Goal: Task Accomplishment & Management: Use online tool/utility

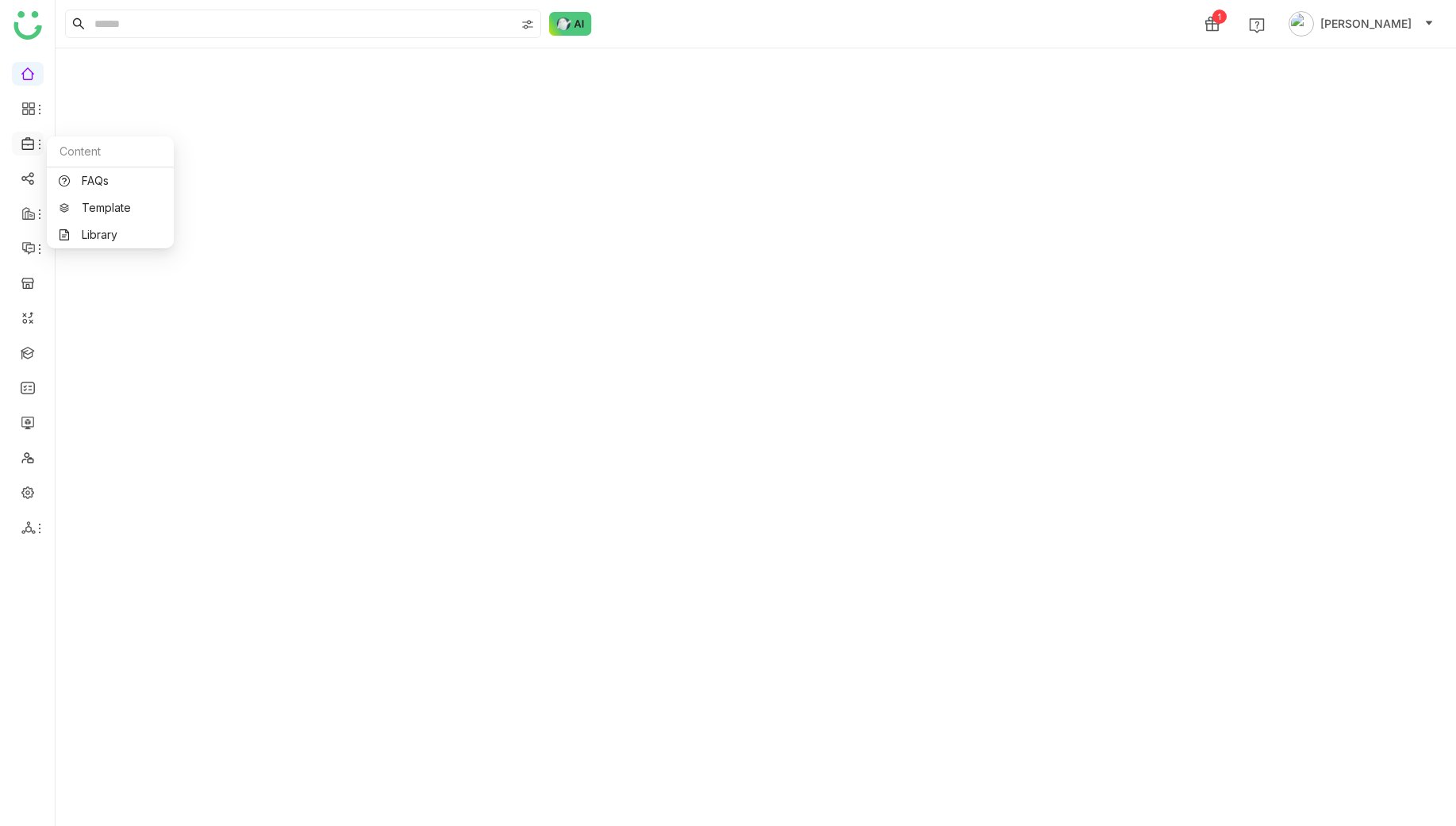
click at [36, 140] on icon at bounding box center [40, 144] width 13 height 13
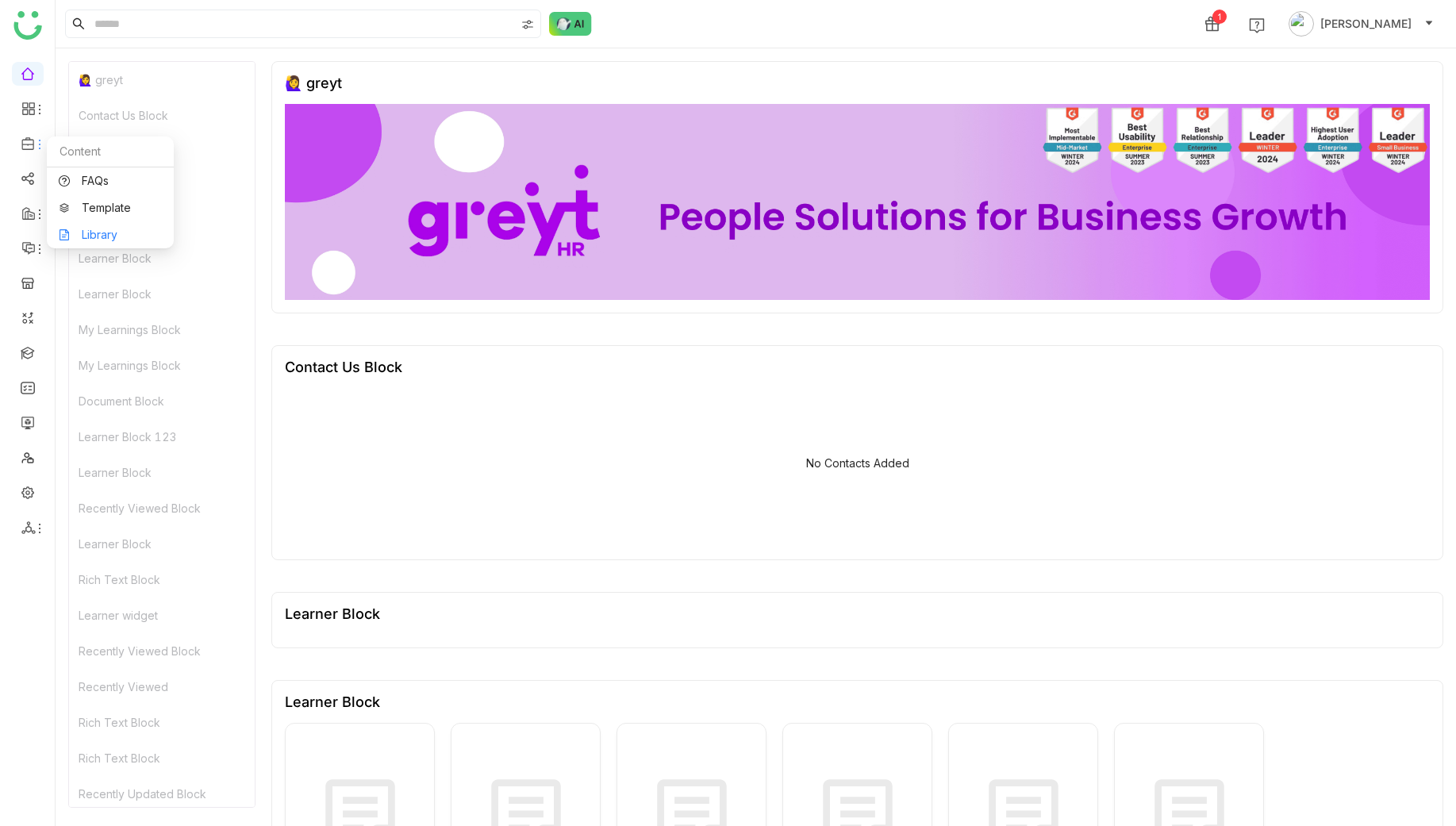
click at [111, 241] on link "Library" at bounding box center [110, 234] width 104 height 11
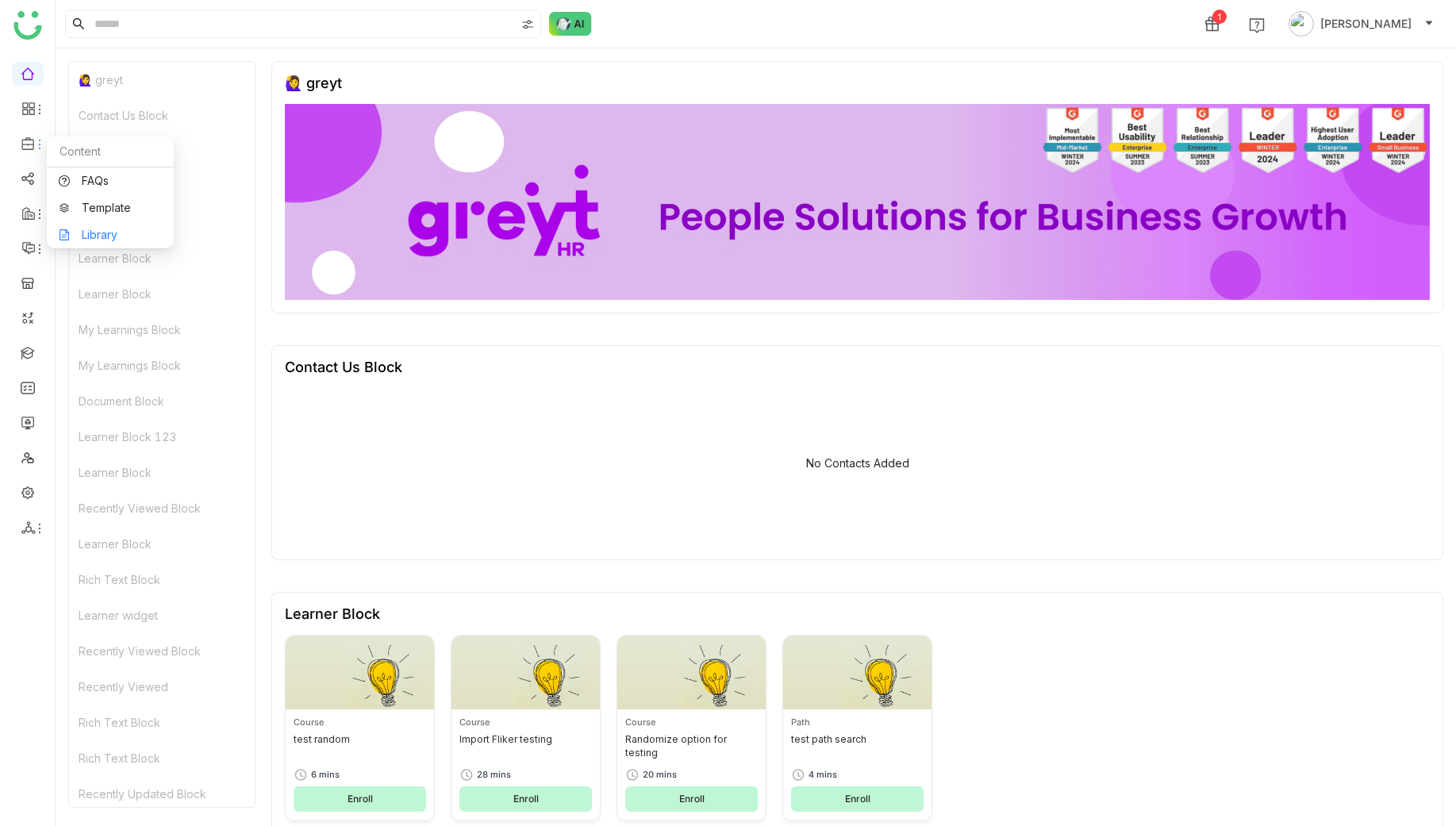
click at [153, 237] on link "Library" at bounding box center [110, 234] width 104 height 11
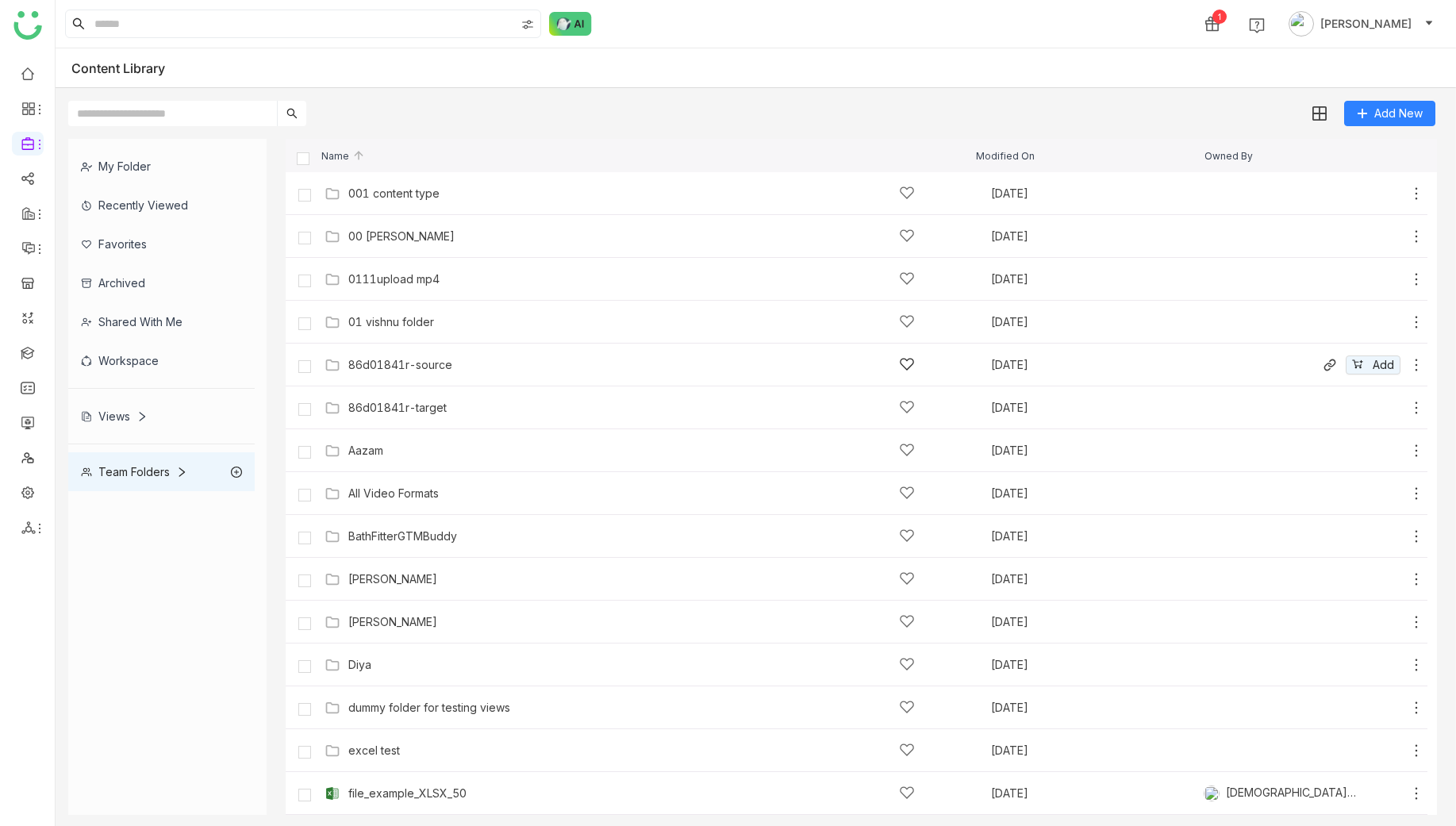
click at [407, 370] on div "86d01841r-source" at bounding box center [400, 365] width 104 height 13
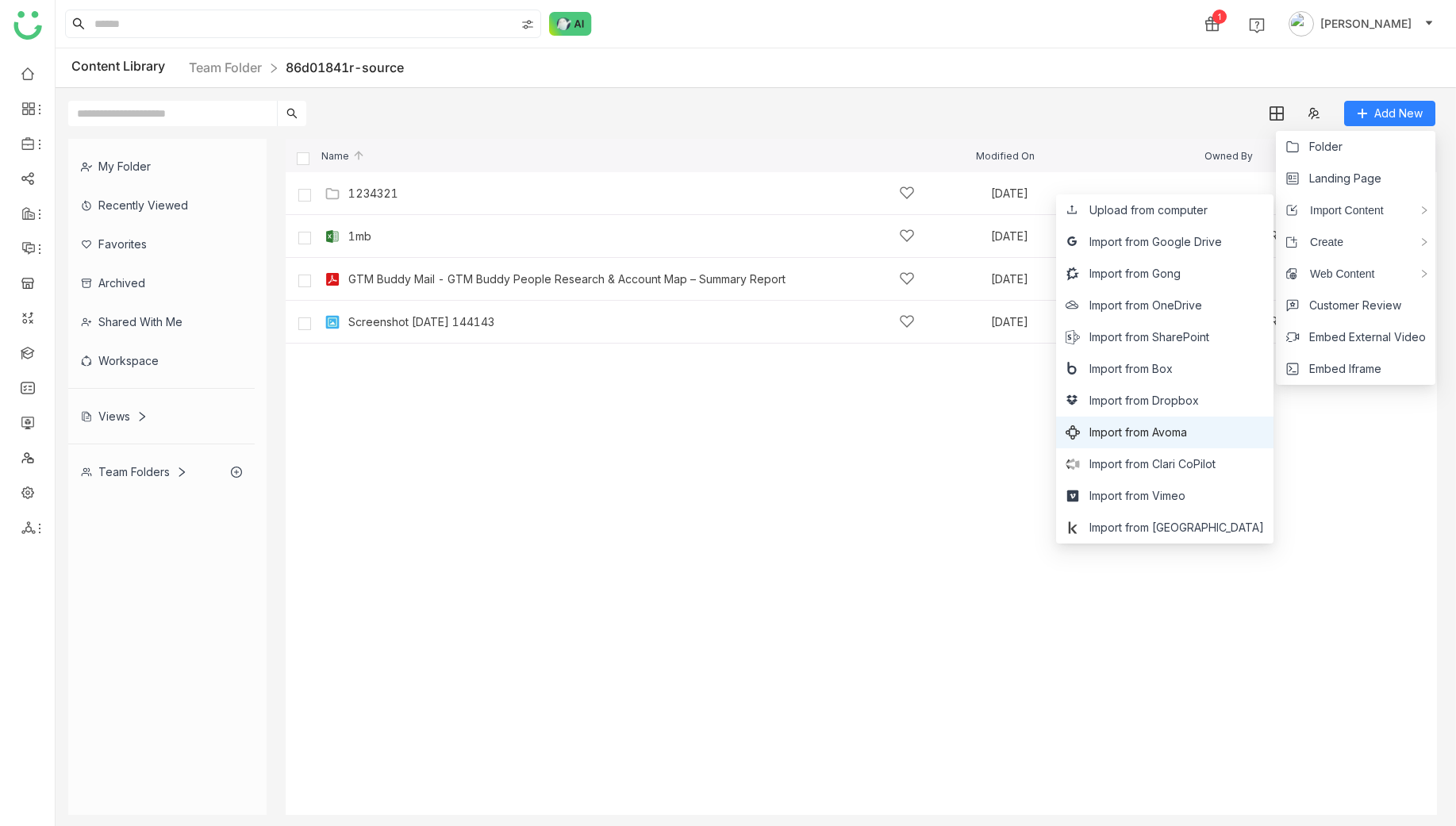
click at [1232, 438] on li "Import from Avoma" at bounding box center [1165, 433] width 217 height 32
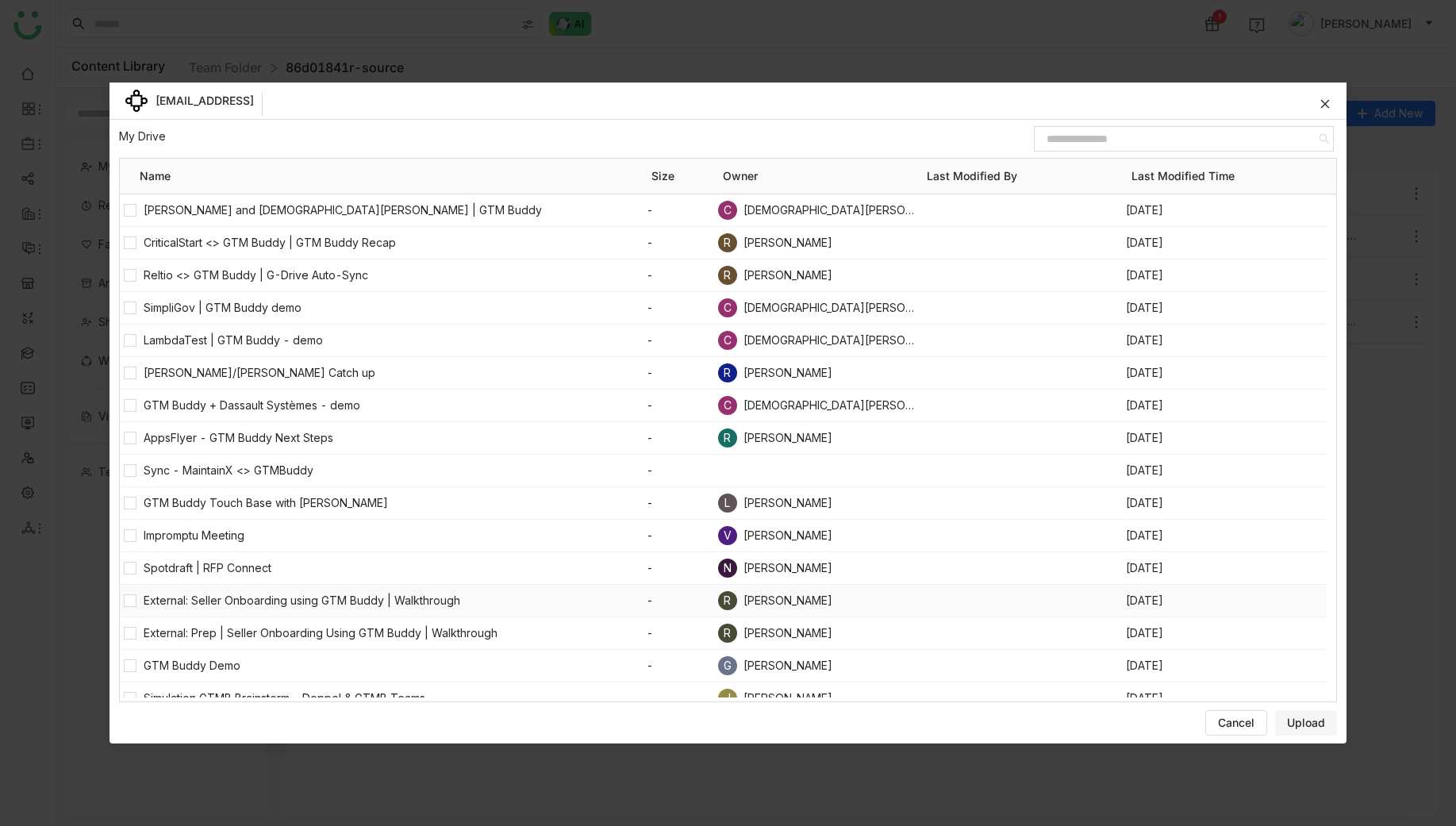
click at [137, 596] on div at bounding box center [130, 601] width 20 height 32
click at [122, 301] on div at bounding box center [130, 308] width 20 height 32
click at [1283, 716] on button "Upload" at bounding box center [1306, 723] width 62 height 25
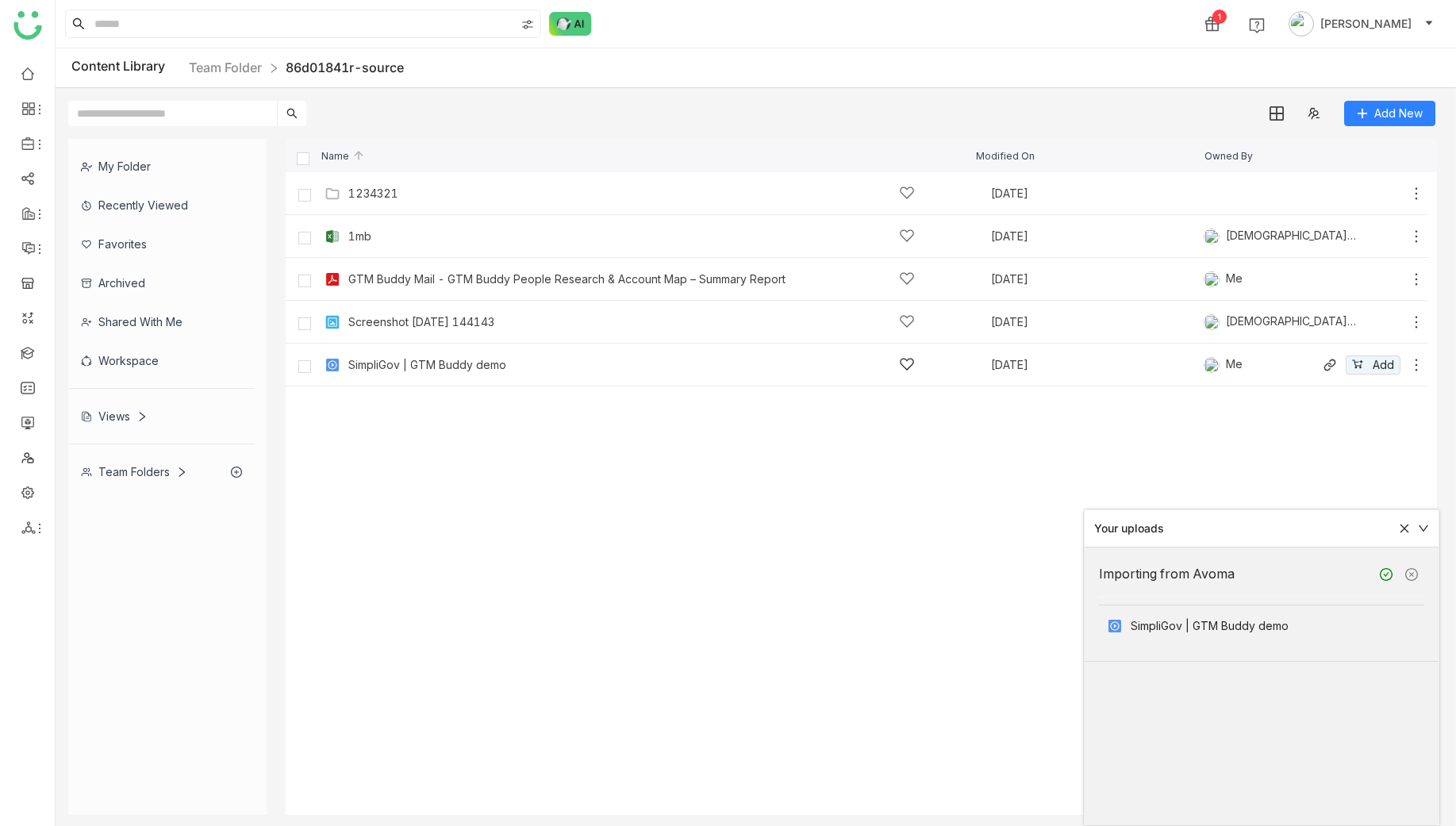
click at [408, 360] on div "SimpliGov | GTM Buddy demo" at bounding box center [428, 365] width 158 height 13
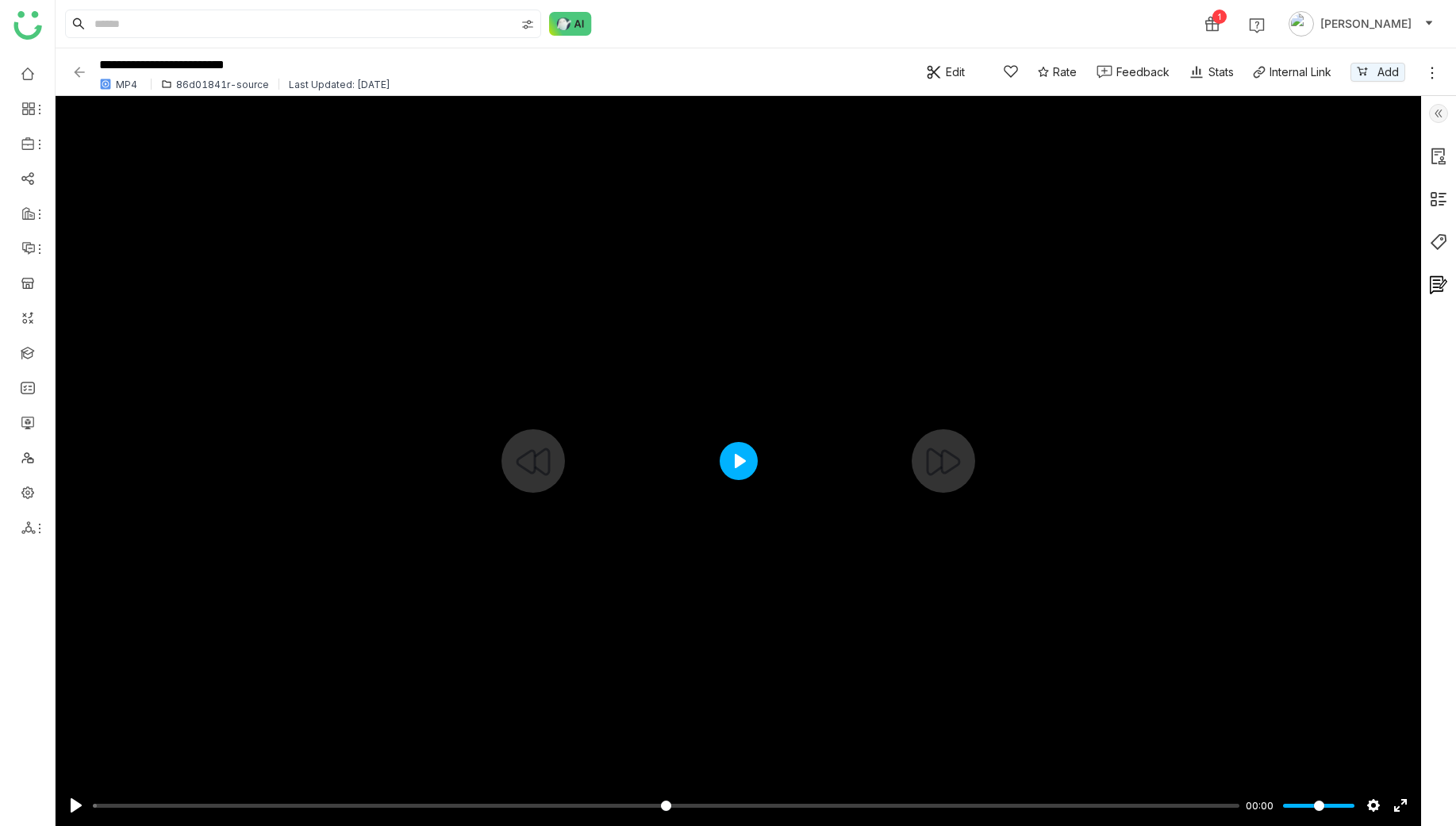
click at [733, 462] on button "Play" at bounding box center [738, 461] width 38 height 38
type input "***"
click at [1299, 808] on input "Volume" at bounding box center [1318, 806] width 72 height 15
click at [1368, 802] on button "Settings" at bounding box center [1374, 806] width 25 height 25
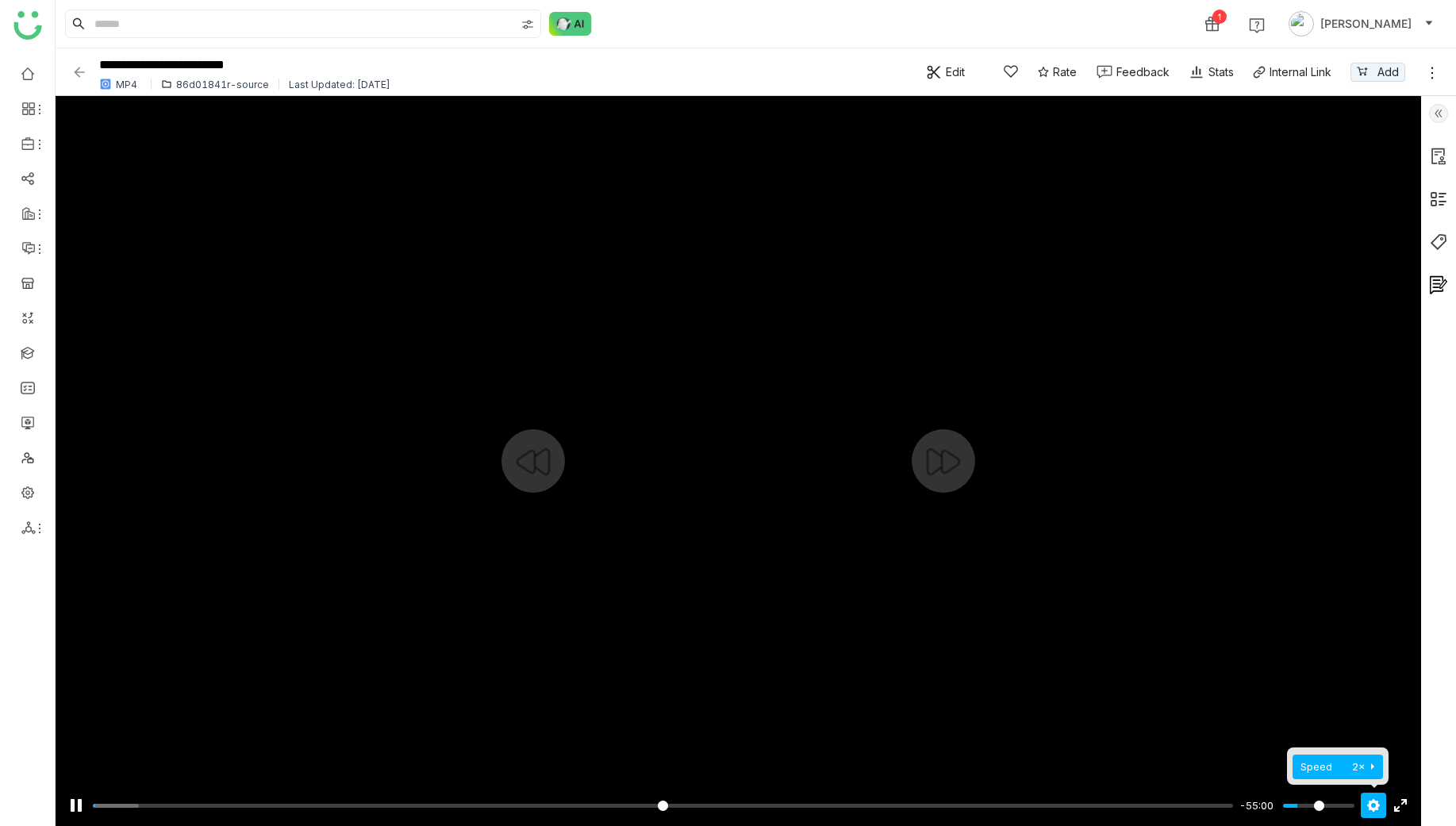
click at [1330, 773] on span "Speed 2×" at bounding box center [1331, 766] width 61 height 18
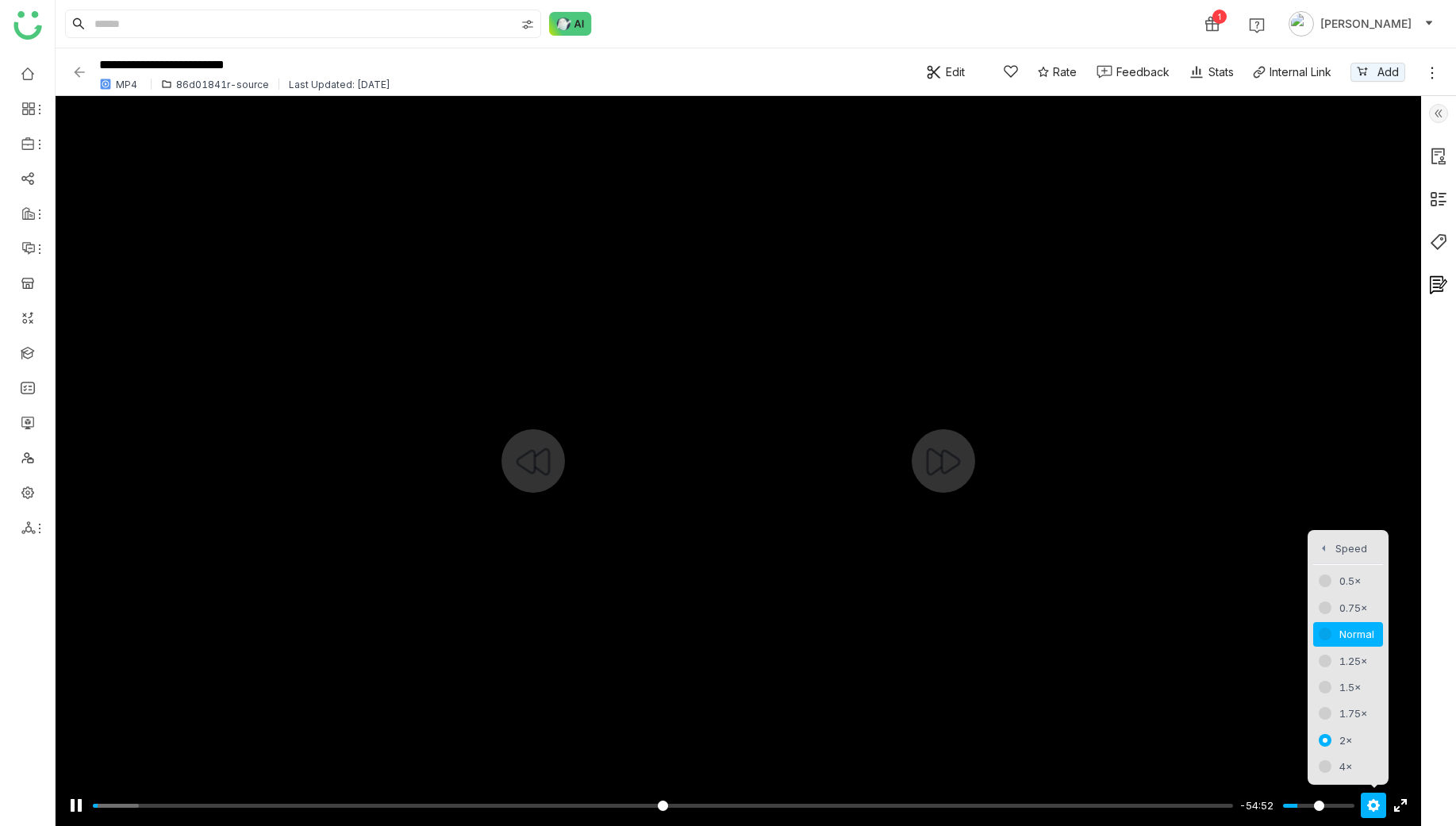
click at [1342, 633] on span "Normal" at bounding box center [1356, 634] width 35 height 18
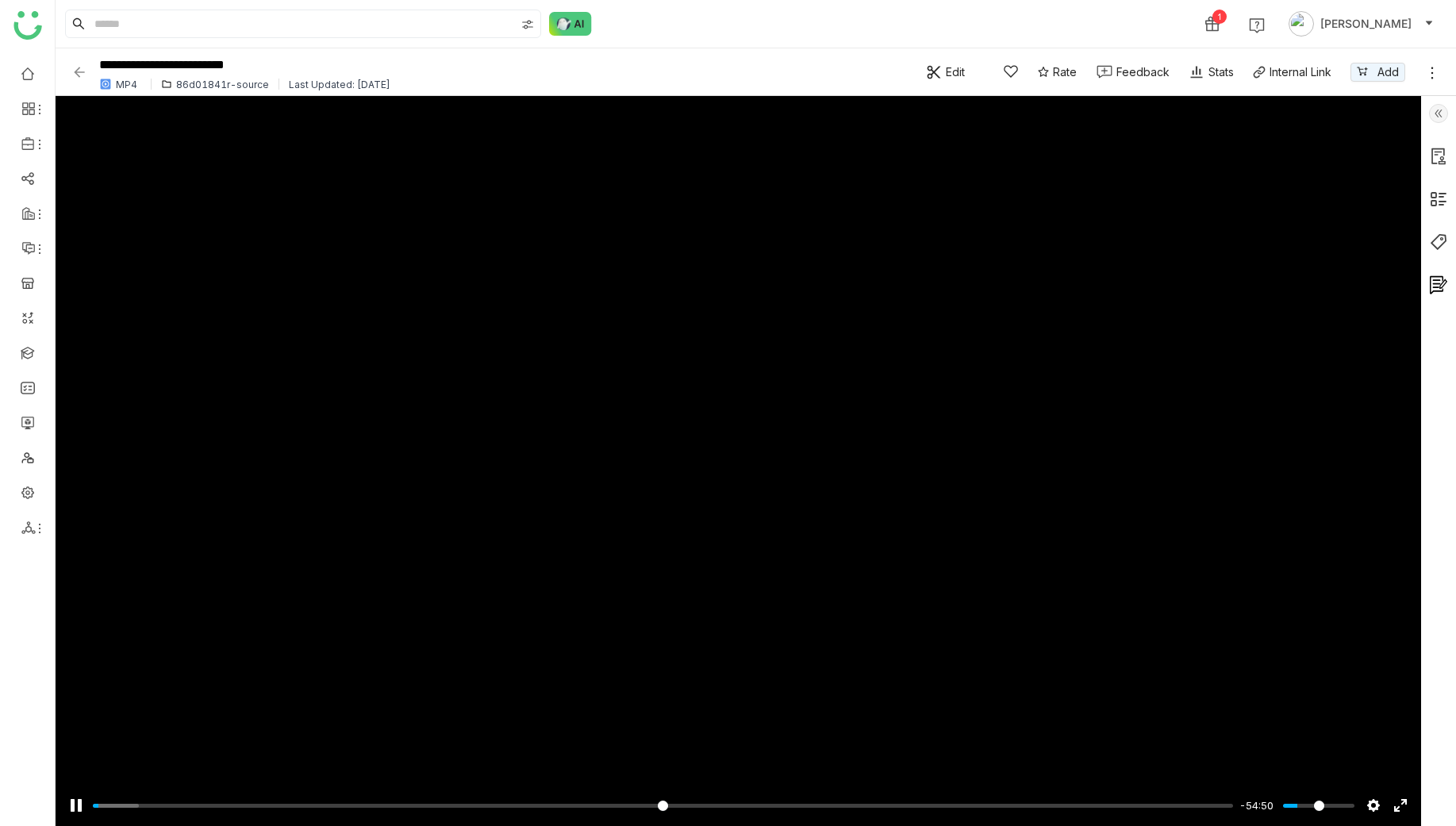
click at [1441, 114] on img at bounding box center [1438, 113] width 19 height 19
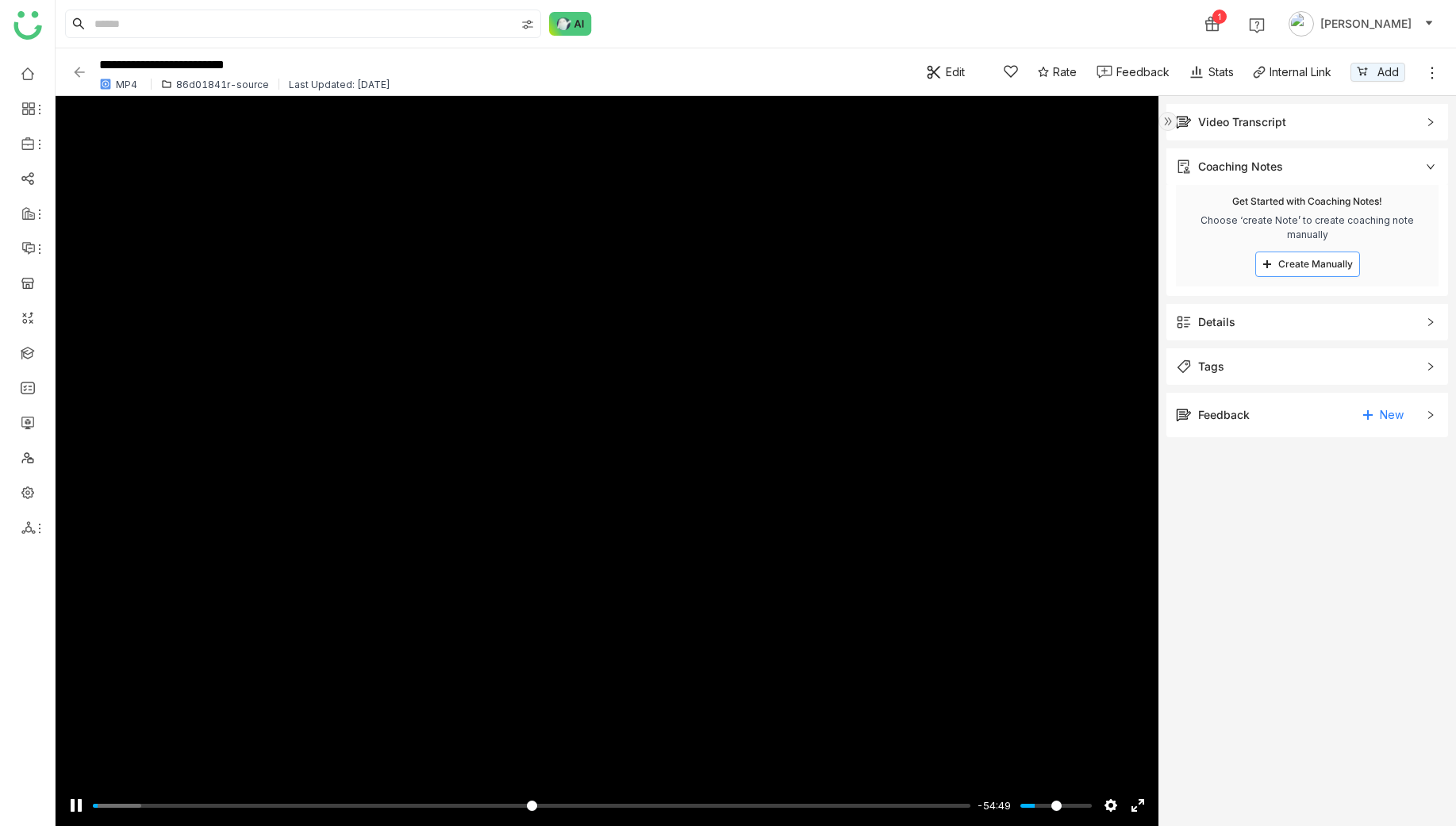
scroll to position [143, 0]
click at [1332, 132] on div "Video Transcript" at bounding box center [1307, 121] width 282 height 36
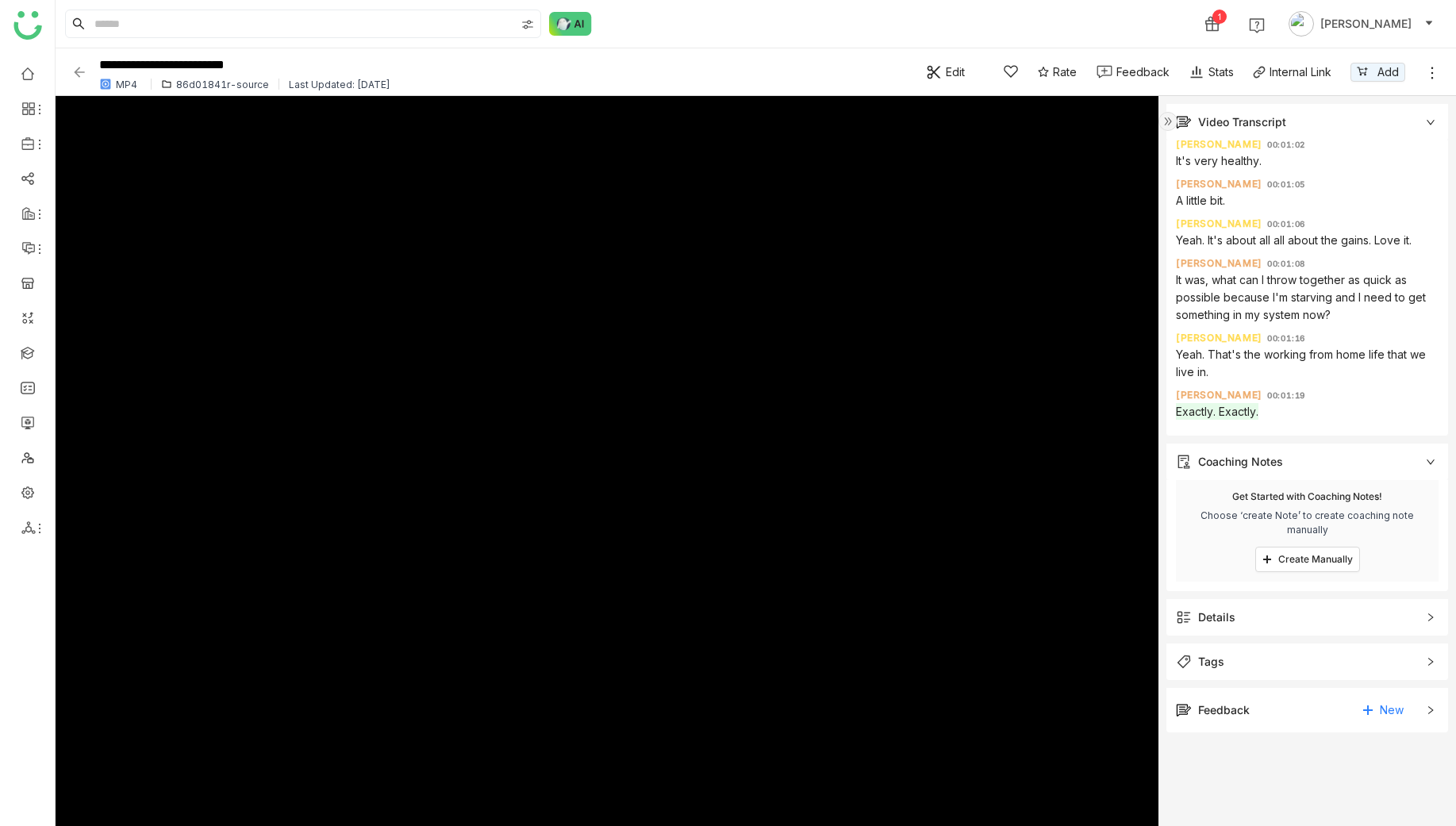
scroll to position [860, 0]
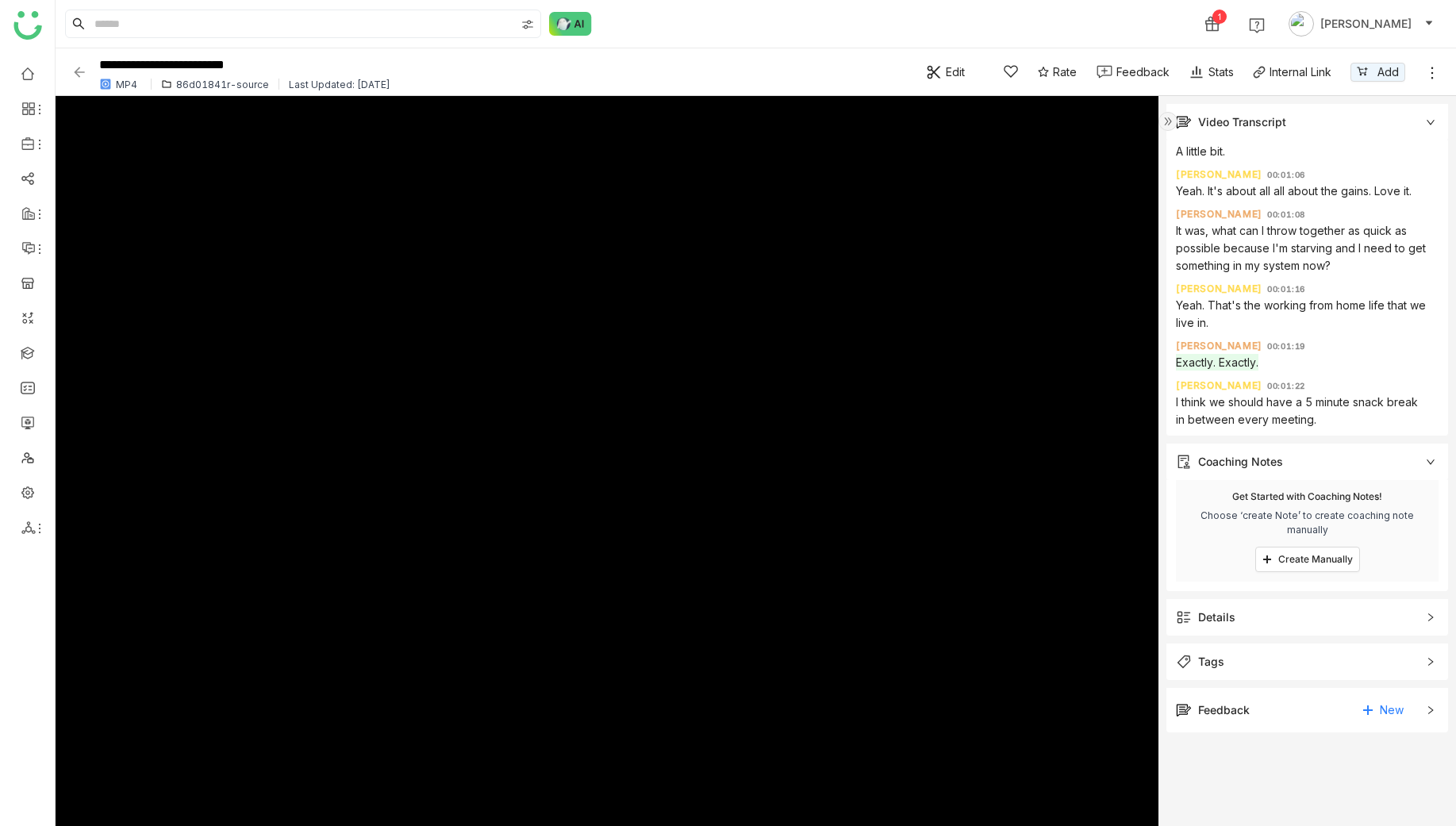
click at [1424, 119] on div "Video Transcript" at bounding box center [1307, 121] width 282 height 36
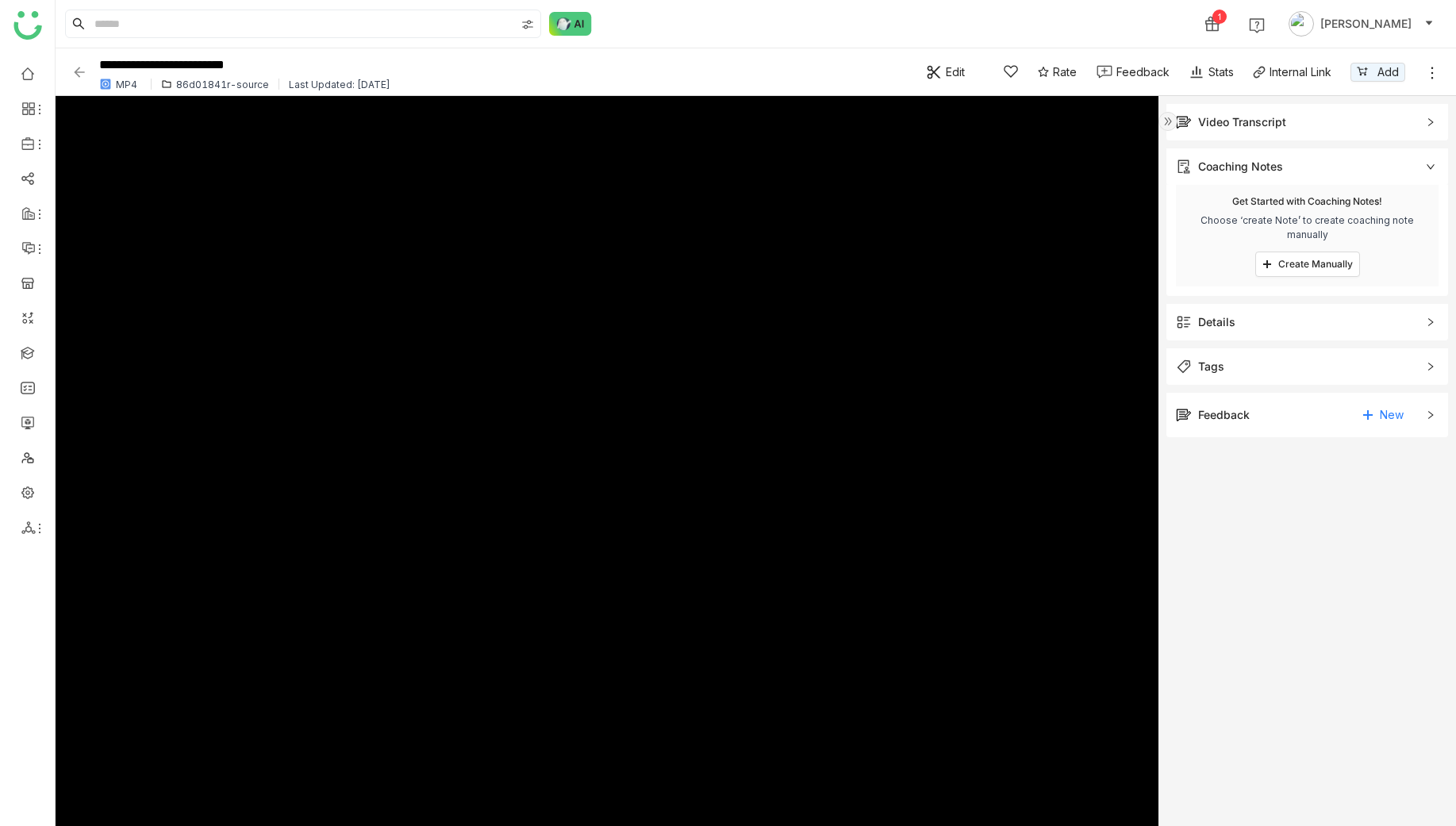
click at [1424, 119] on div "Video Transcript" at bounding box center [1307, 121] width 282 height 36
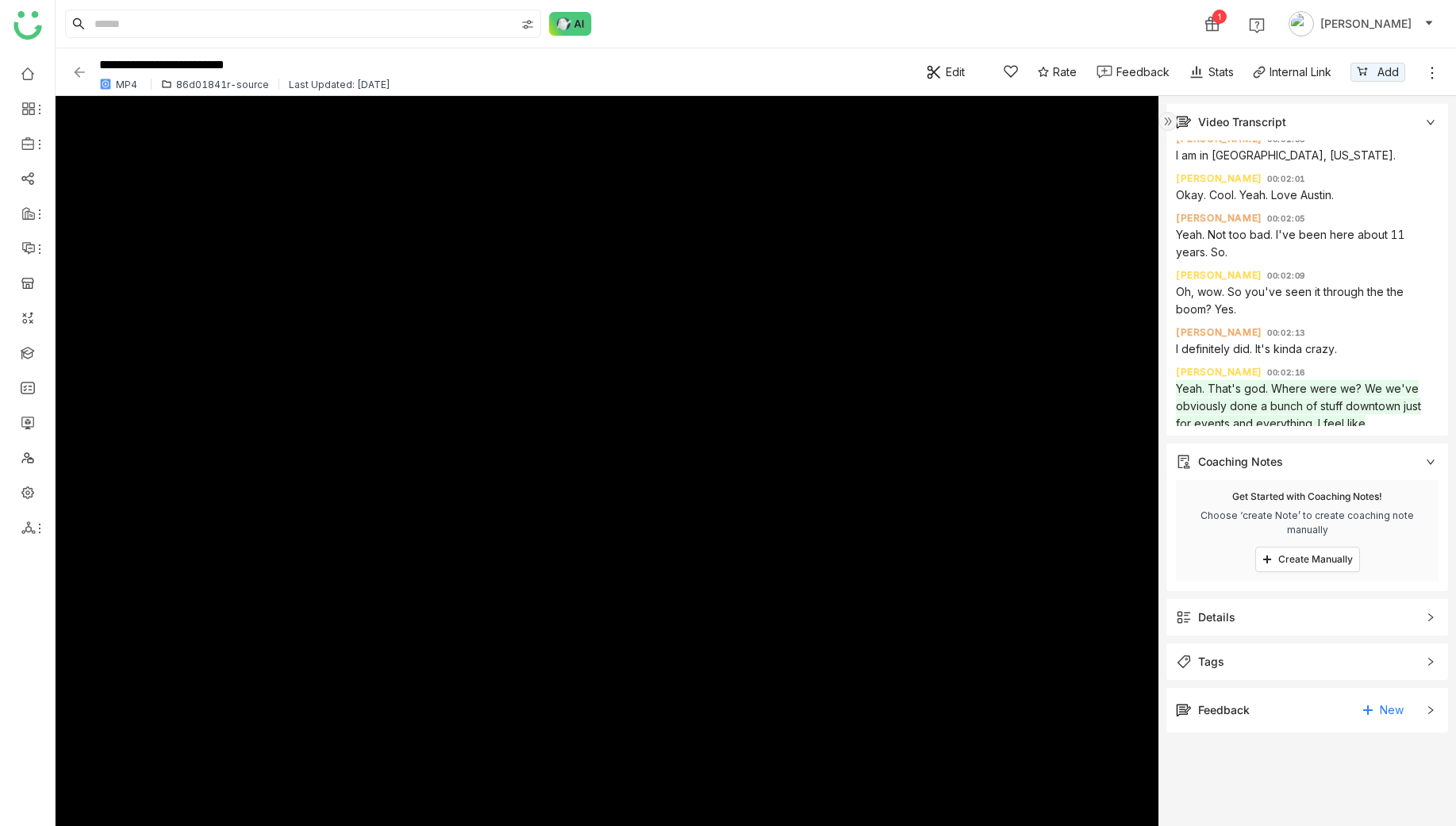
scroll to position [1453, 0]
click at [837, 428] on div at bounding box center [607, 461] width 1103 height 730
type input "****"
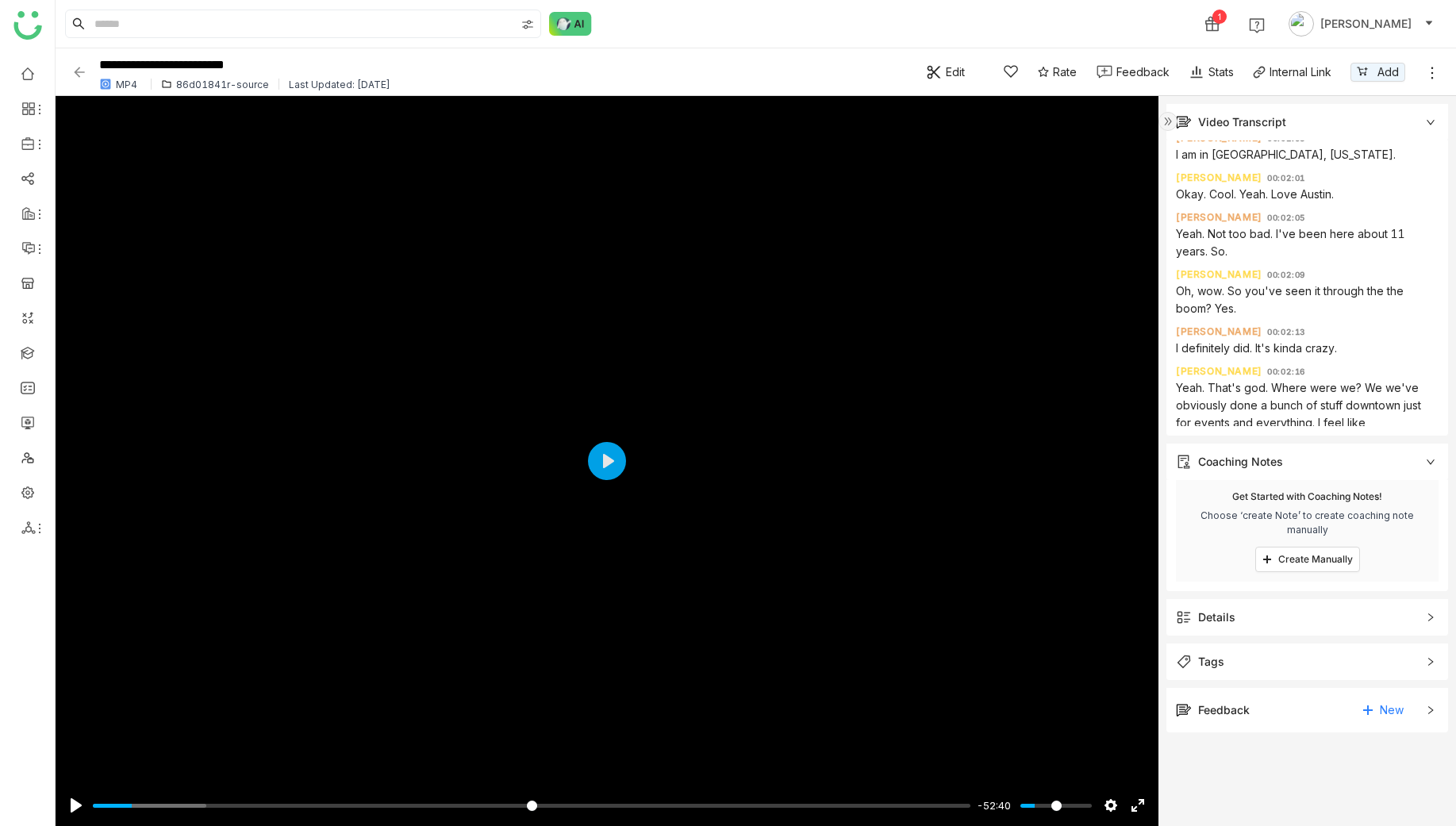
click at [1442, 67] on div "**********" at bounding box center [756, 72] width 1400 height 48
click at [1431, 80] on icon at bounding box center [1432, 72] width 16 height 16
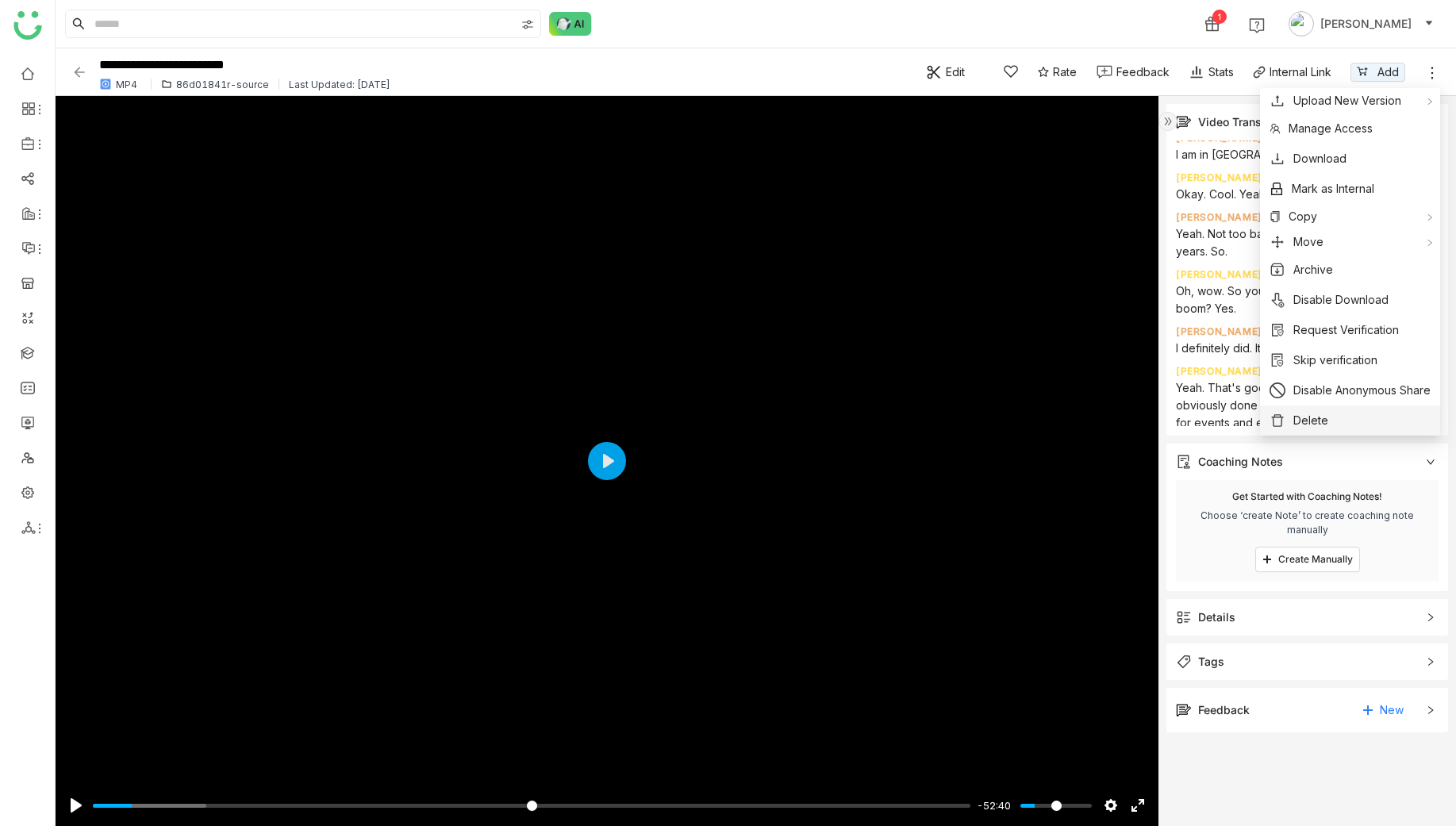
click at [1301, 417] on span "Delete" at bounding box center [1310, 420] width 35 height 18
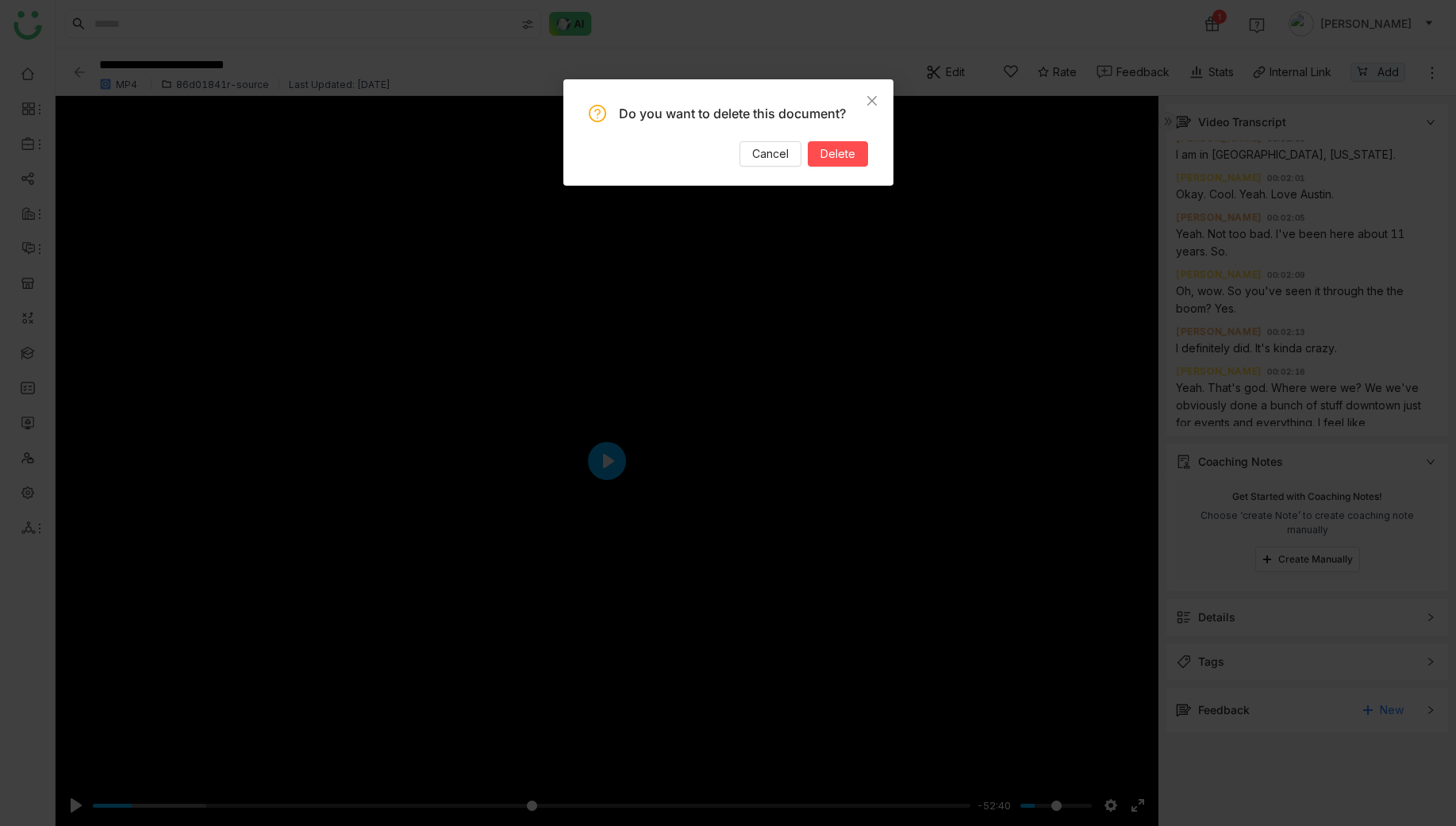
click at [837, 139] on div "Do you want to delete this document? Cancel Delete" at bounding box center [728, 136] width 279 height 62
click at [836, 150] on span "Delete" at bounding box center [837, 153] width 35 height 18
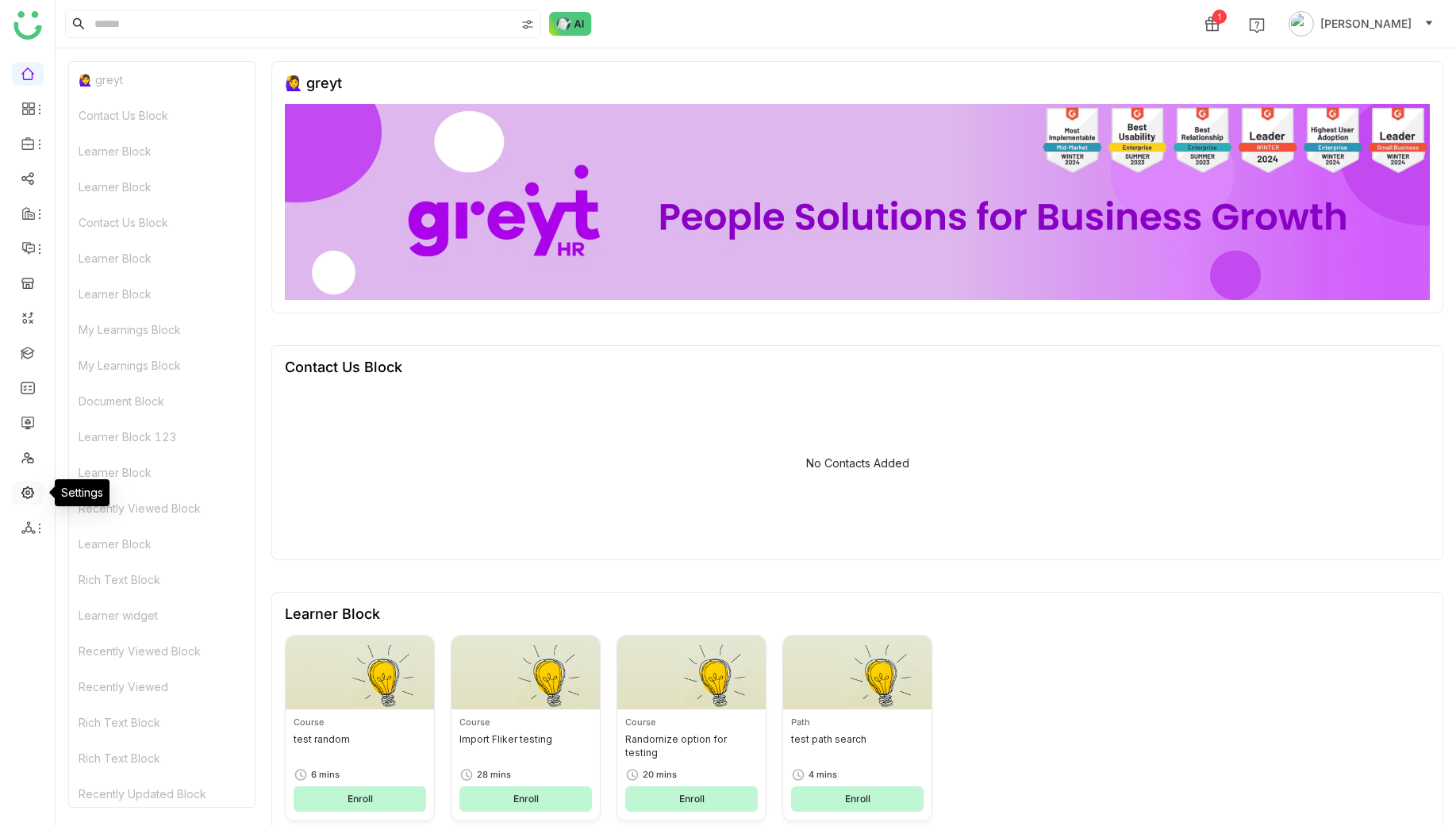
click at [35, 490] on link at bounding box center [28, 492] width 14 height 13
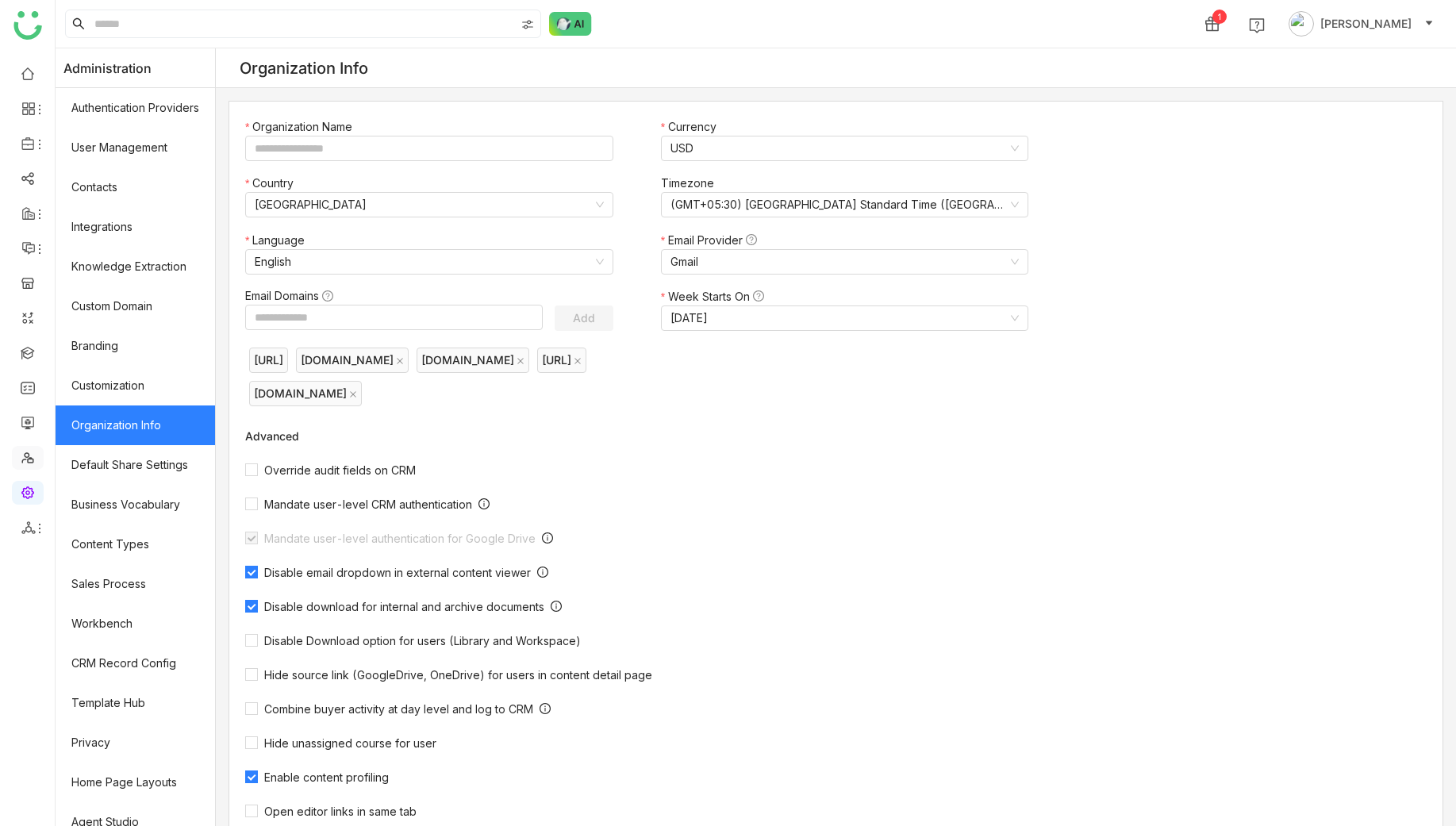
type input "*******"
click at [109, 238] on link "Library" at bounding box center [110, 234] width 104 height 11
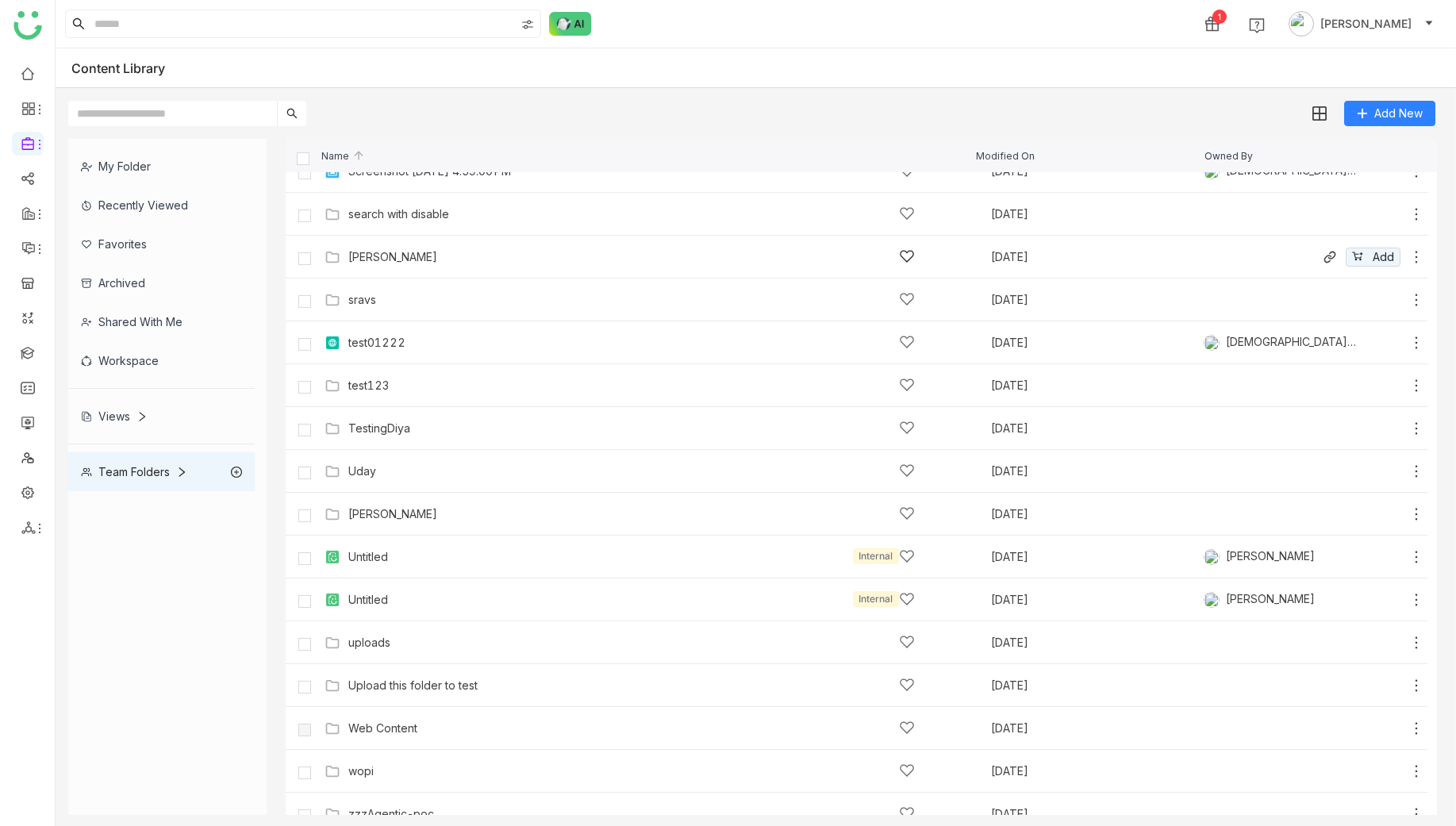
scroll to position [1071, 0]
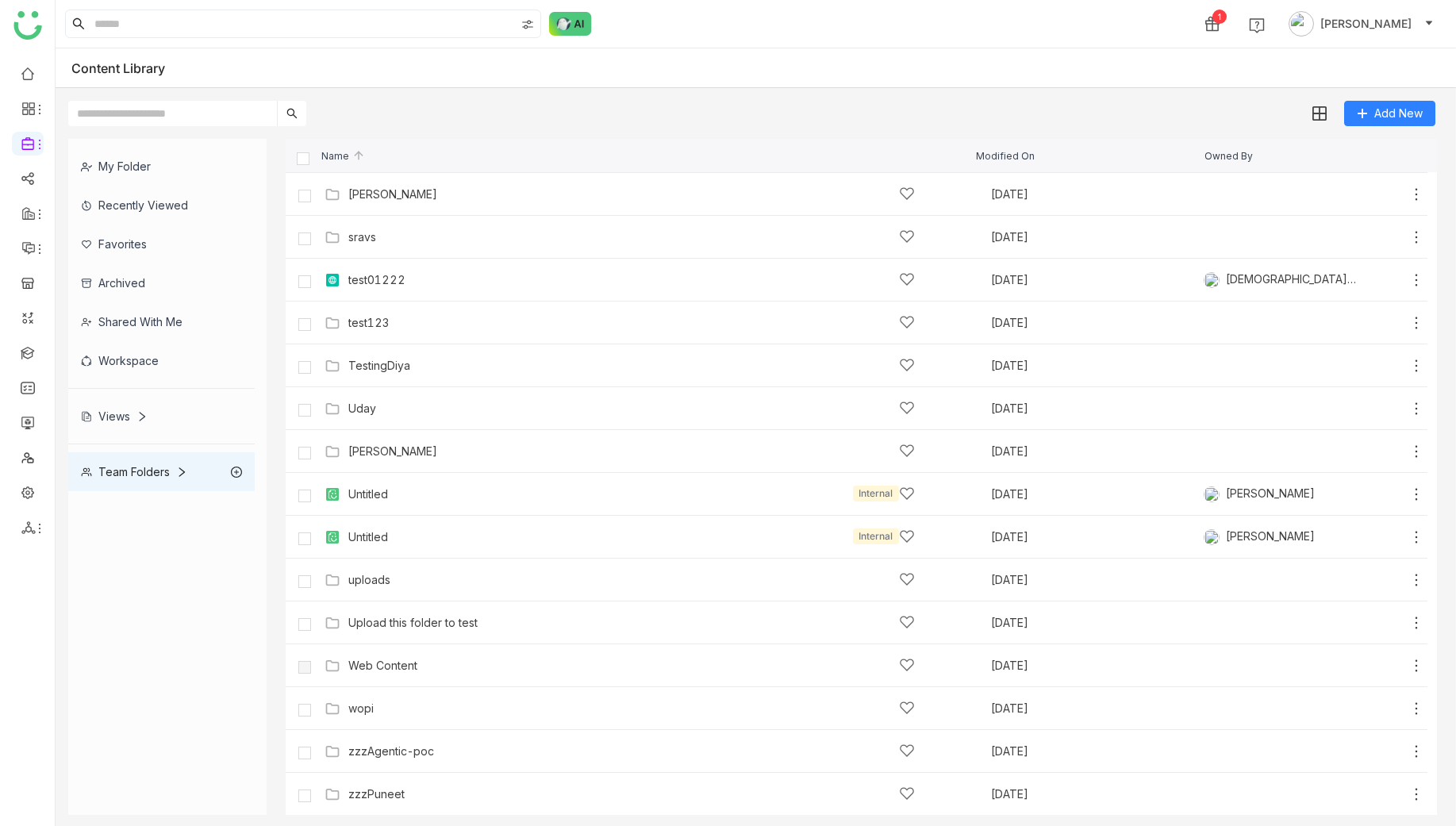
click at [128, 408] on div "Views" at bounding box center [162, 416] width 187 height 39
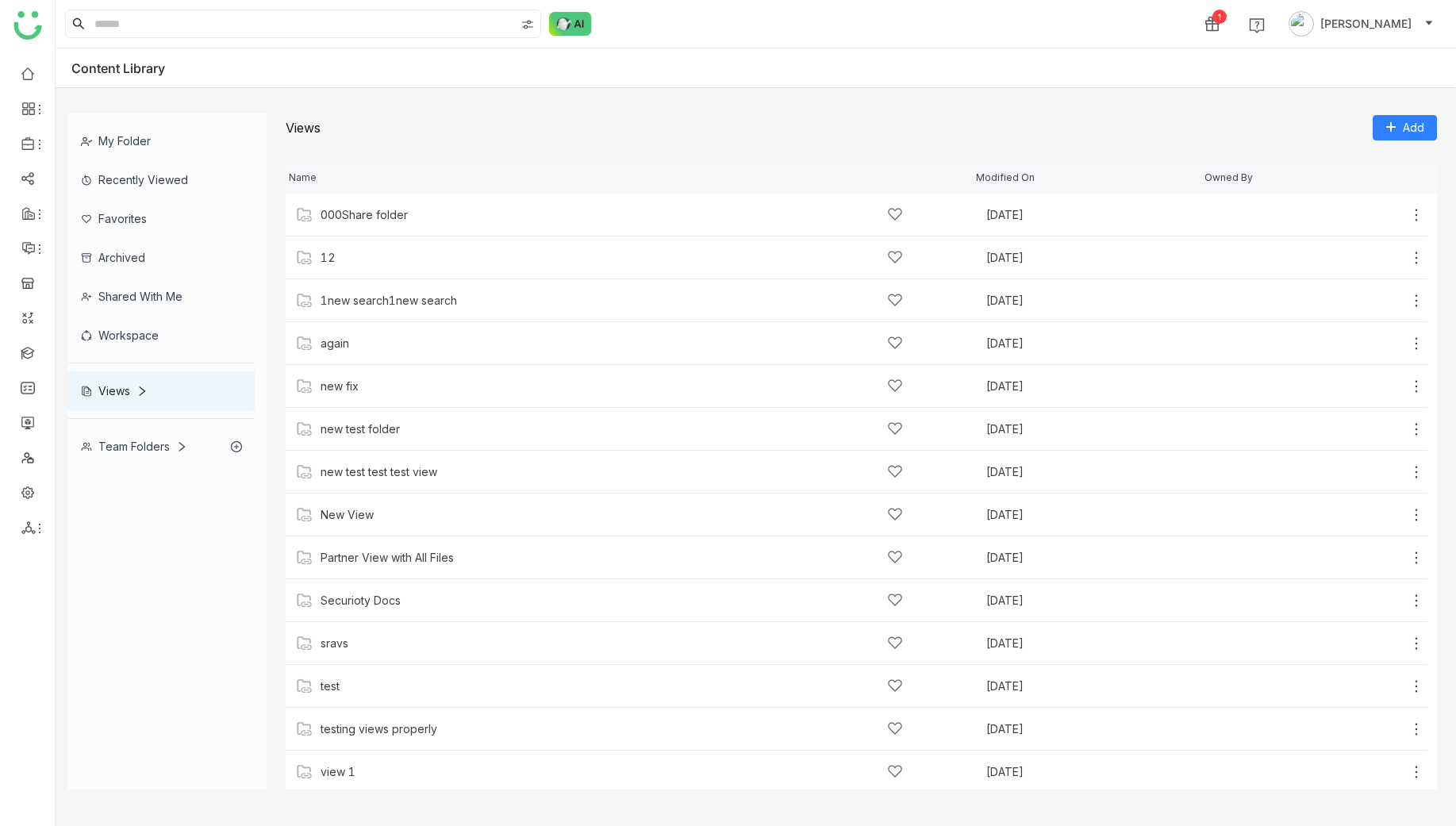
click at [139, 366] on div "My Folder Recently Viewed Favorites Archived Shared with me Workspace Views Tea…" at bounding box center [167, 290] width 199 height 353
click at [146, 334] on div "Workspace" at bounding box center [162, 335] width 187 height 39
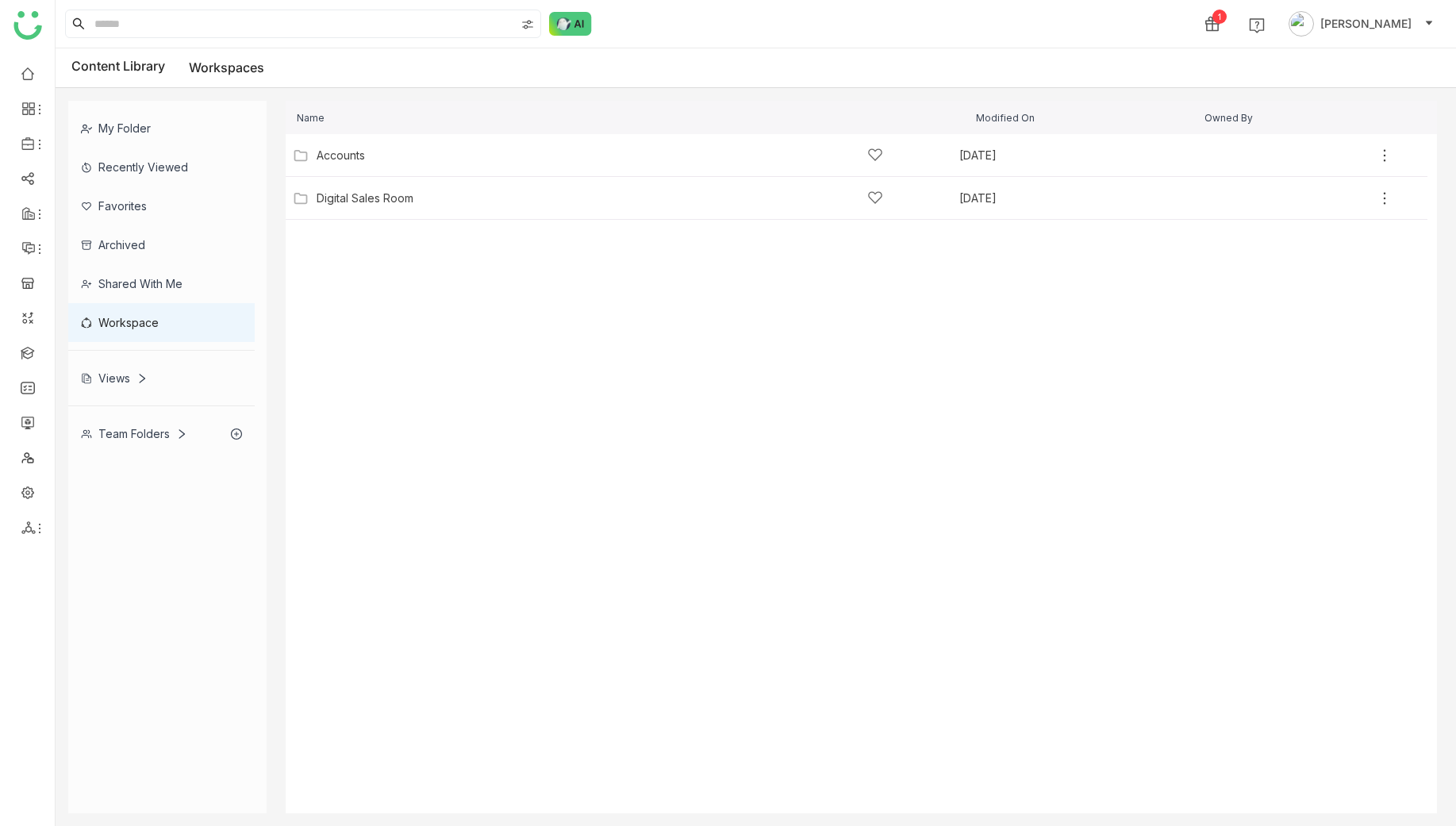
drag, startPoint x: 158, startPoint y: 338, endPoint x: 158, endPoint y: 353, distance: 15.0
click at [158, 348] on div "My Folder Recently Viewed Favorites Archived Shared with me Workspace Views Tea…" at bounding box center [167, 277] width 199 height 353
click at [157, 385] on div "Views" at bounding box center [162, 378] width 187 height 39
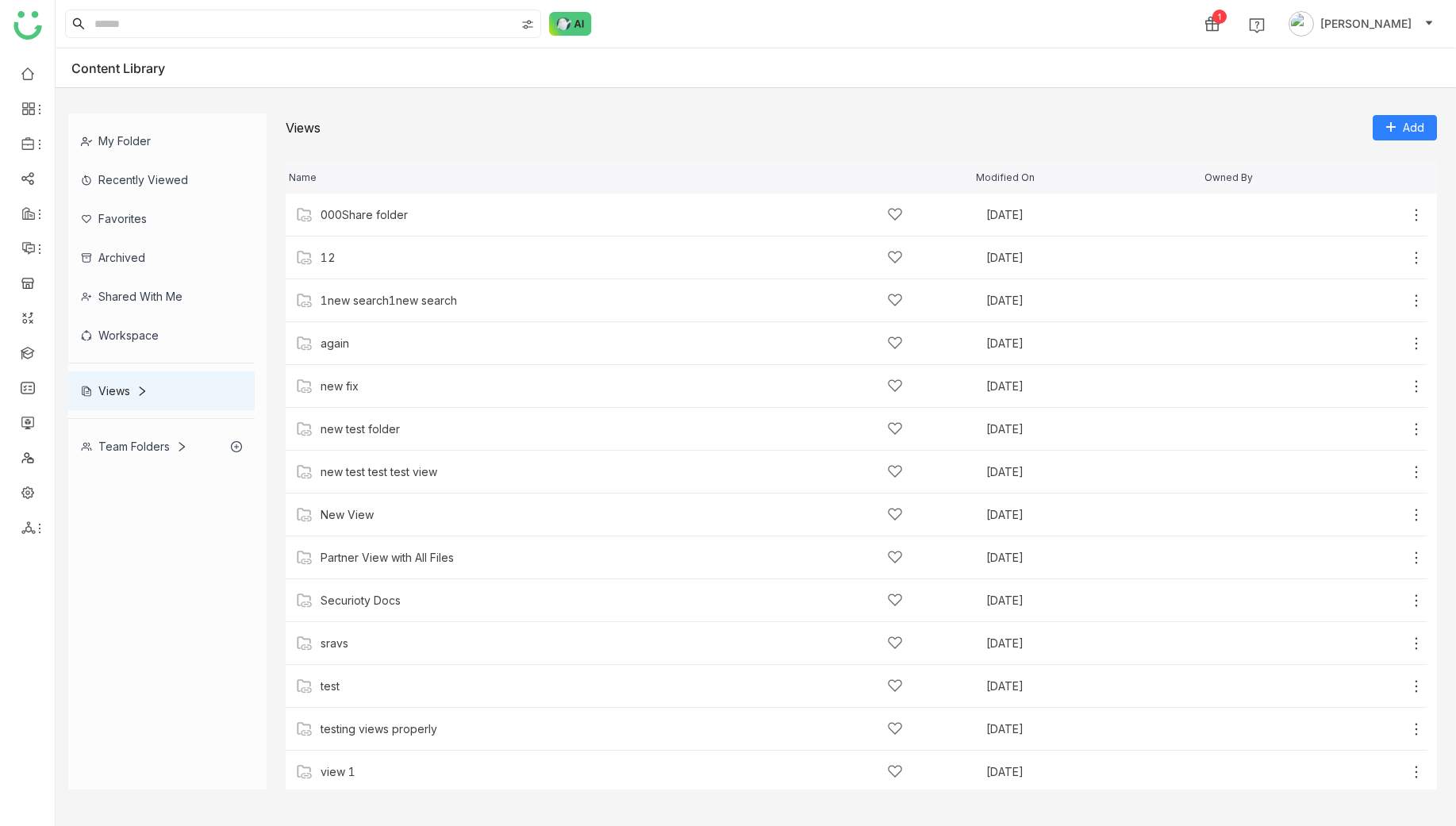
click at [157, 131] on div "My Folder" at bounding box center [162, 141] width 187 height 39
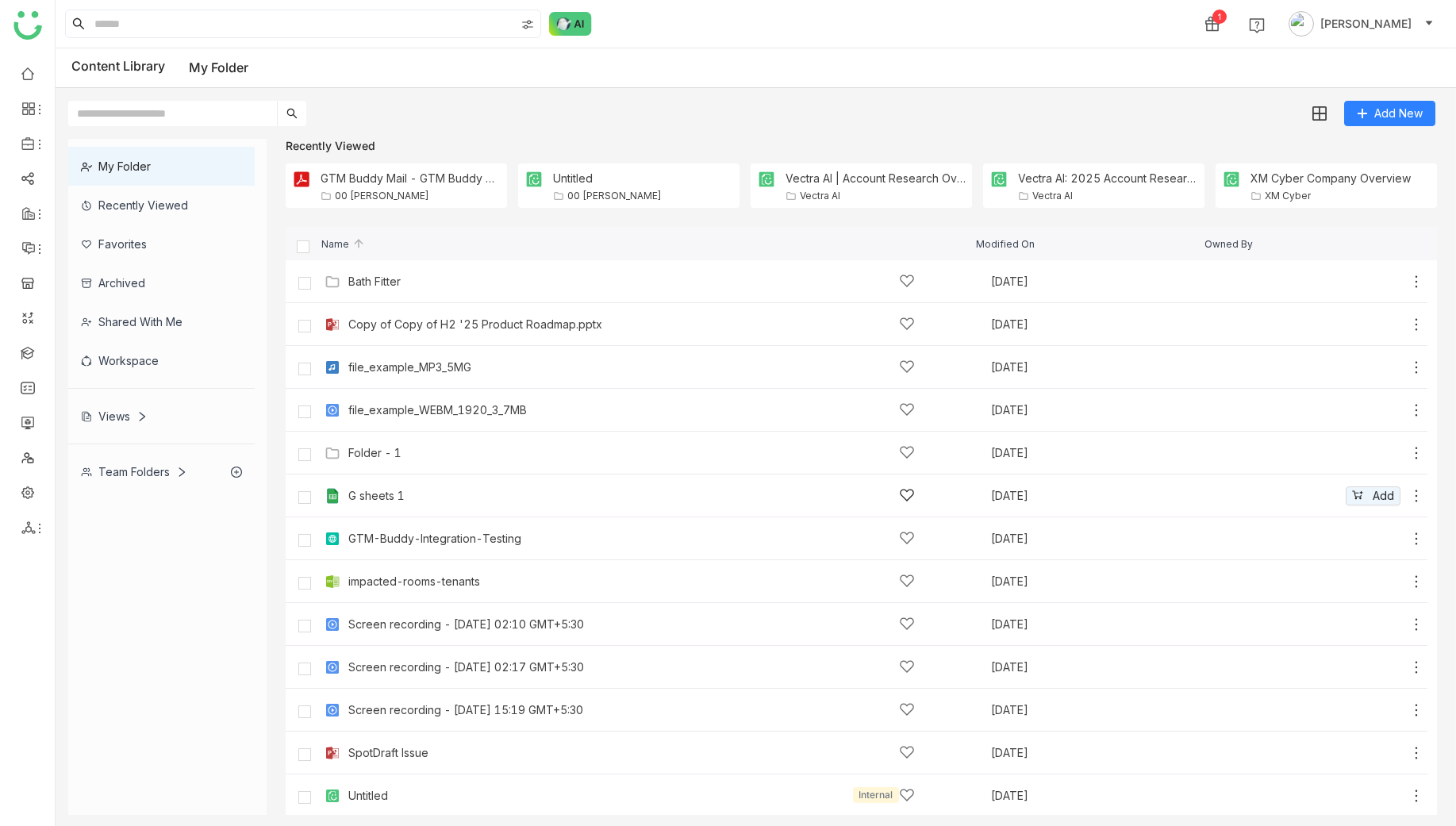
scroll to position [44, 0]
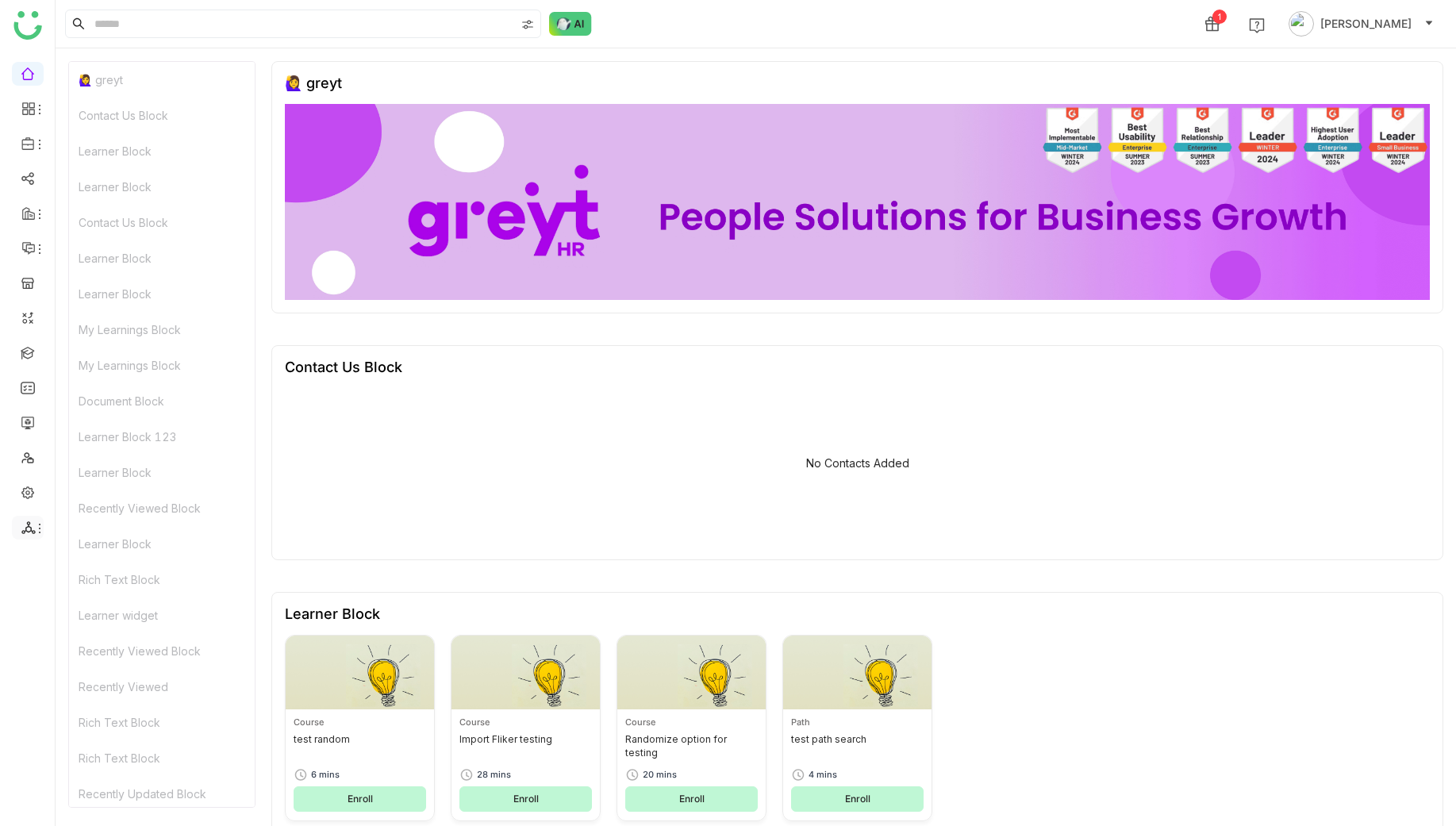
click at [24, 525] on icon at bounding box center [28, 527] width 14 height 14
click at [88, 571] on link "List" at bounding box center [114, 565] width 109 height 11
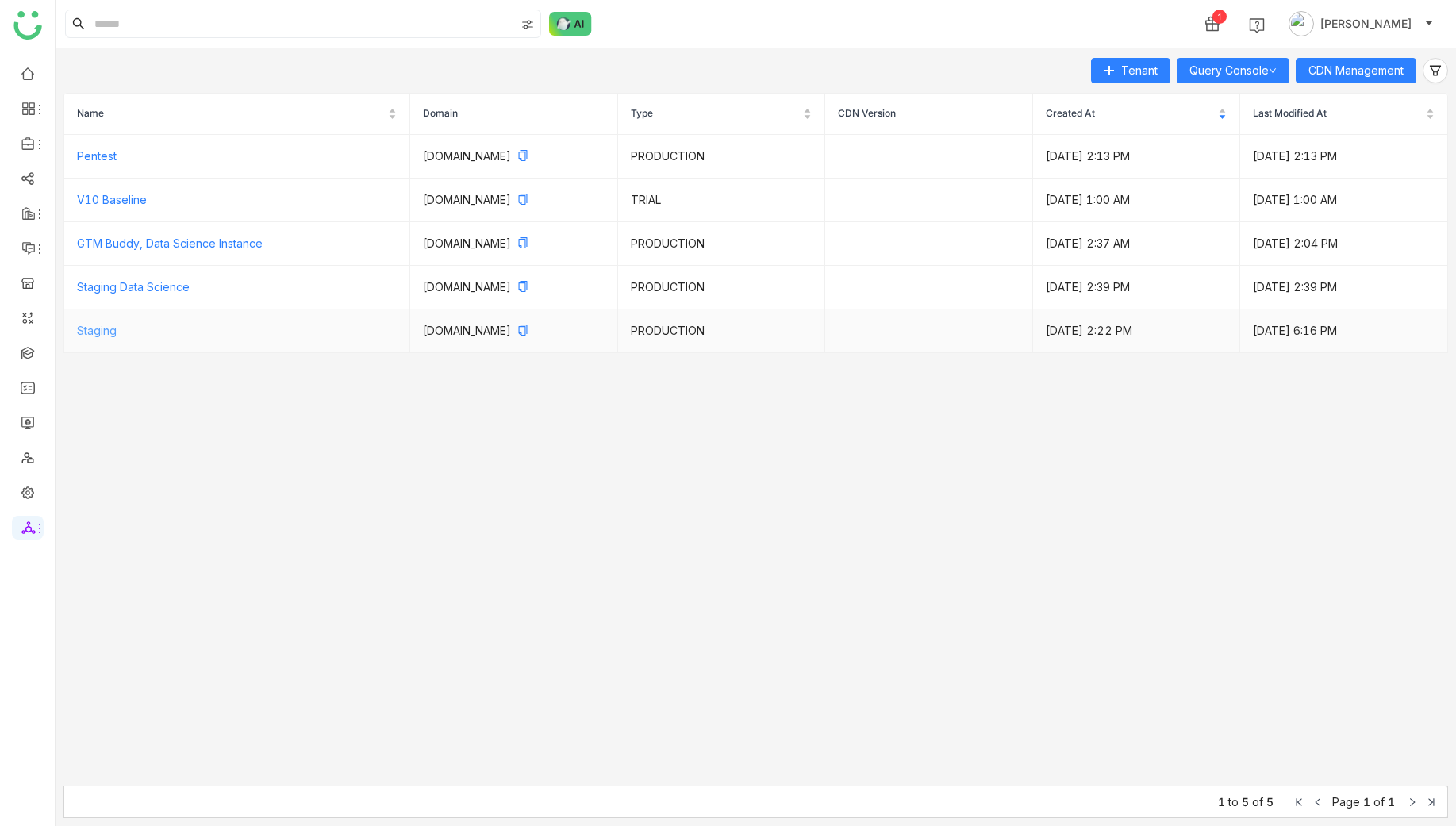
click at [104, 329] on link "Staging" at bounding box center [96, 331] width 40 height 13
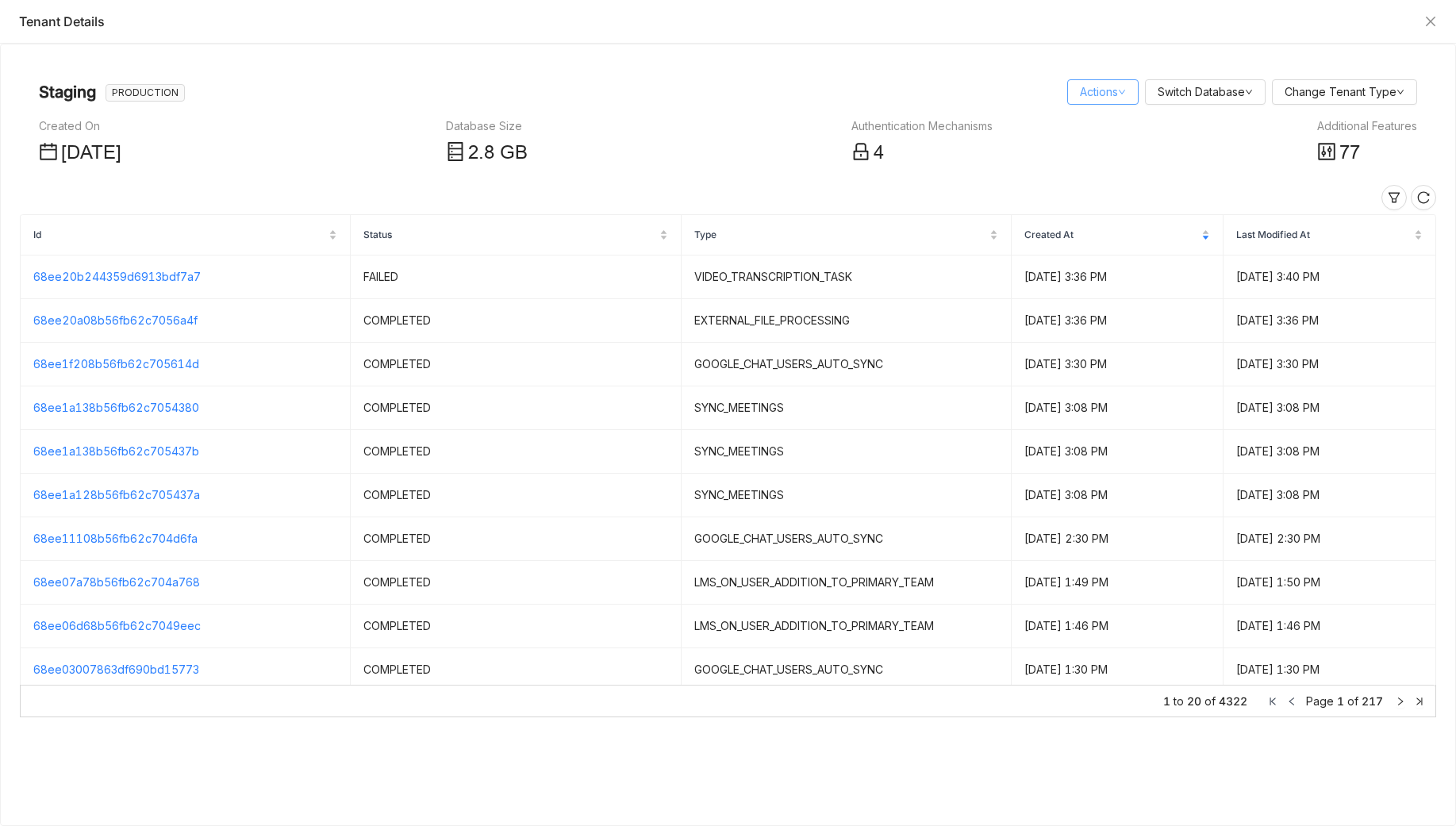
click at [1098, 85] on link "Actions" at bounding box center [1103, 92] width 46 height 13
click at [1110, 152] on link "Query Console" at bounding box center [1128, 148] width 90 height 13
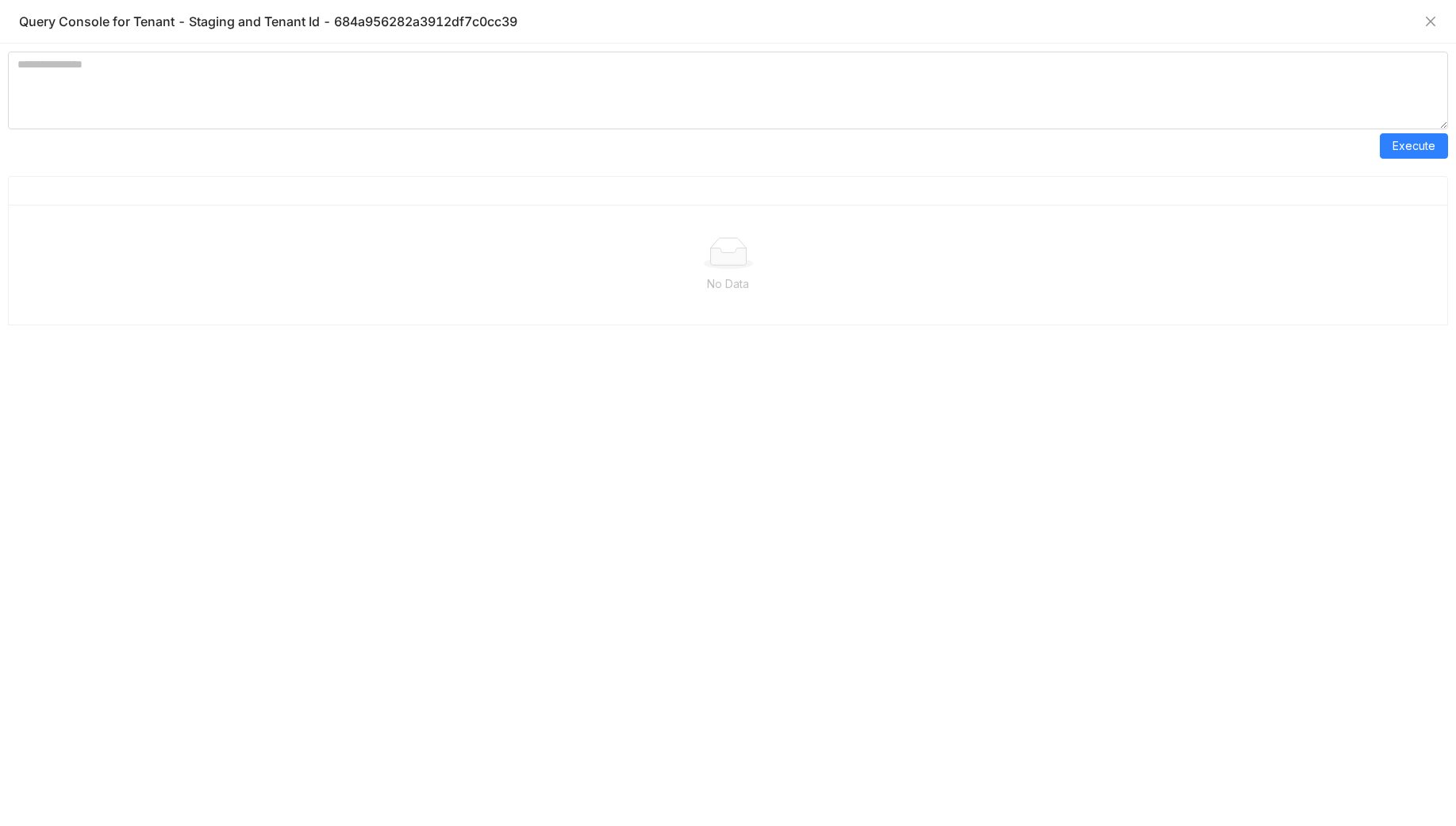
click at [958, 49] on div "Execute No Data" at bounding box center [728, 434] width 1456 height 782
click at [938, 77] on textarea at bounding box center [727, 90] width 1440 height 77
paste textarea "**********"
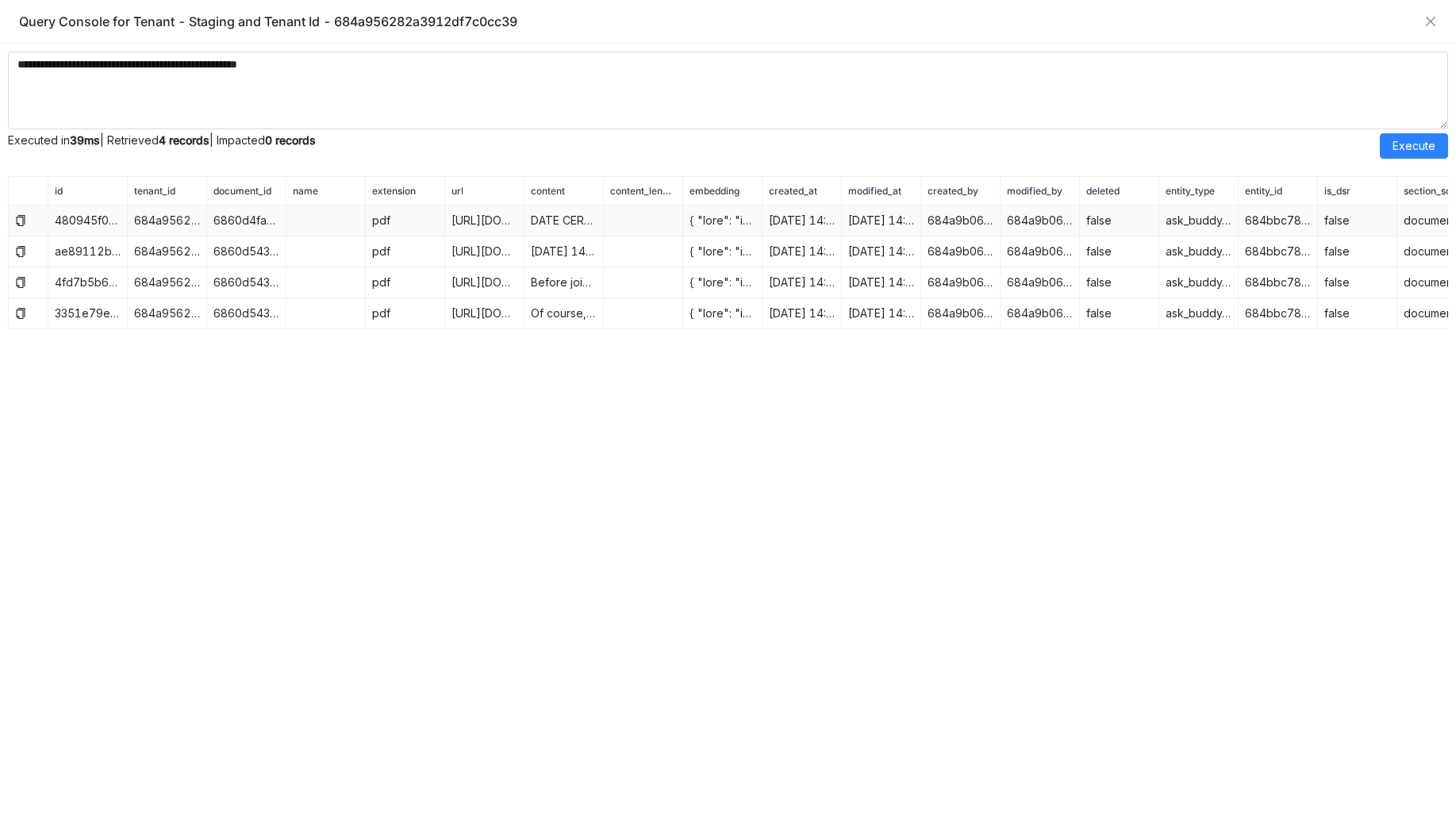
drag, startPoint x: 760, startPoint y: 187, endPoint x: 1058, endPoint y: 215, distance: 299.3
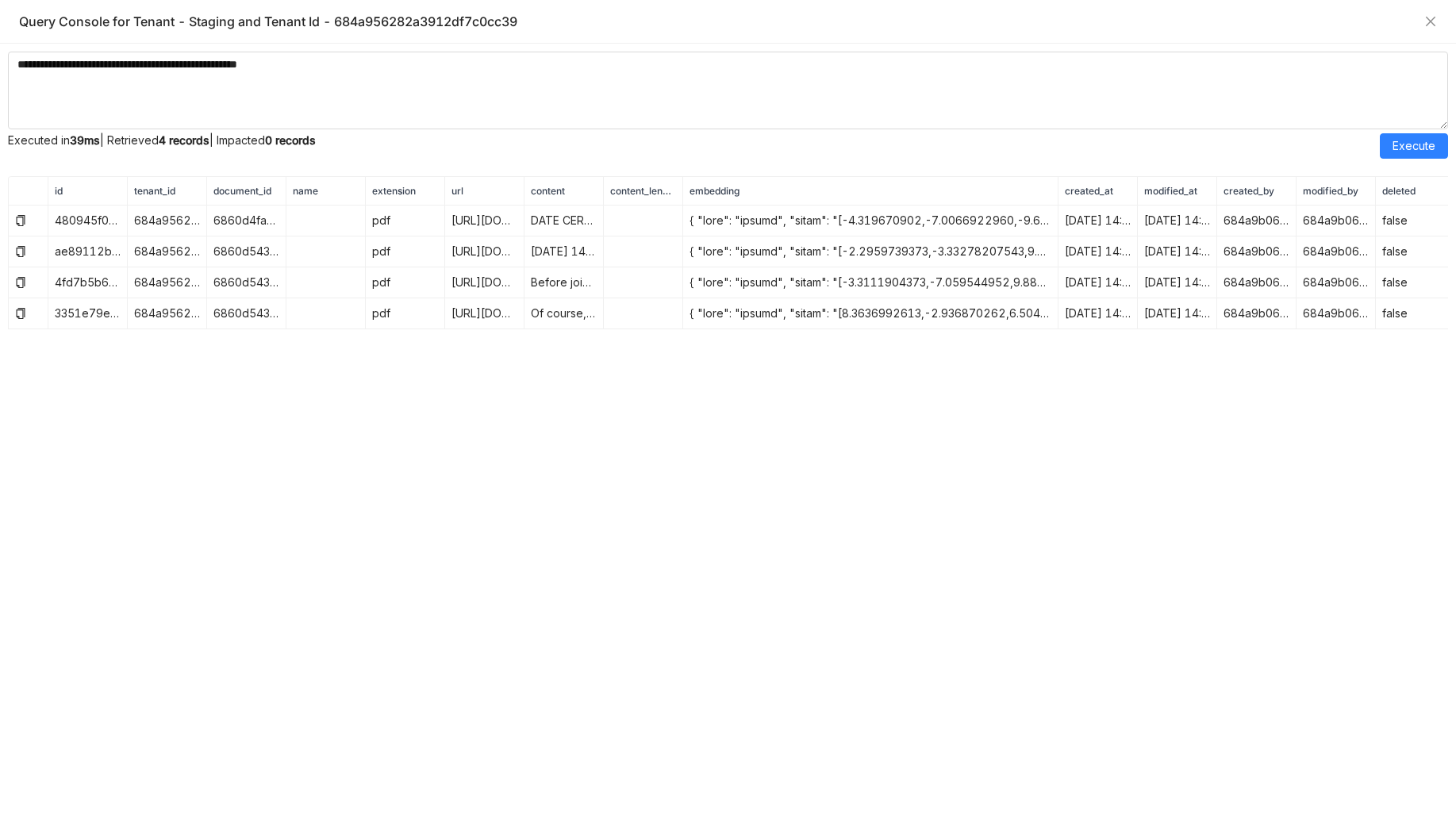
drag, startPoint x: 1057, startPoint y: 192, endPoint x: 902, endPoint y: 193, distance: 155.0
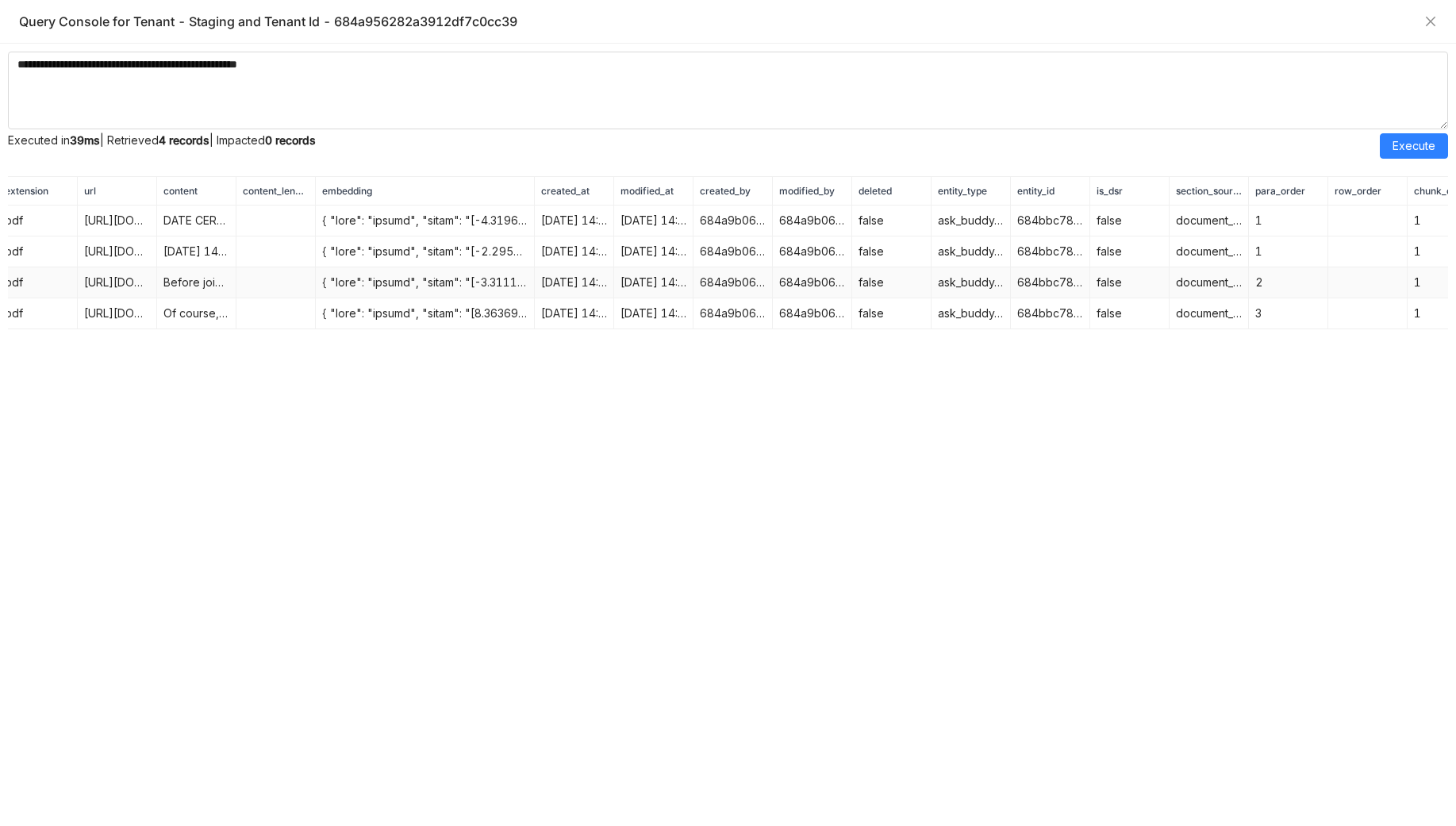
scroll to position [0, 485]
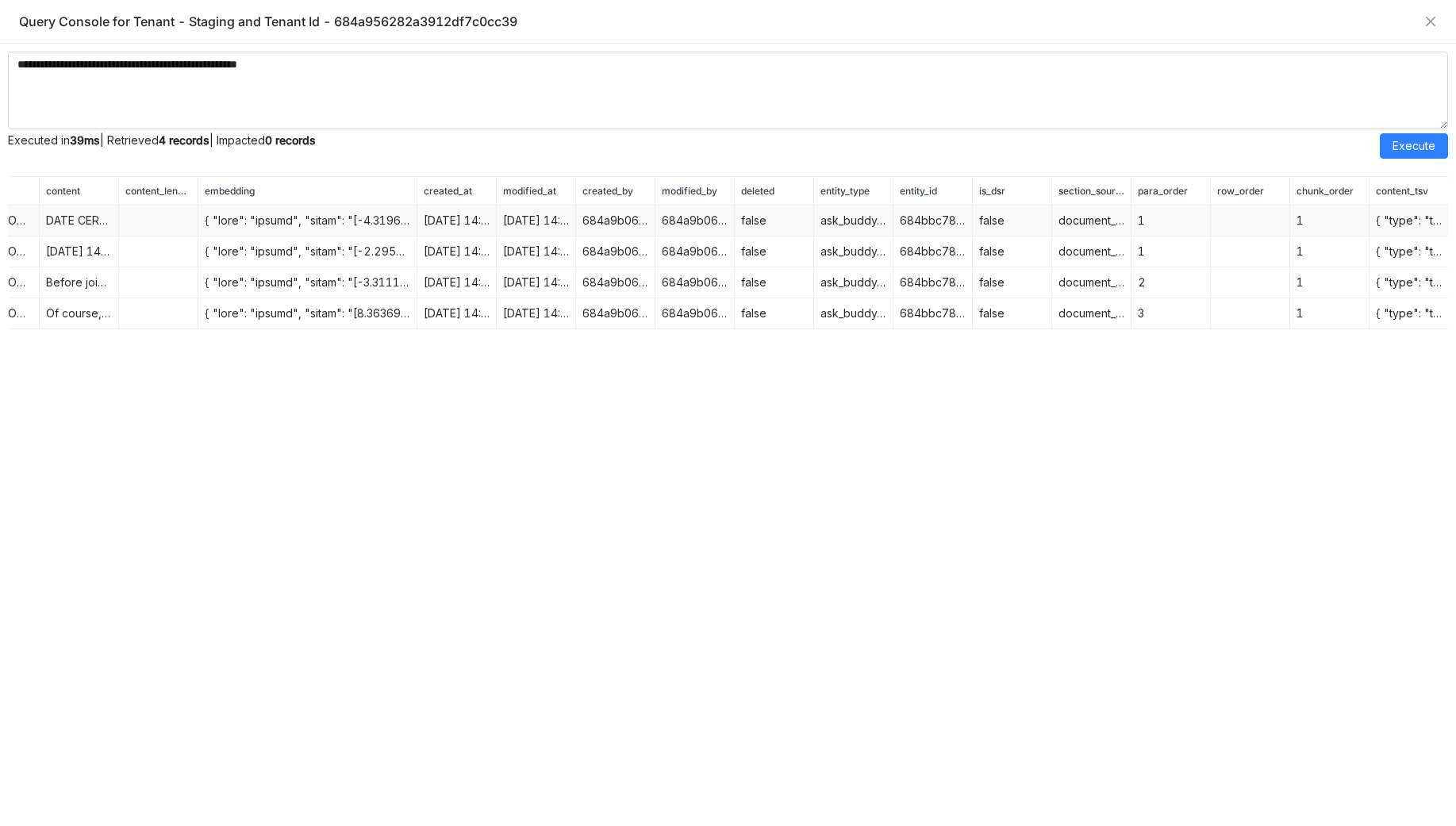
click at [1411, 222] on td "{ "type": "tsvector", "value": "'06':17 '2022':19 'award':5 'better':15 'buddi'…" at bounding box center [1409, 221] width 79 height 31
copy tbody "{ "type": "tsvector", "value": "'06':17 '2022':19 'award':5 'better':15 'buddi'…"
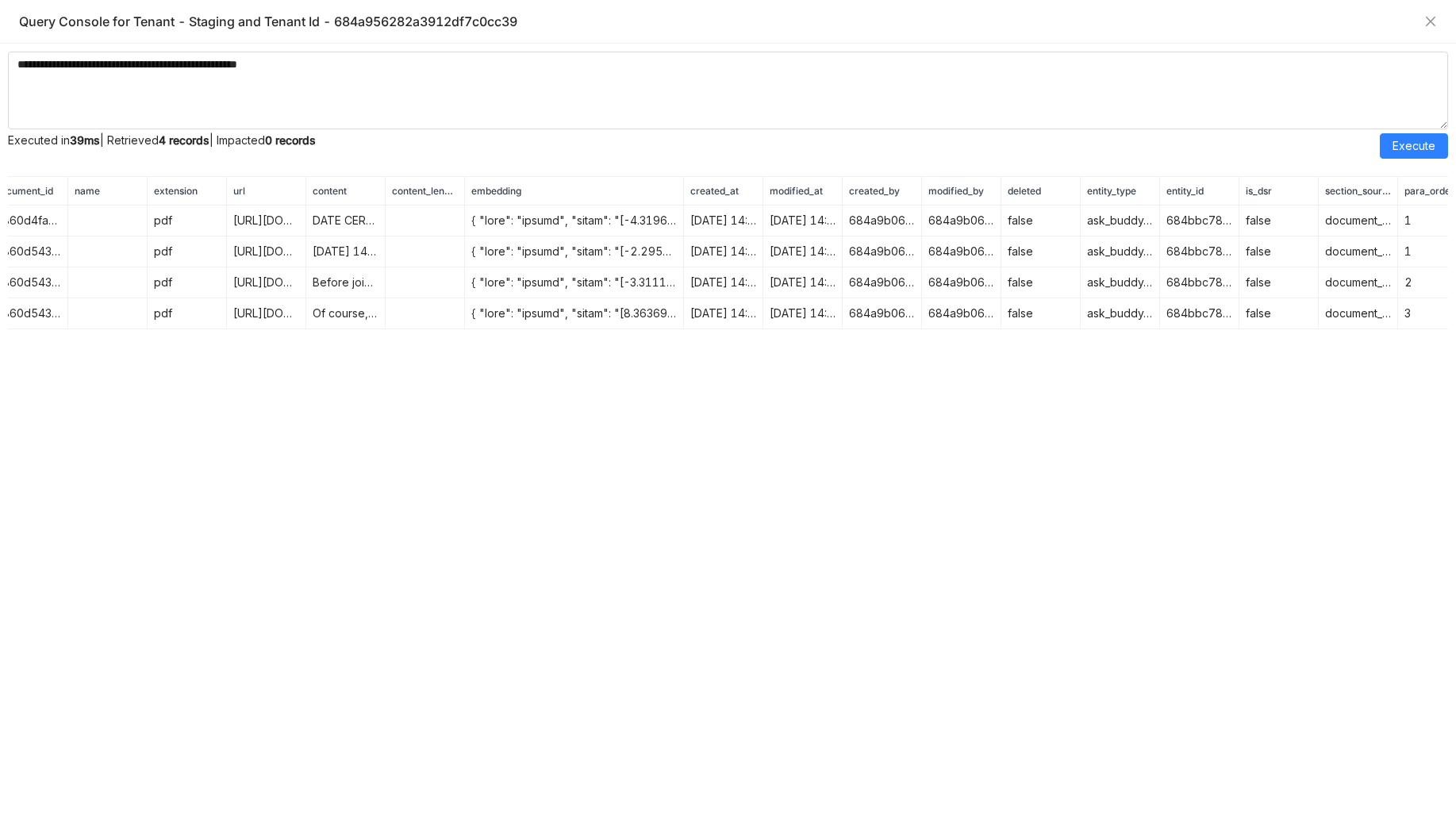
scroll to position [0, 182]
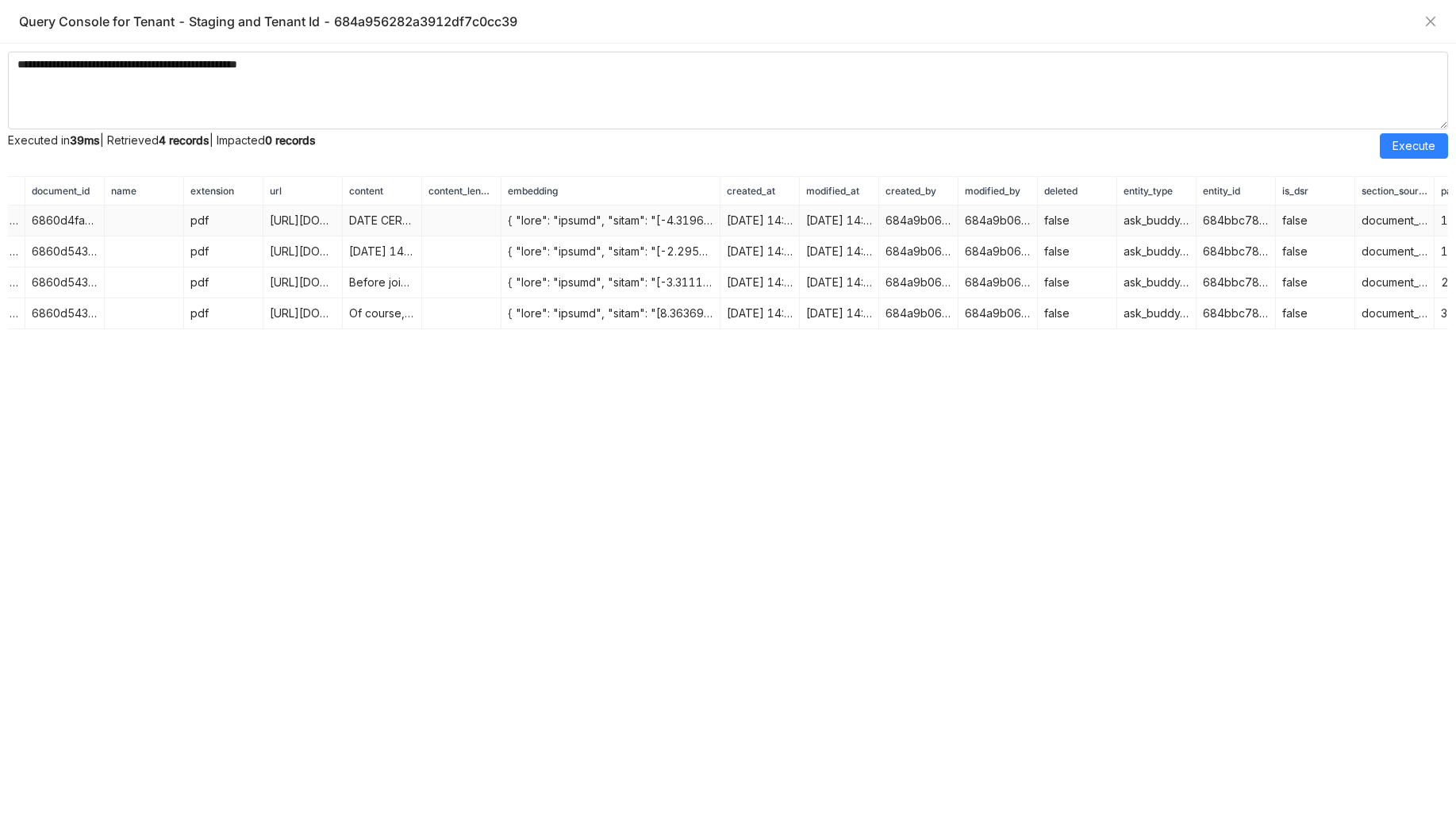
click at [380, 220] on td "DATE CERTIFICATE OF COMPLETION Awarded To For completing the course sss GTM Bud…" at bounding box center [382, 221] width 79 height 31
copy td "DATE CERTIFICATE OF COMPLETION Awarded To For completing the course sss GTM Bud…"
click at [400, 280] on td "Before joining Crayon, I studied physics and did an MBA at MIT, here at Boston …" at bounding box center [382, 283] width 79 height 31
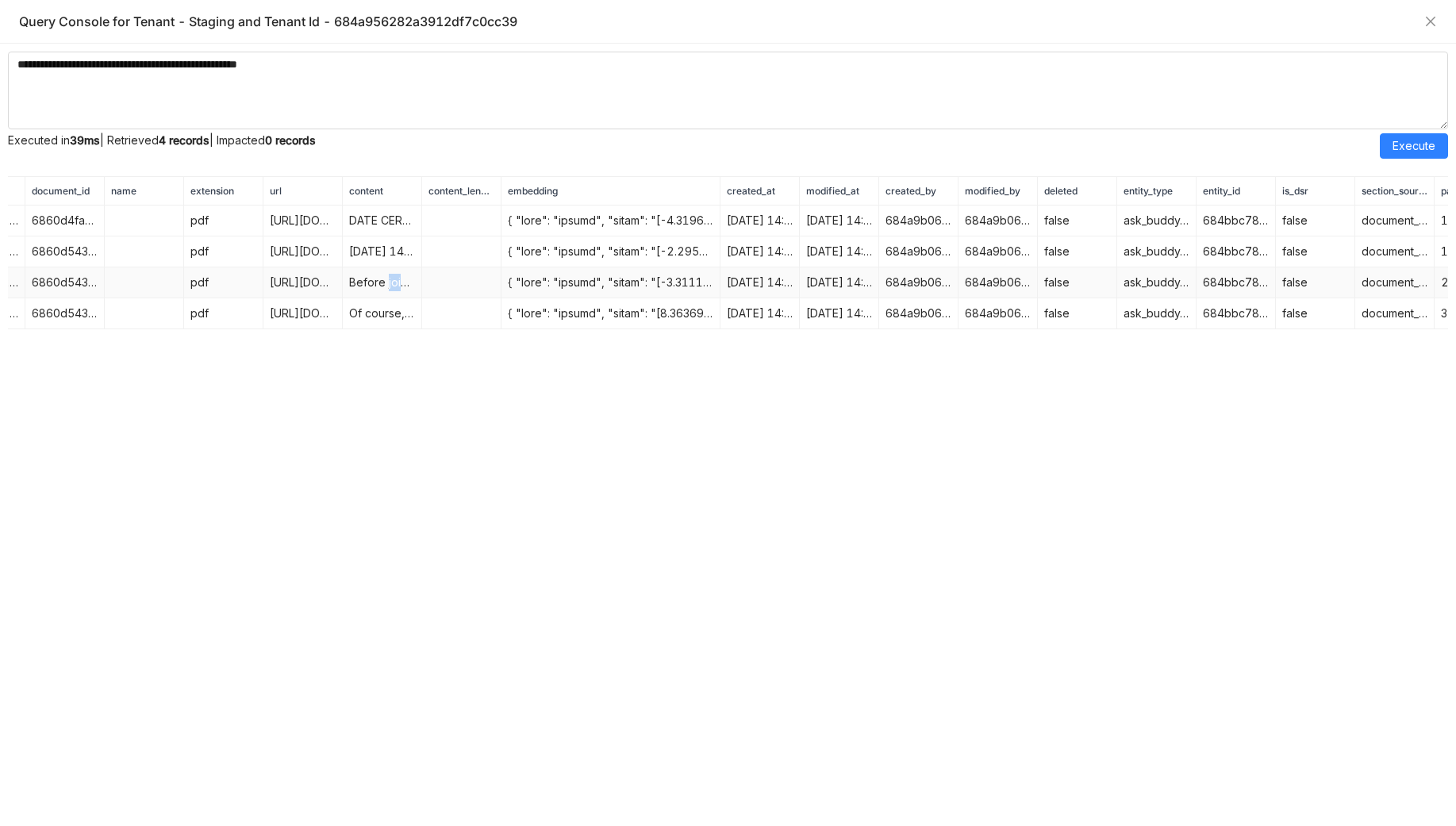
click at [400, 280] on td "Before joining Crayon, I studied physics and did an MBA at MIT, here at Boston …" at bounding box center [382, 283] width 79 height 31
copy td "Before joining Crayon, I studied physics and did an MBA at MIT, here at Boston …"
click at [380, 253] on td "19 NOVEMBER 2021 14 MIN READ Winning on all fronts: the CI backbone for every d…" at bounding box center [382, 252] width 79 height 31
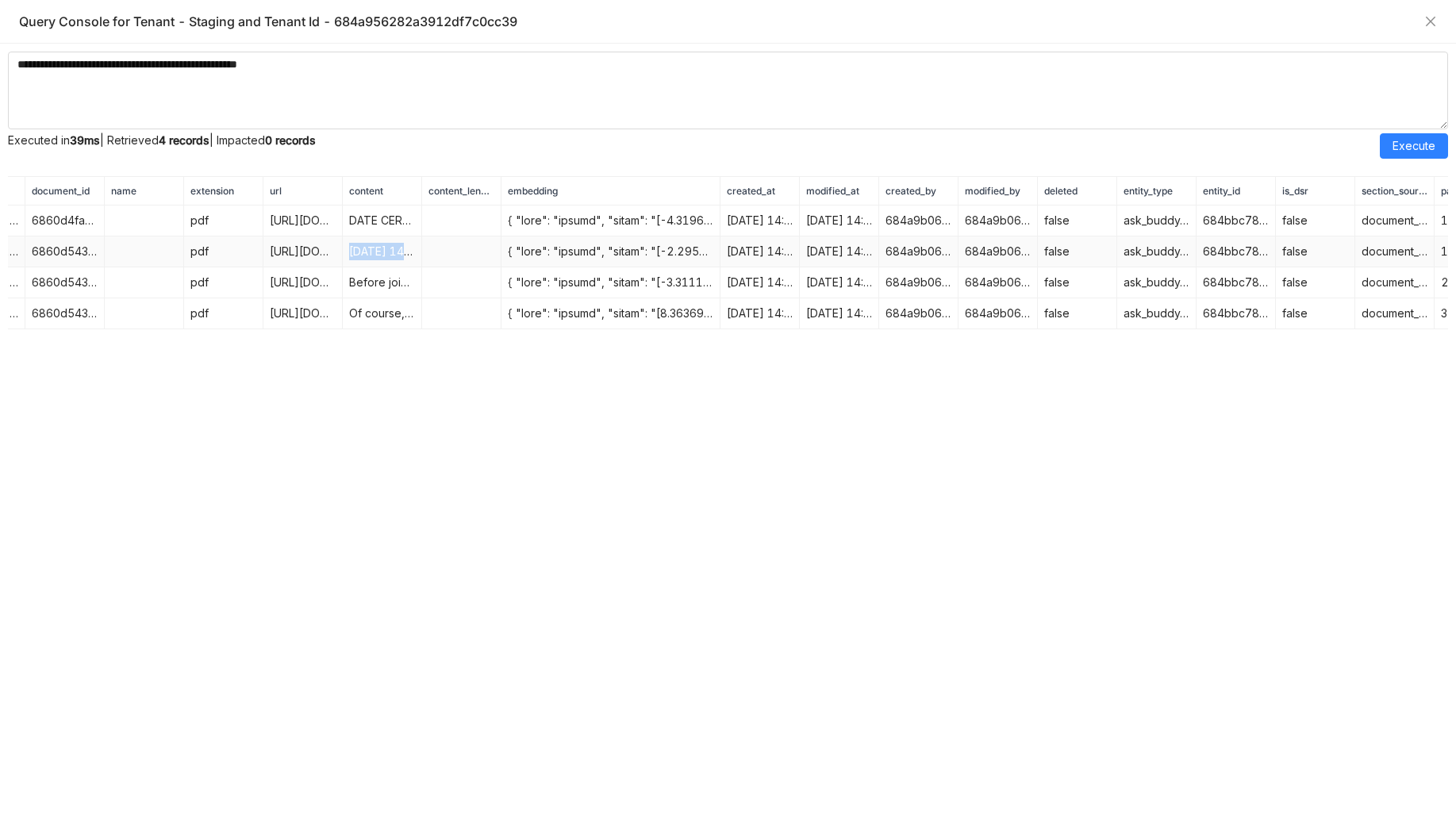
click at [380, 253] on td "19 NOVEMBER 2021 14 MIN READ Winning on all fronts: the CI backbone for every d…" at bounding box center [382, 252] width 79 height 31
copy td "19 NOVEMBER 2021 14 MIN READ Winning on all fronts: the CI backbone for every d…"
click at [367, 315] on td "Of course, what we're most proud of, is that we do outrank Crayola for the word…" at bounding box center [382, 313] width 79 height 31
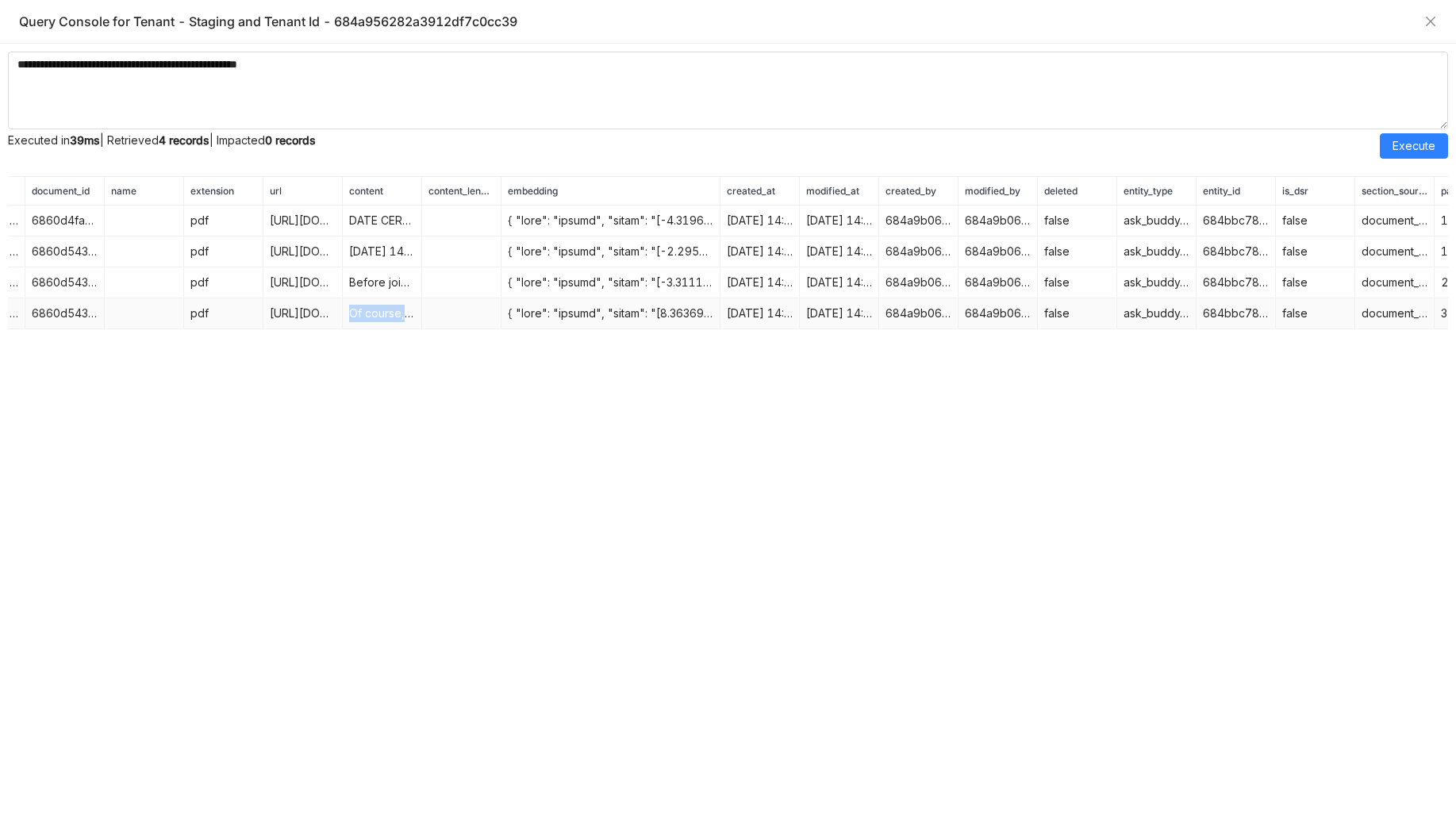
copy td "Of course, what we're most proud of, is that we do outrank Crayola for the word…"
click at [311, 316] on td "https://staging.gtmdev.xyz/viewer/6860d543535e9d1fac63484b" at bounding box center [303, 313] width 79 height 31
copy td "https://staging.gtmdev.xyz/viewer/6860d543535e9d1fac63484b"
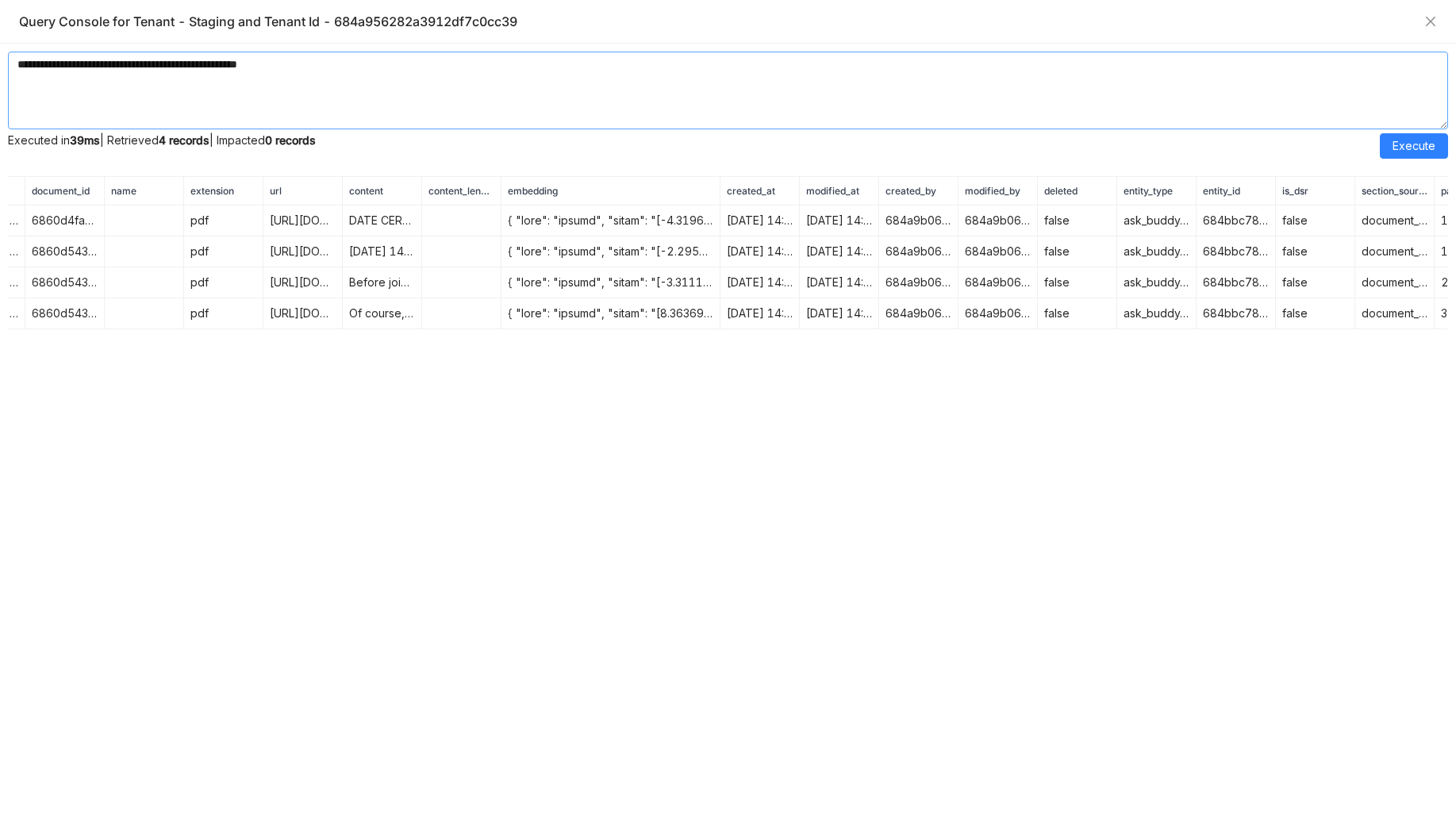
click at [1124, 109] on textarea "**********" at bounding box center [727, 90] width 1440 height 77
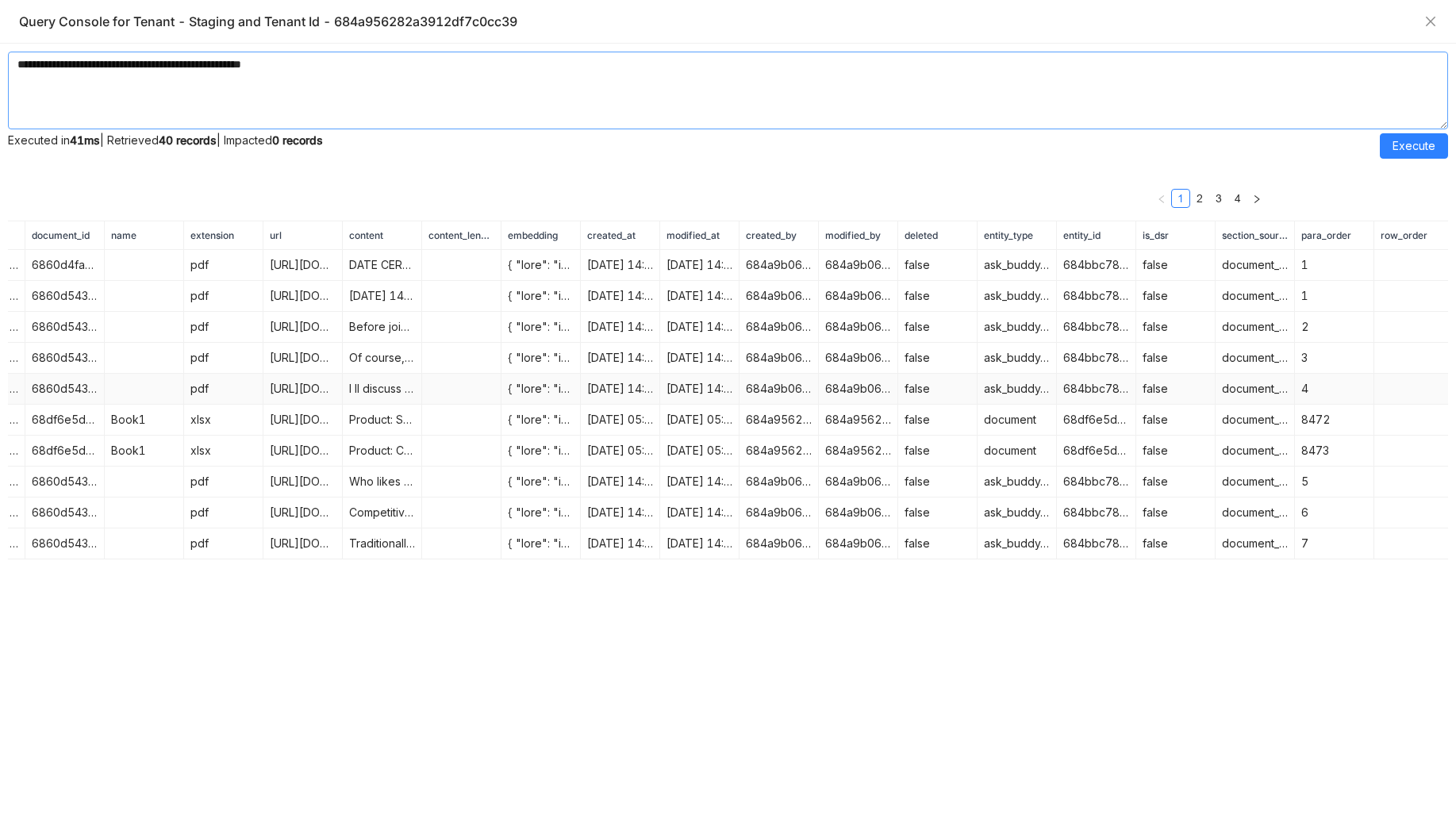
type textarea "**********"
click at [376, 390] on td "I ll discuss a range of topics, including: How to compete using software How to…" at bounding box center [382, 389] width 79 height 31
copy td "I ll discuss a range of topics, including: How to compete using software How to…"
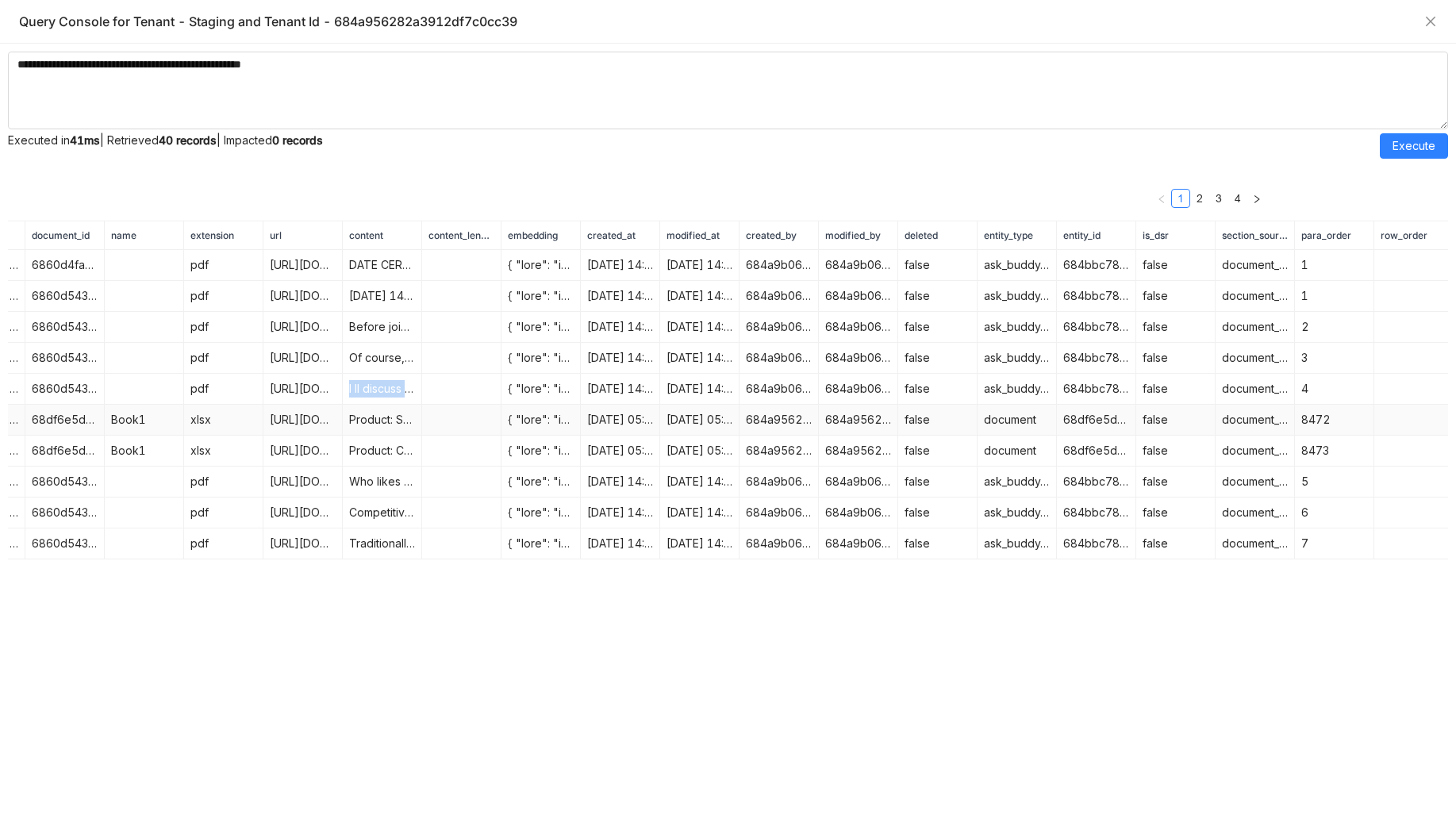
click at [376, 432] on td "Product: Smartwatch" at bounding box center [382, 420] width 79 height 31
copy td "Product: Smartwatch"
click at [375, 466] on td "Who likes doing CI manually? How many of you reading just love a good old-fashi…" at bounding box center [382, 482] width 79 height 31
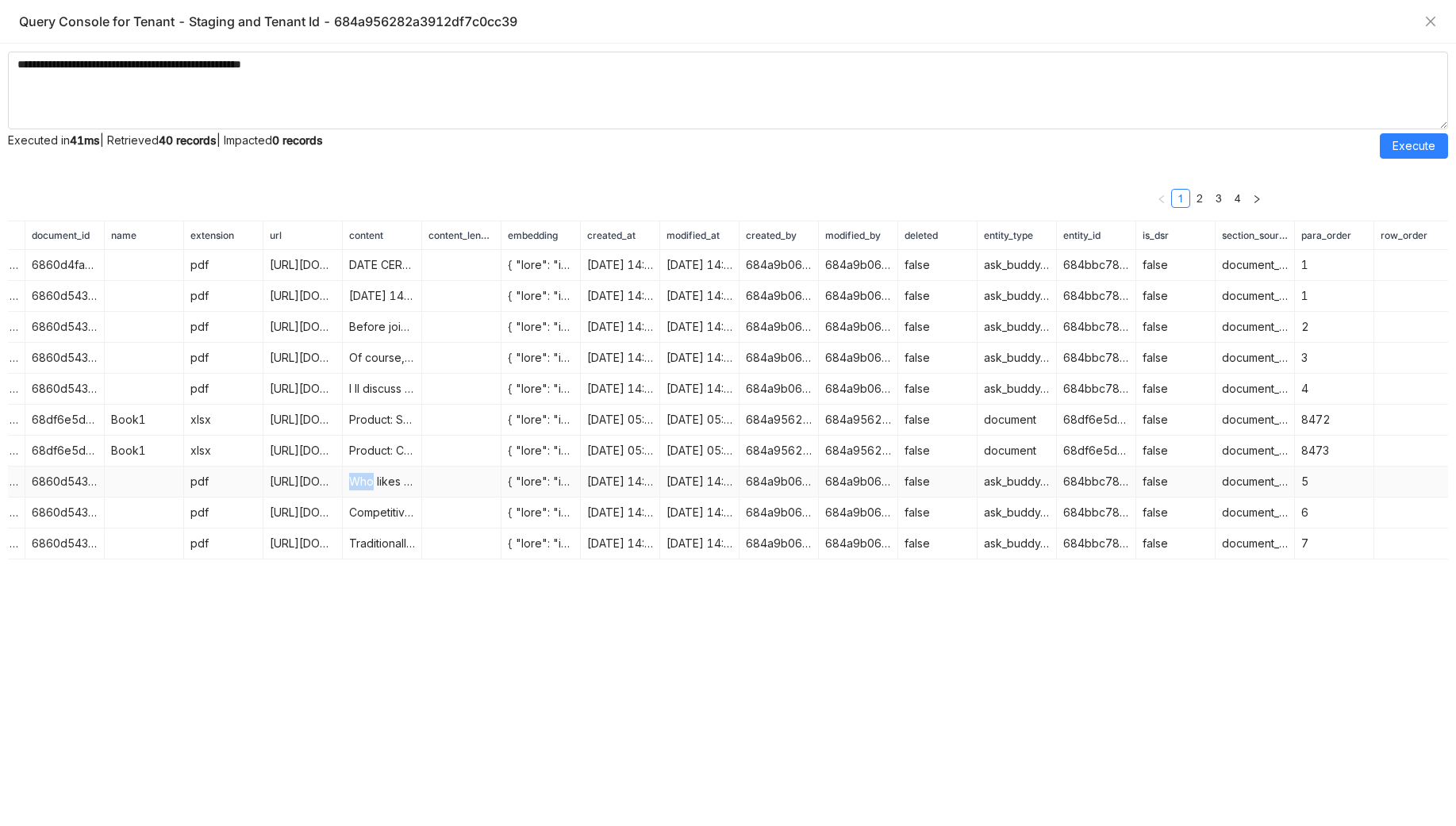
click at [375, 466] on td "Who likes doing CI manually? How many of you reading just love a good old-fashi…" at bounding box center [382, 482] width 79 height 31
copy td "Who likes doing CI manually? How many of you reading just love a good old-fashi…"
click at [1198, 201] on link "2" at bounding box center [1199, 198] width 18 height 18
click at [387, 491] on td "Product: Monitor" at bounding box center [382, 482] width 79 height 31
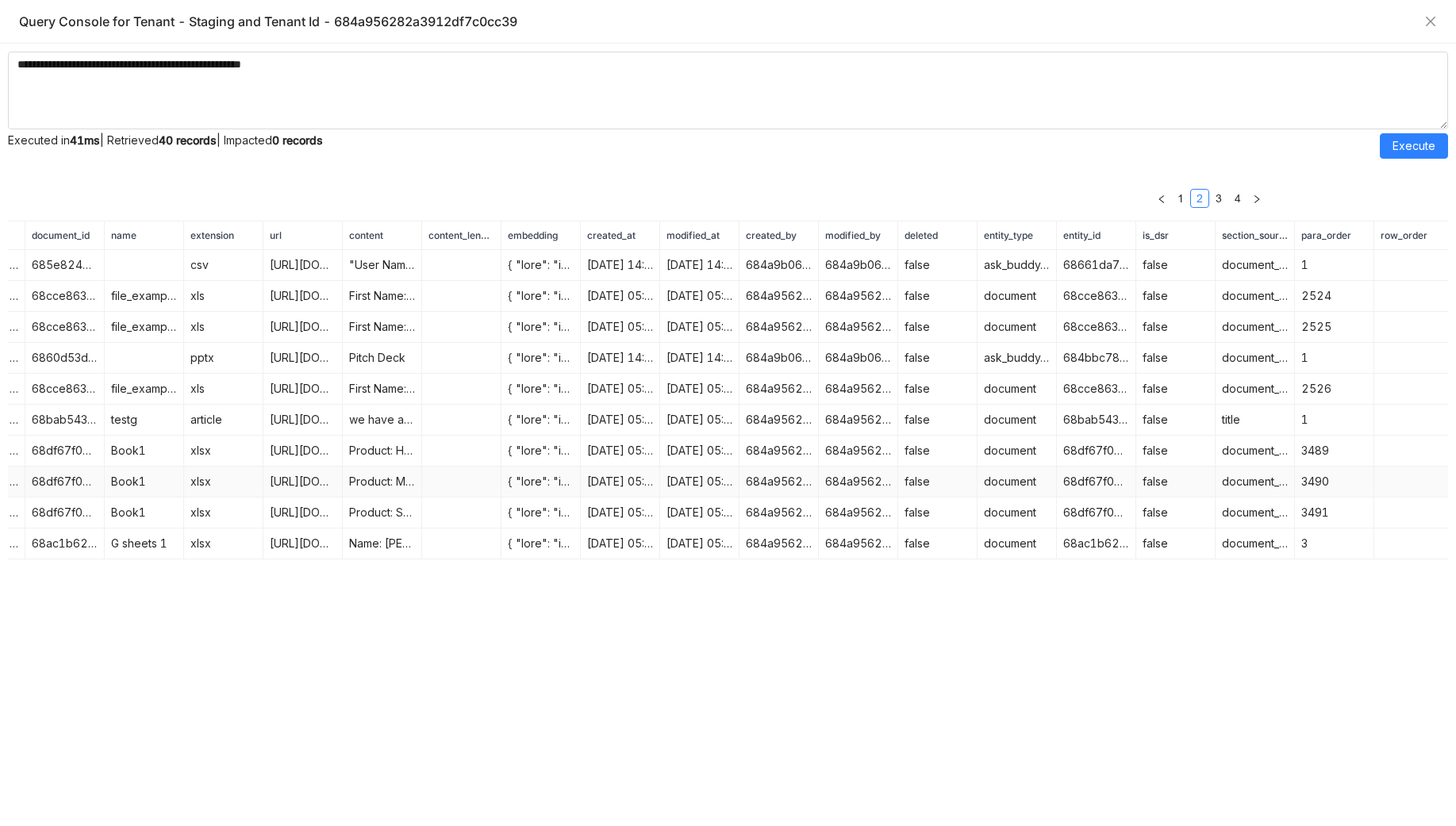
click at [387, 491] on td "Product: Monitor" at bounding box center [382, 482] width 79 height 31
click at [387, 517] on td "Product: Smartwatch" at bounding box center [382, 513] width 79 height 31
copy td "Product"
click at [369, 514] on td "Product: Smartwatch" at bounding box center [382, 513] width 79 height 31
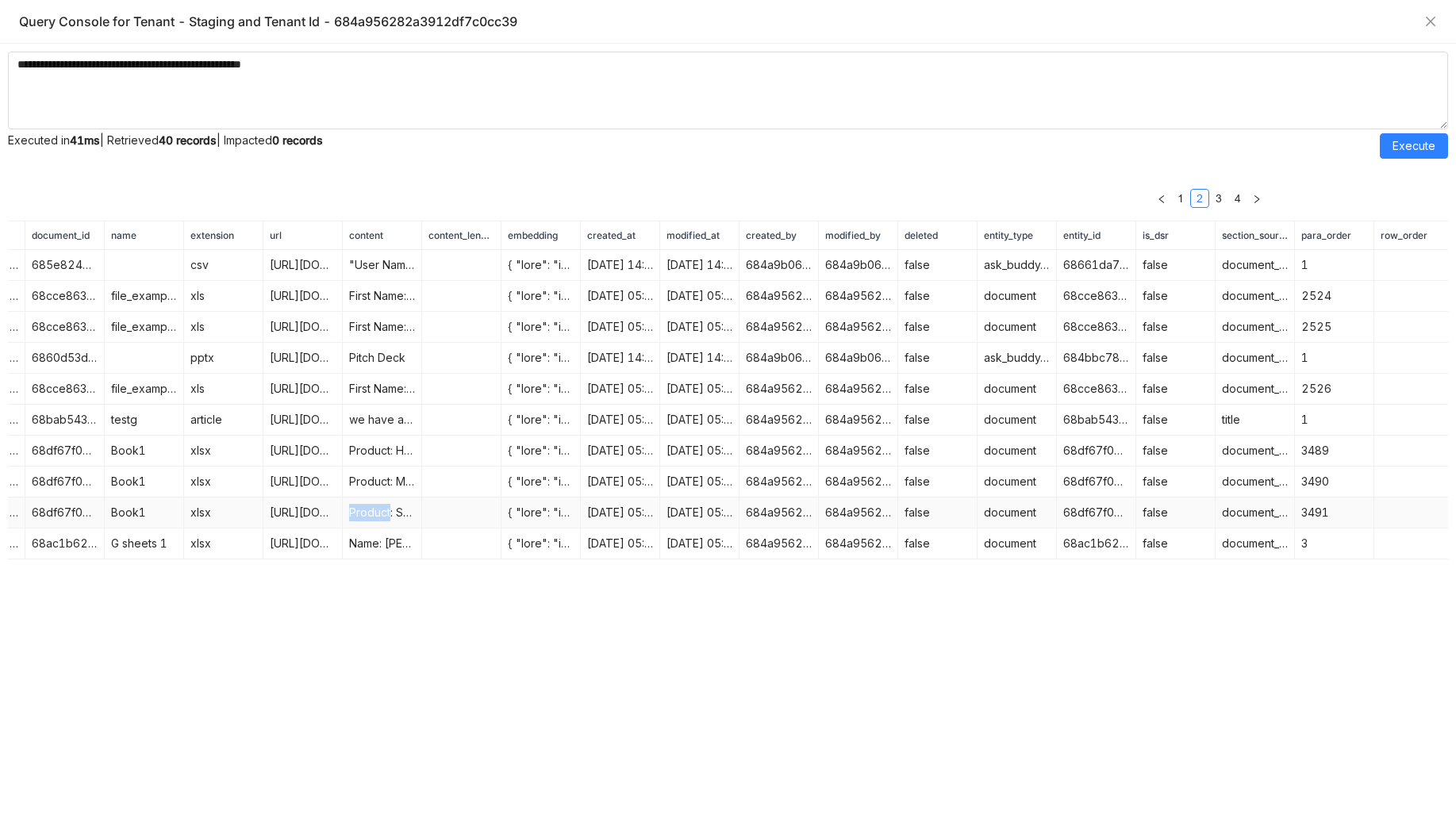
click at [369, 514] on td "Product: Smartwatch" at bounding box center [382, 513] width 79 height 31
click at [376, 453] on td "Product: Headphones" at bounding box center [382, 450] width 79 height 31
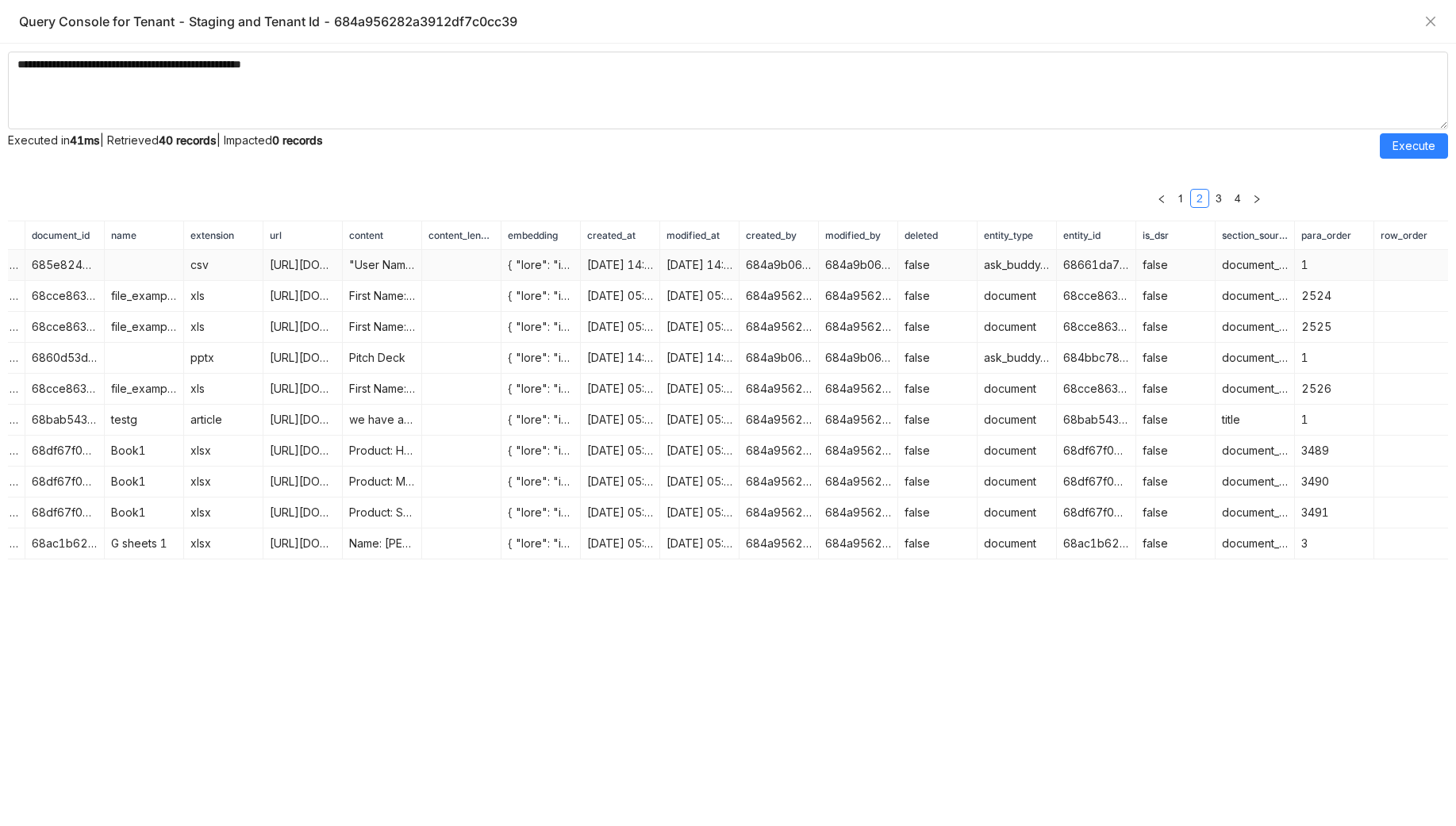
click at [364, 264] on td ""User Name" Courses Taken Uday Bhanu 27" at bounding box center [382, 265] width 79 height 31
click at [364, 428] on td "we have a document titled testg of the content type 0CreateContent1757053865524…" at bounding box center [382, 420] width 79 height 31
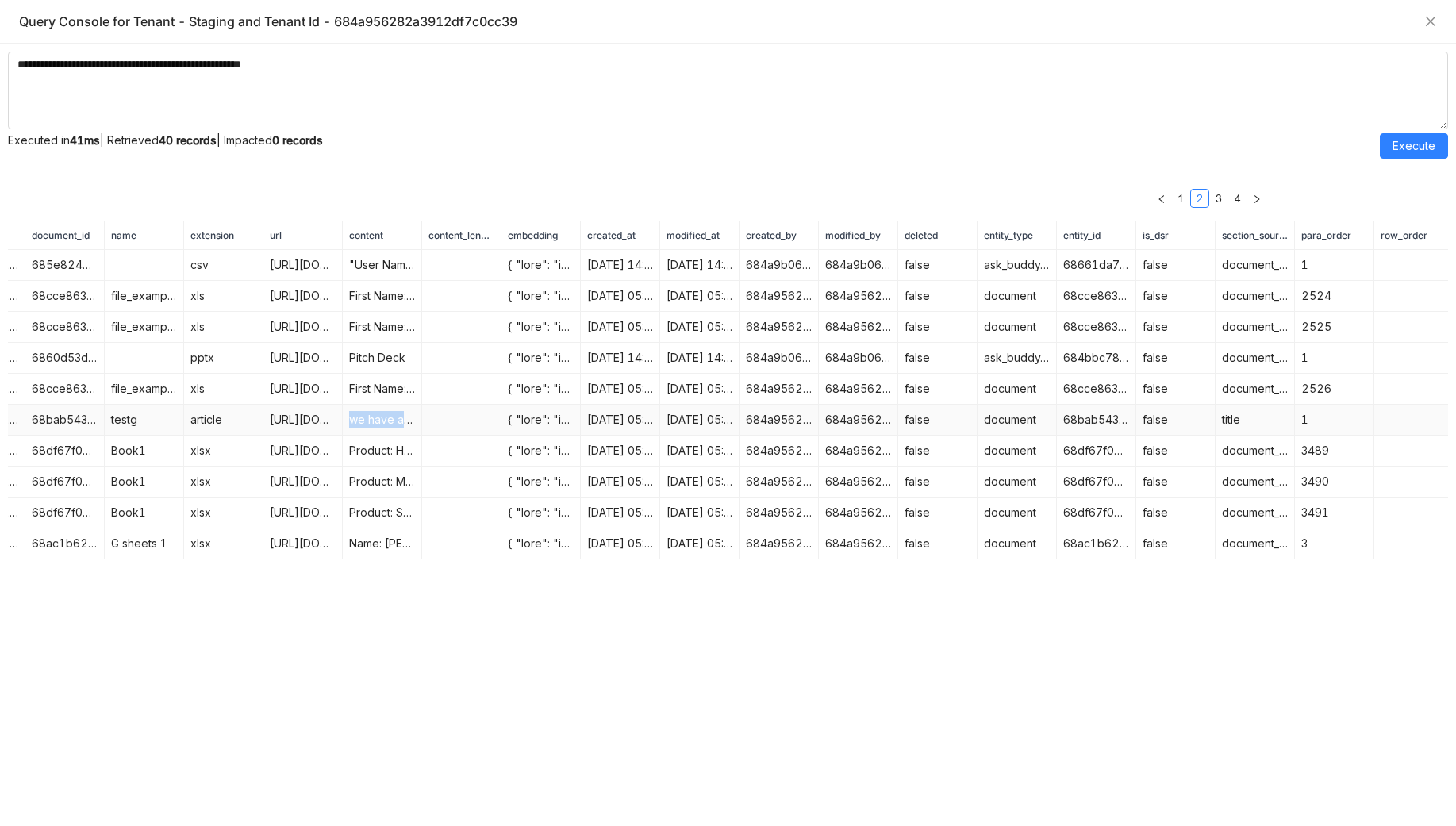
click at [364, 428] on td "we have a document titled testg of the content type 0CreateContent1757053865524…" at bounding box center [382, 420] width 79 height 31
click at [1217, 196] on link "3" at bounding box center [1218, 198] width 18 height 18
click at [364, 386] on td "we have a document titled videoplayback of the content type products qa, and of…" at bounding box center [382, 389] width 79 height 31
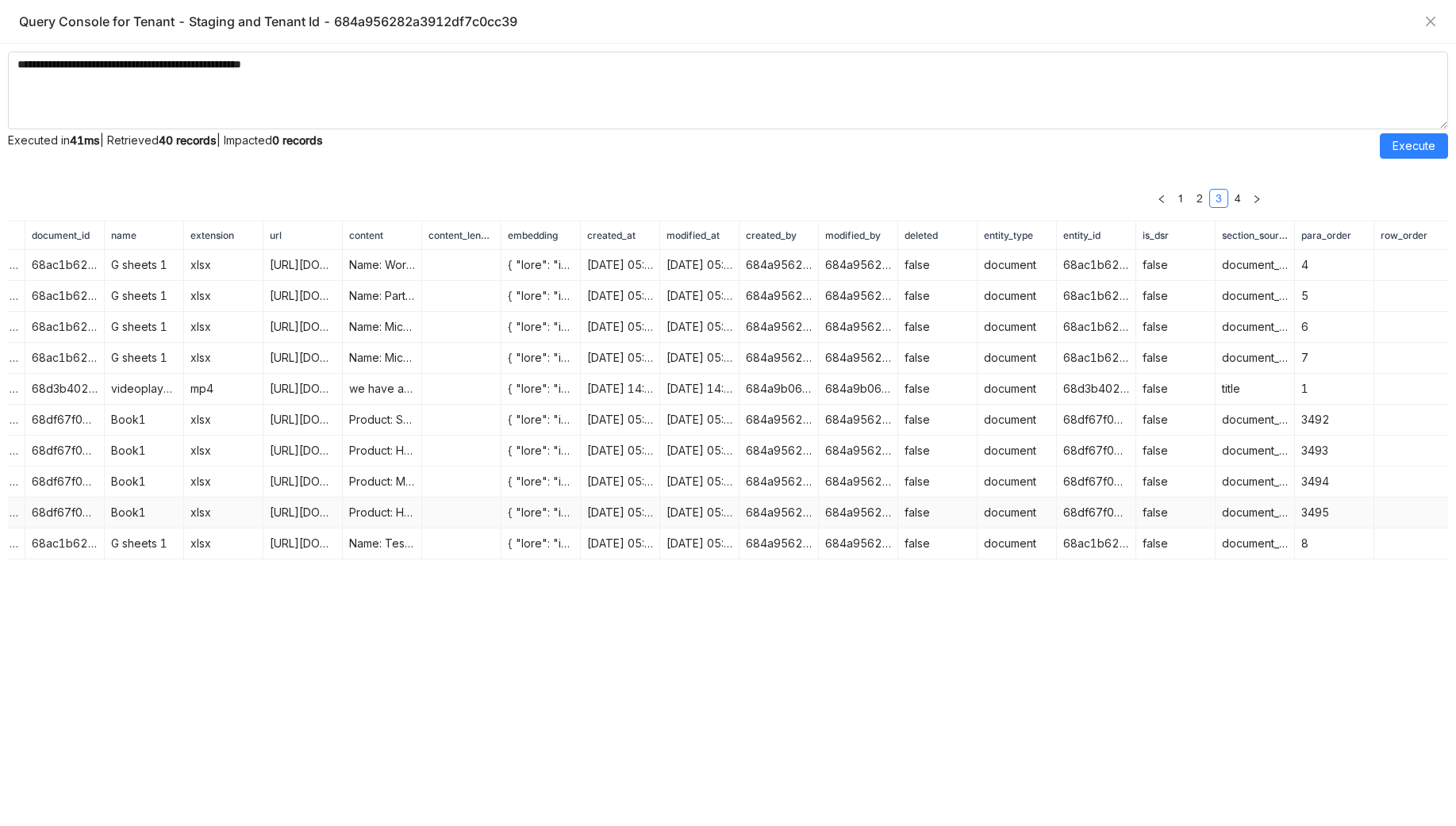
click at [353, 504] on td "Product: Headphones" at bounding box center [382, 513] width 79 height 31
click at [364, 405] on td "Product: Smartphone" at bounding box center [382, 420] width 79 height 31
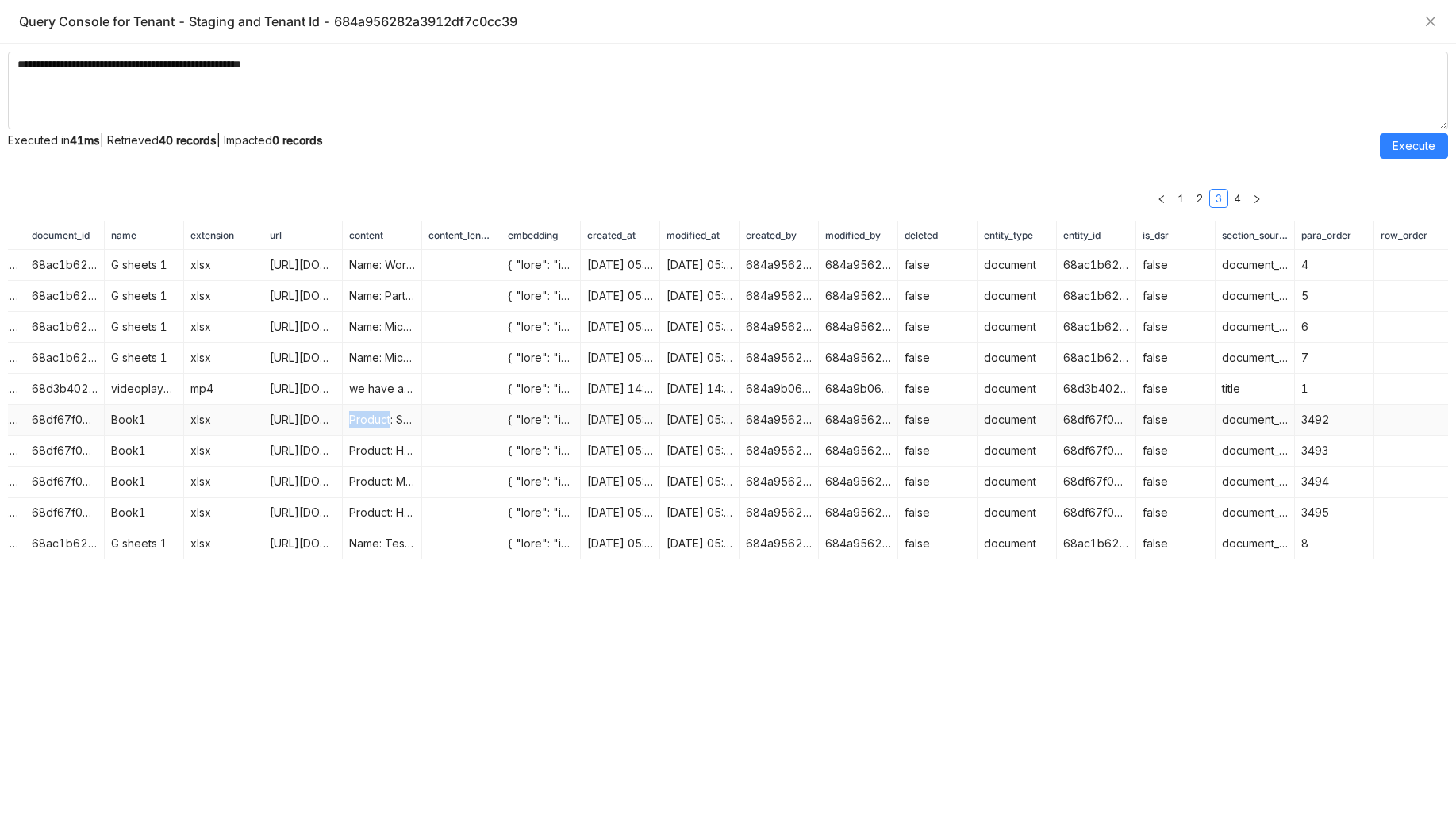
click at [353, 389] on div at bounding box center [353, 389] width 0 height 0
click at [362, 825] on div at bounding box center [728, 826] width 1456 height 0
click at [372, 539] on td "Name: Test partner ABC. Email: Diya Sen. Role: None. Primary Team: None. Extend…" at bounding box center [382, 544] width 79 height 31
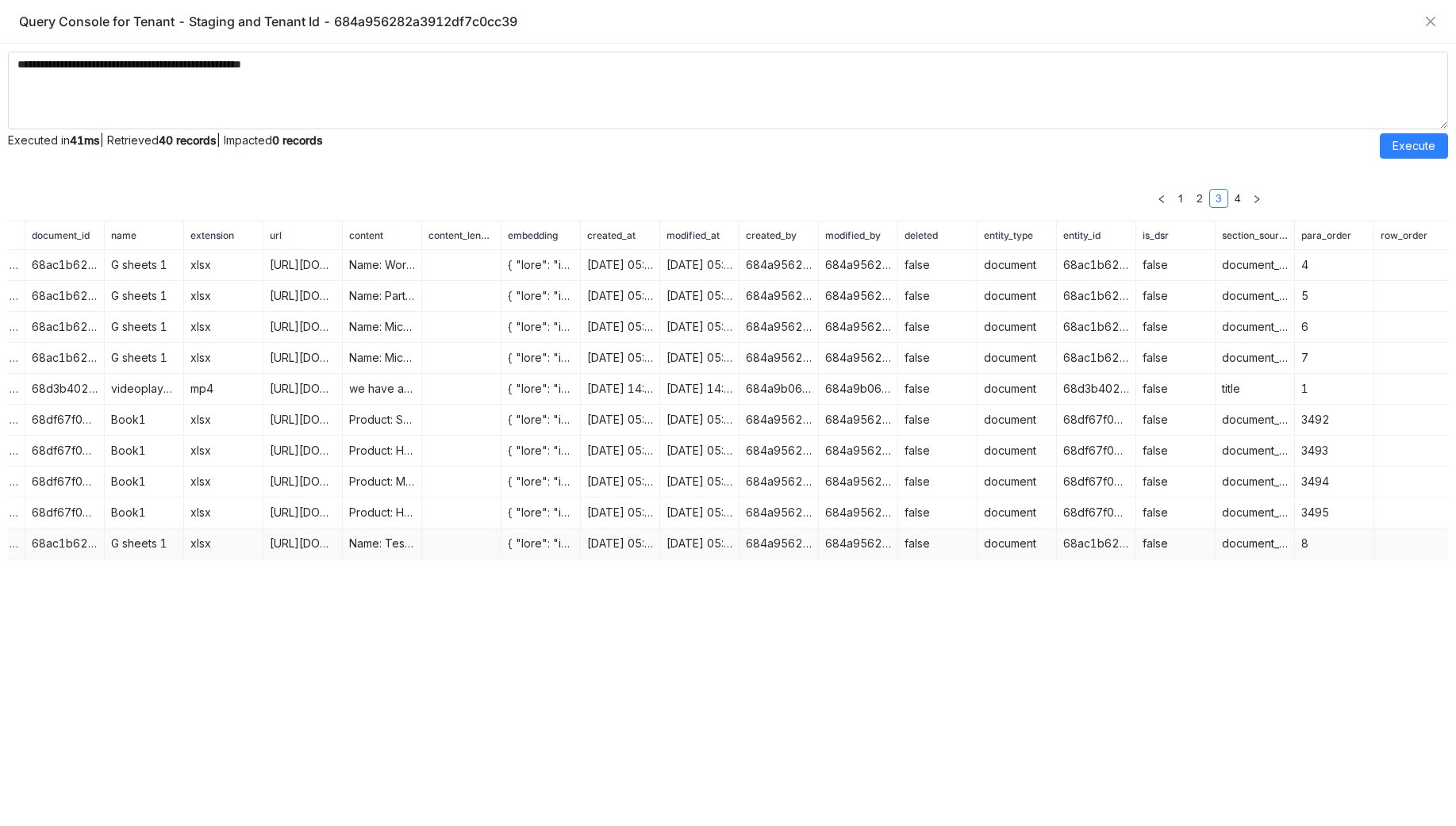
click at [372, 536] on td "Name: Test partner ABC. Email: Diya Sen. Role: None. Primary Team: None. Extend…" at bounding box center [382, 544] width 79 height 31
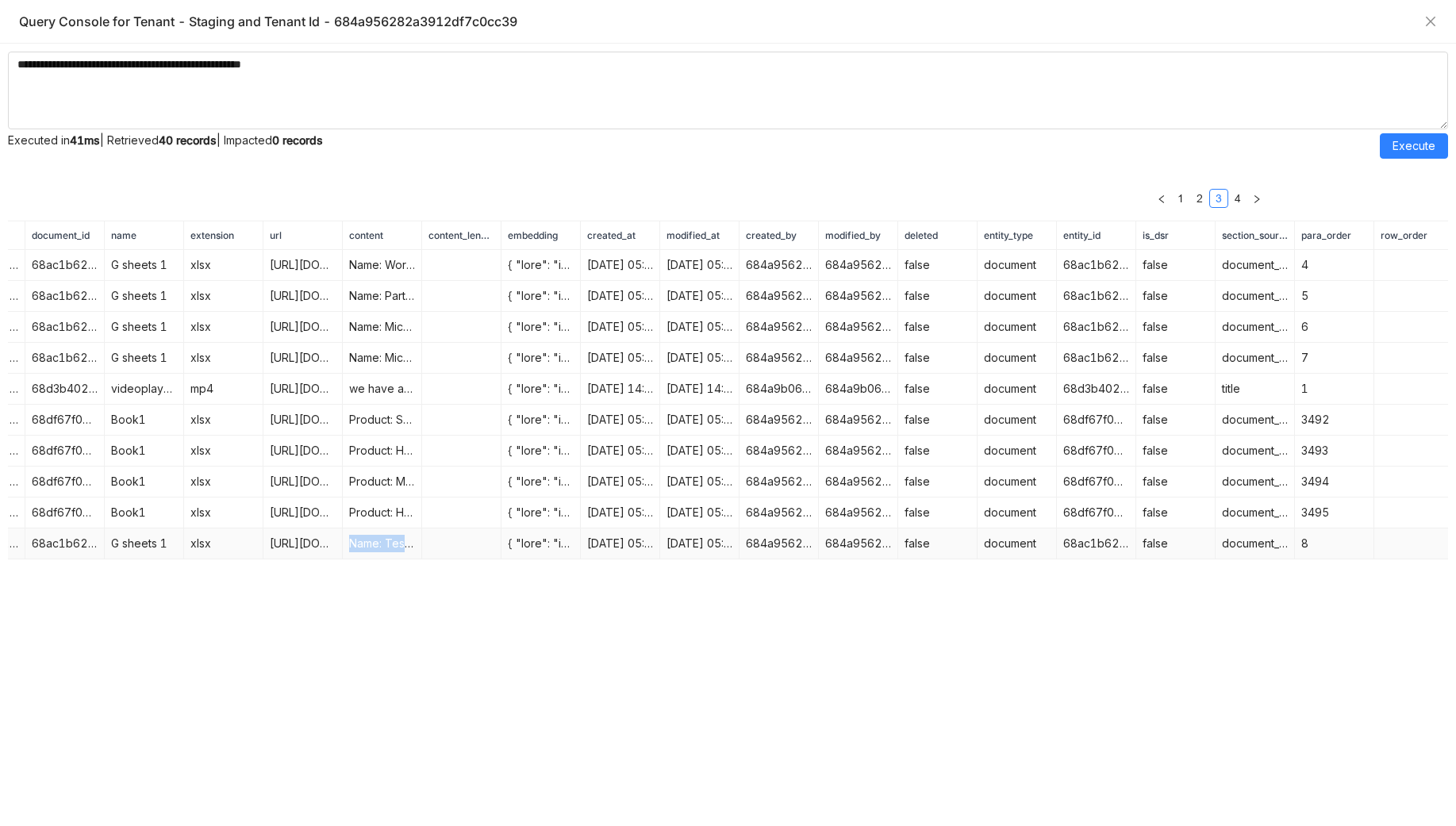
click at [372, 536] on td "Name: Test partner ABC. Email: Diya Sen. Role: None. Primary Team: None. Extend…" at bounding box center [382, 544] width 79 height 31
click at [1235, 194] on link "4" at bounding box center [1237, 198] width 18 height 18
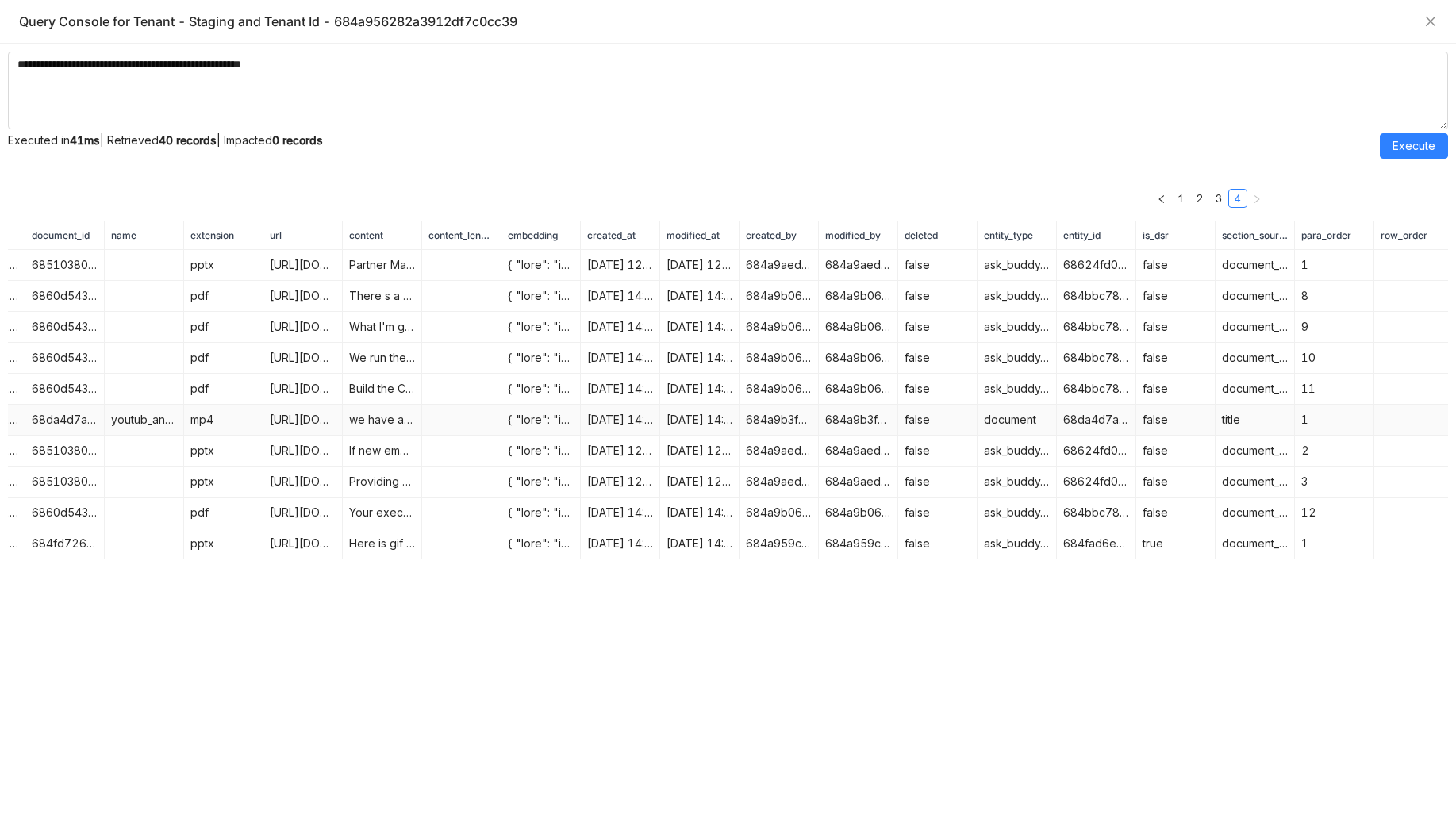
click at [364, 422] on td "we have a document titled youtub angular of the content type products qa, and o…" at bounding box center [382, 420] width 79 height 31
click at [394, 266] on td "Partner Management Enable Smooth Business with the partner Partner Management e…" at bounding box center [382, 265] width 79 height 31
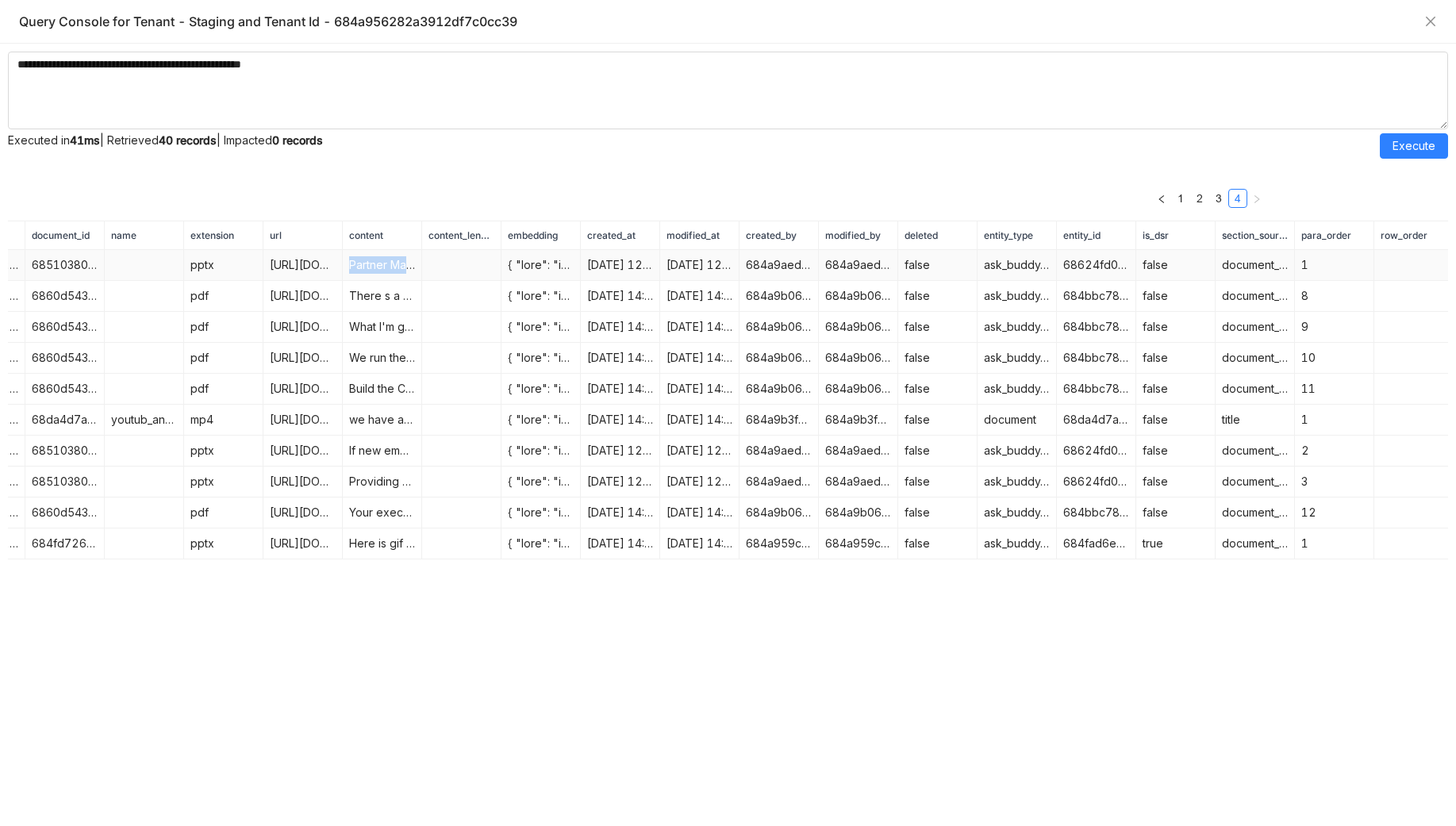
click at [394, 266] on td "Partner Management Enable Smooth Business with the partner Partner Management e…" at bounding box center [382, 265] width 79 height 31
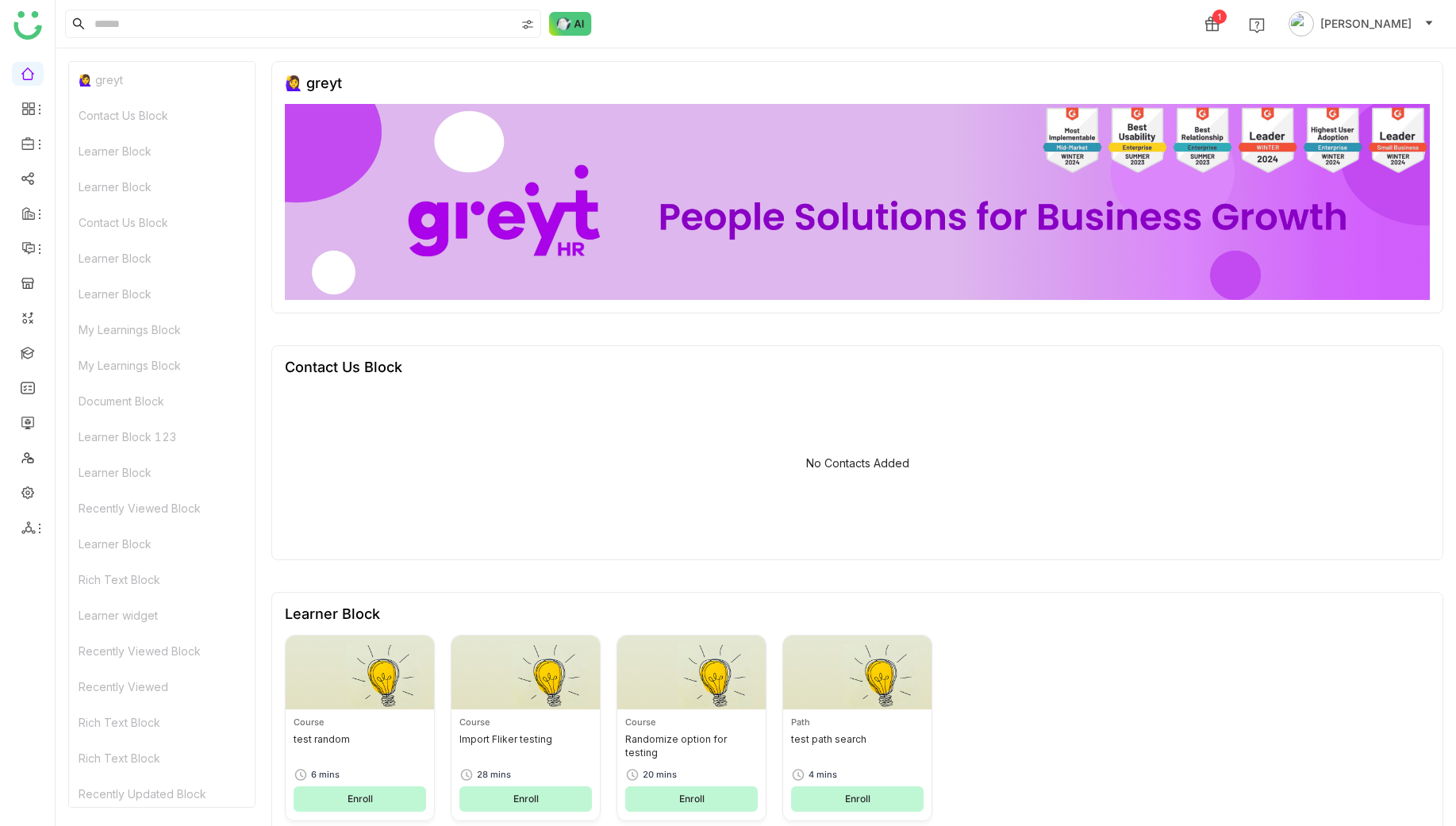
click at [39, 540] on ul at bounding box center [27, 301] width 55 height 500
click at [34, 534] on icon at bounding box center [40, 528] width 13 height 13
click at [113, 560] on link "List" at bounding box center [114, 565] width 109 height 11
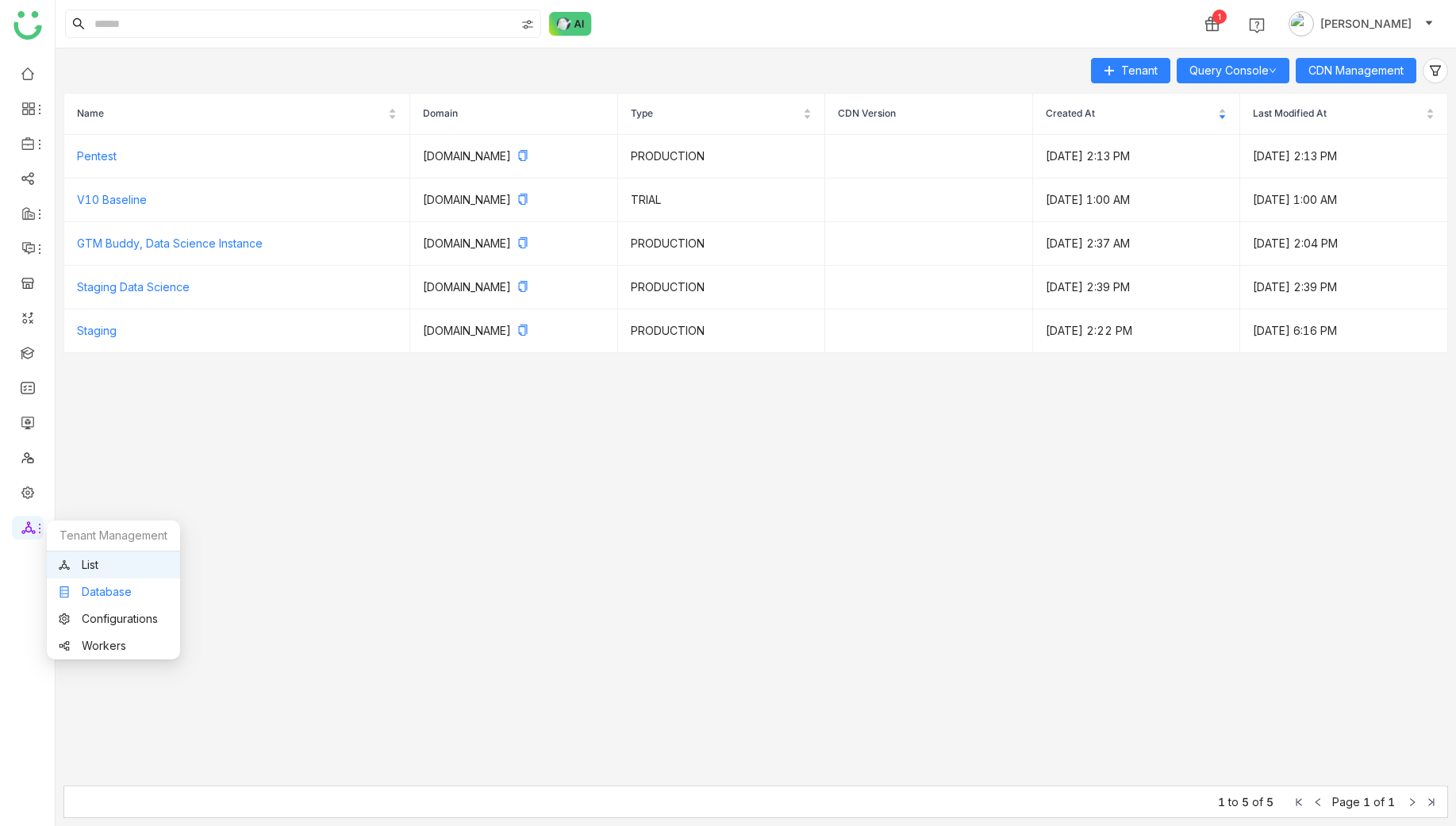
click at [102, 596] on link "Database" at bounding box center [114, 592] width 109 height 11
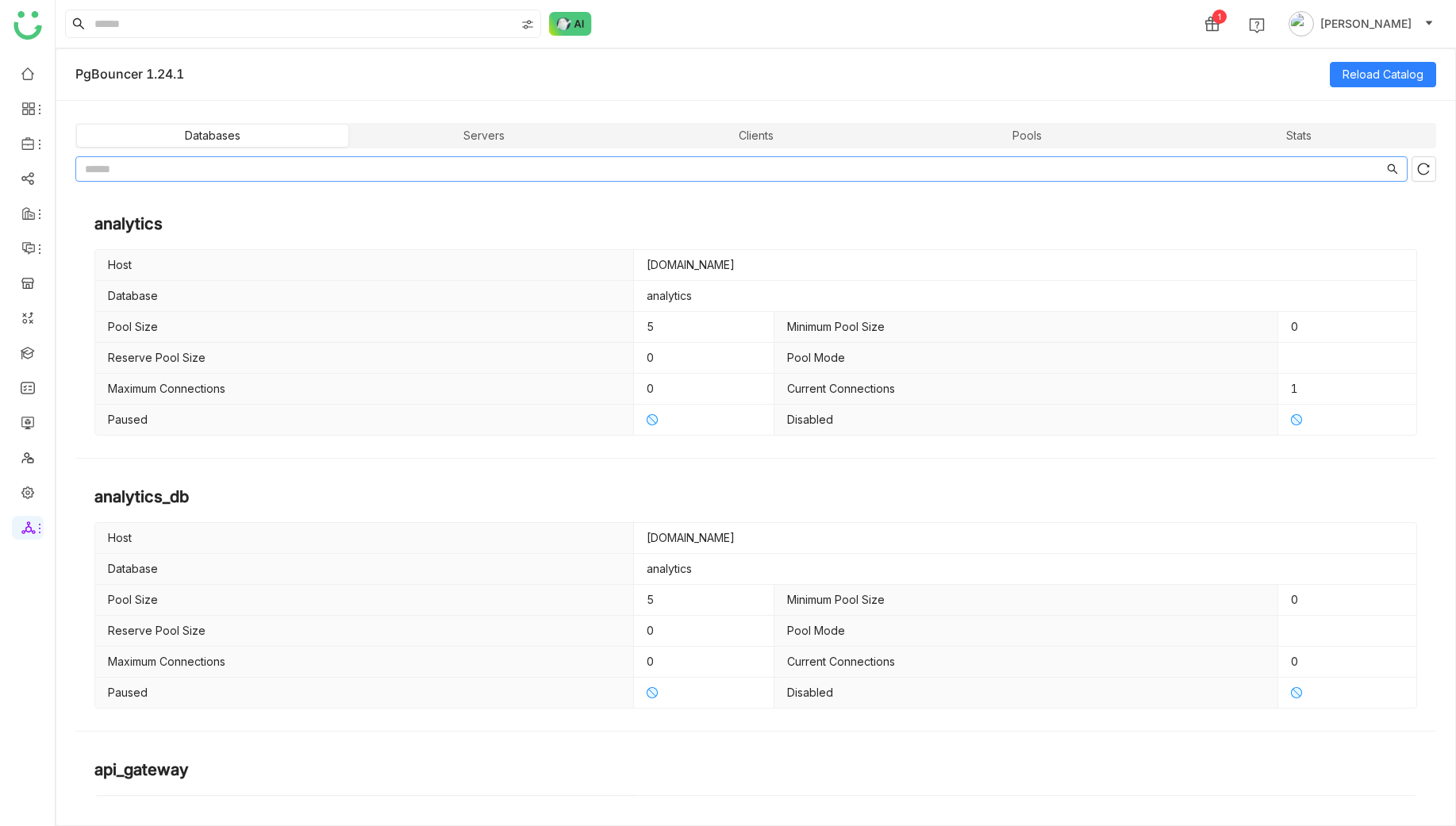
click at [461, 162] on input "text" at bounding box center [734, 168] width 1299 height 18
click at [478, 132] on div "Servers" at bounding box center [484, 136] width 271 height 22
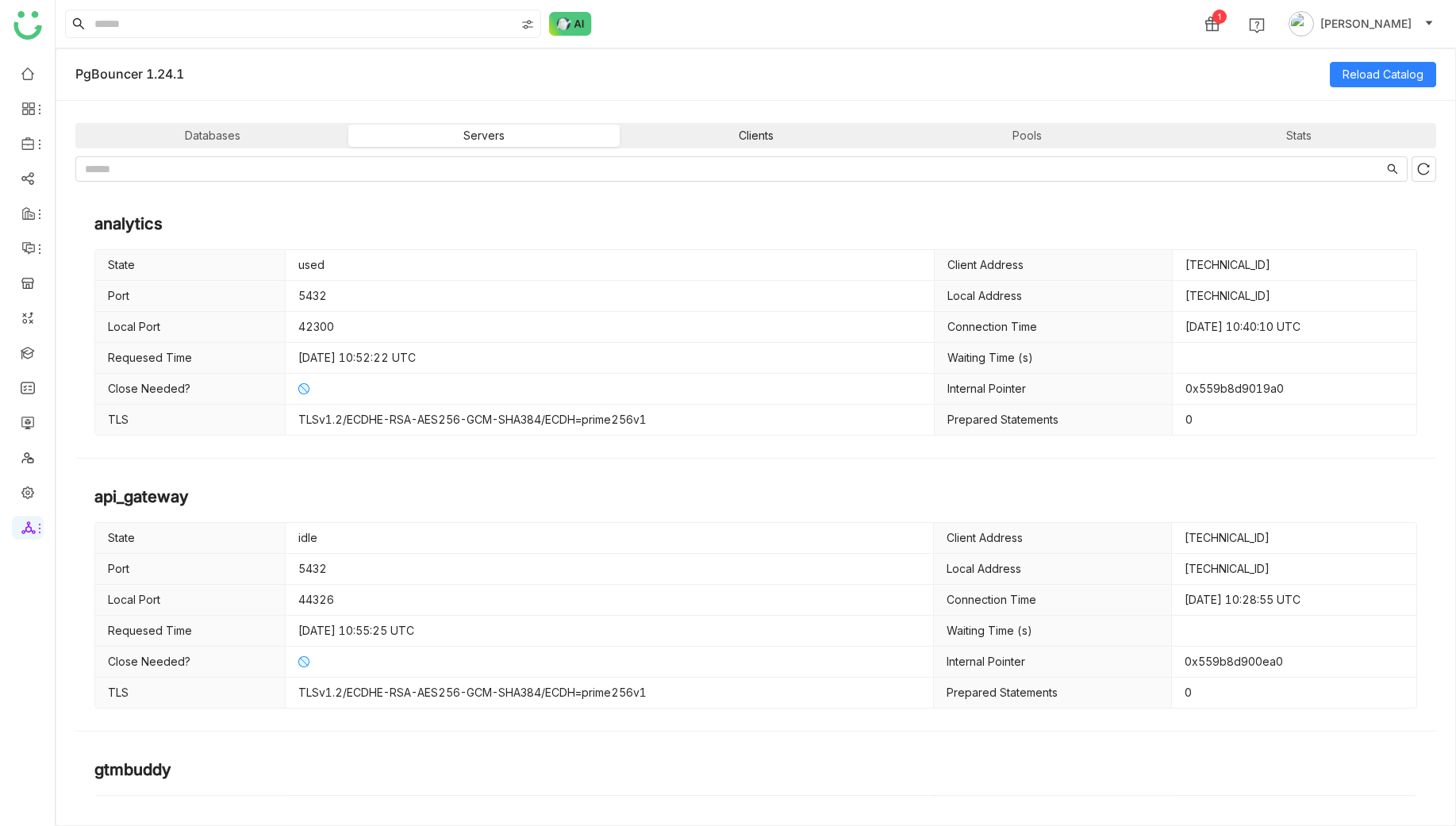
click at [796, 145] on div "Clients" at bounding box center [755, 136] width 271 height 22
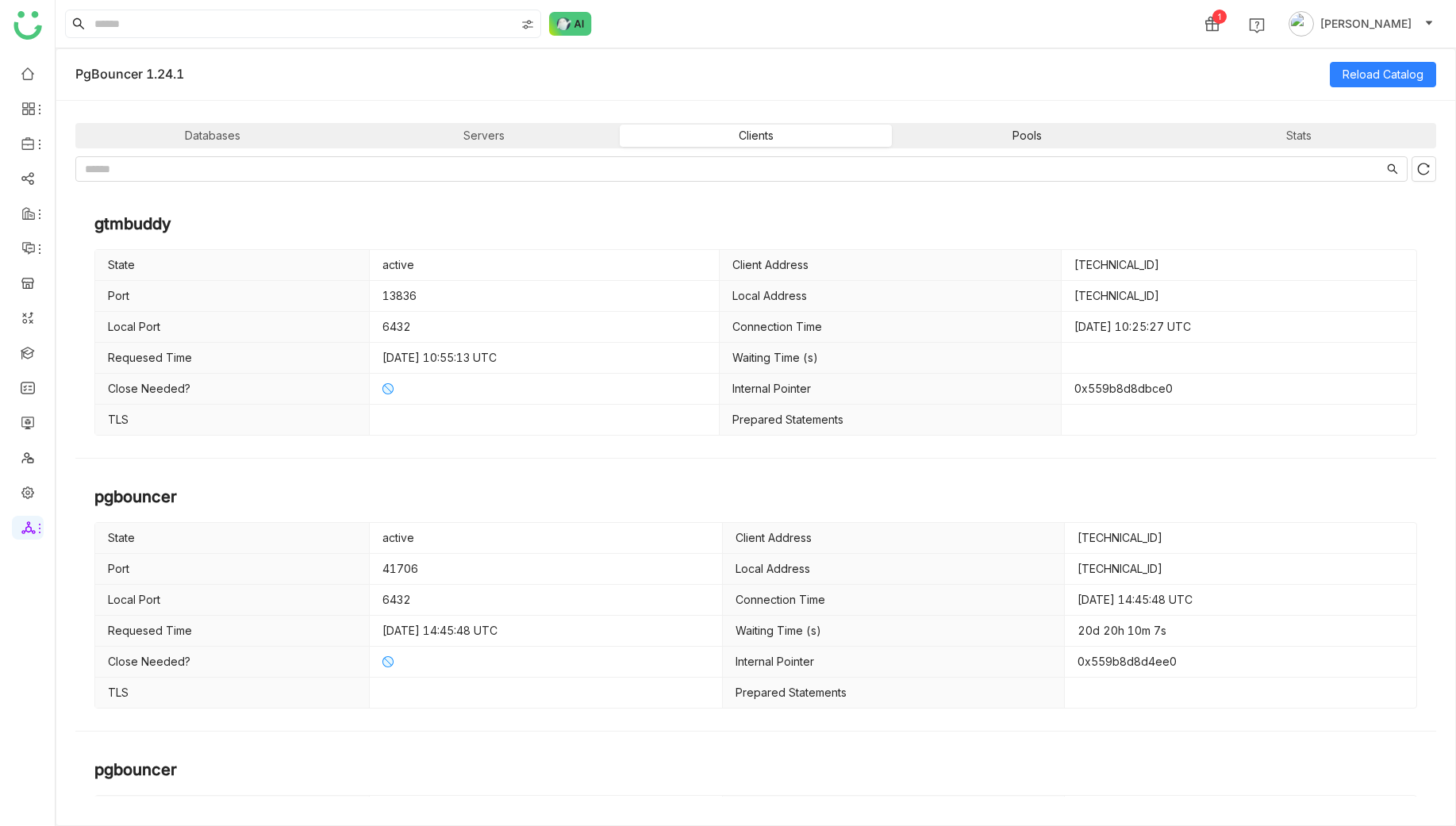
click at [1029, 138] on div "Pools" at bounding box center [1027, 136] width 271 height 22
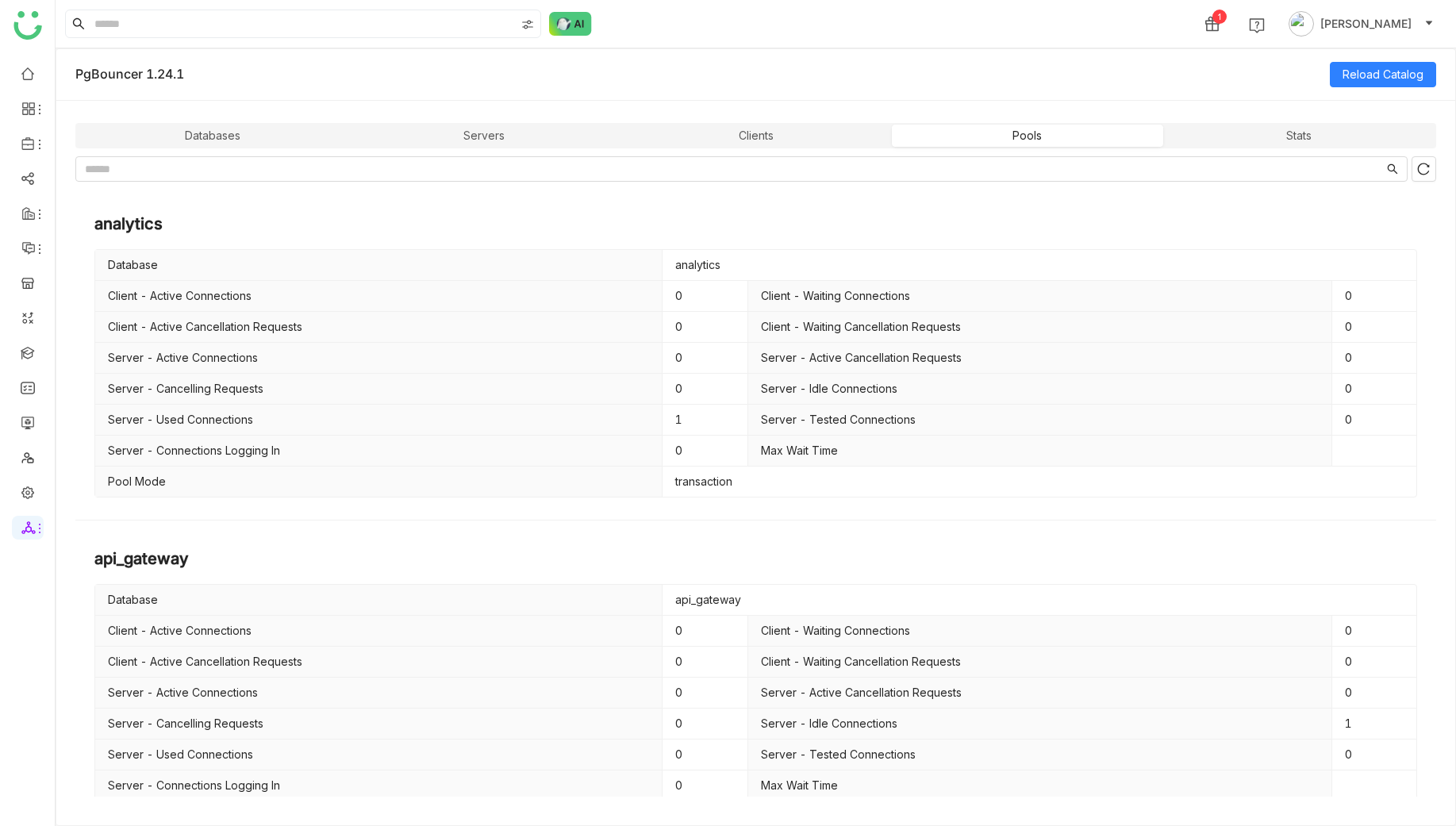
drag, startPoint x: 1255, startPoint y: 200, endPoint x: 1311, endPoint y: 241, distance: 69.4
click at [1267, 206] on nz-page-header "analytics Database analytics Client - Active Connections 0 Client - Waiting Con…" at bounding box center [756, 353] width 1361 height 315
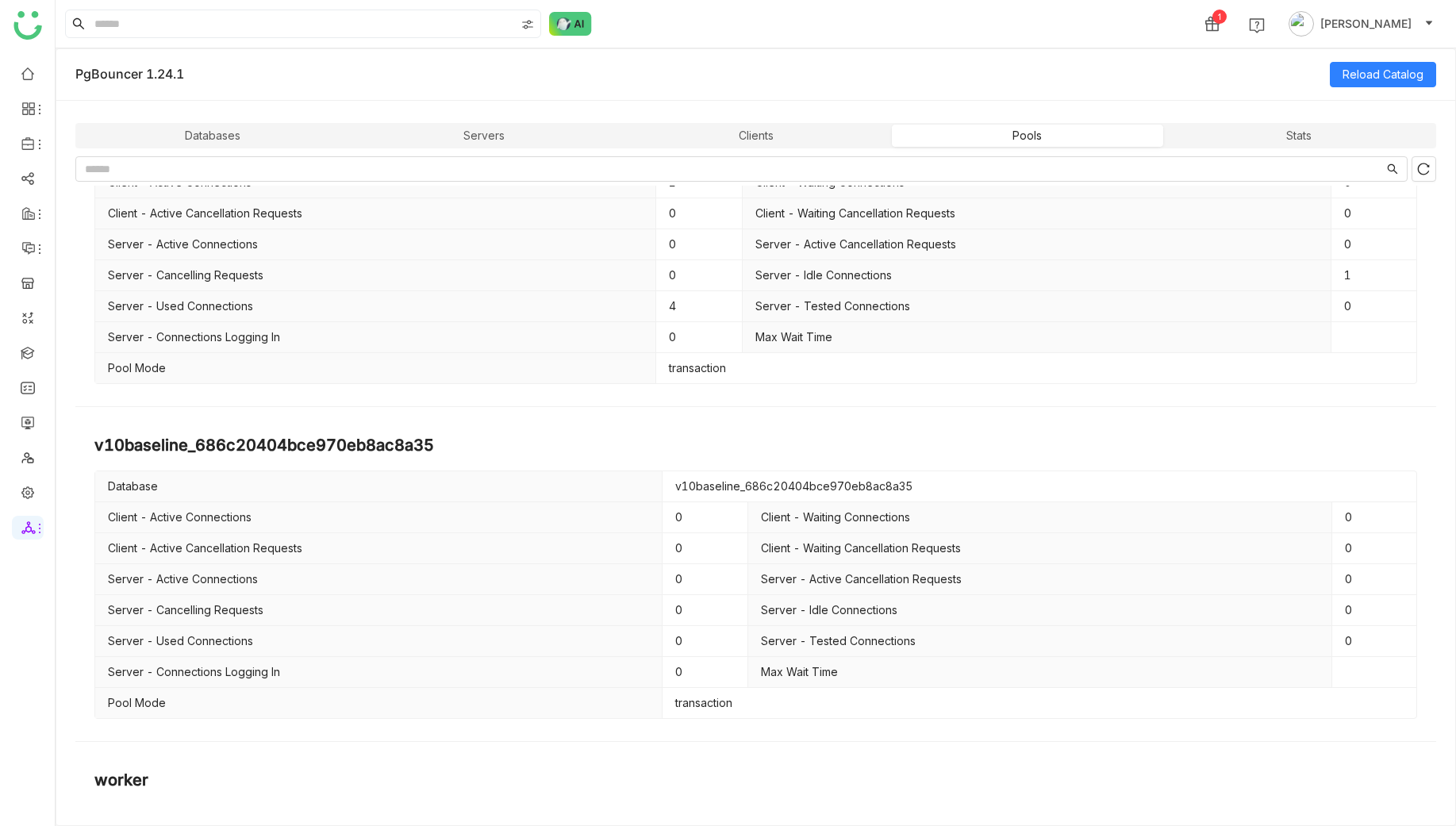
scroll to position [4033, 0]
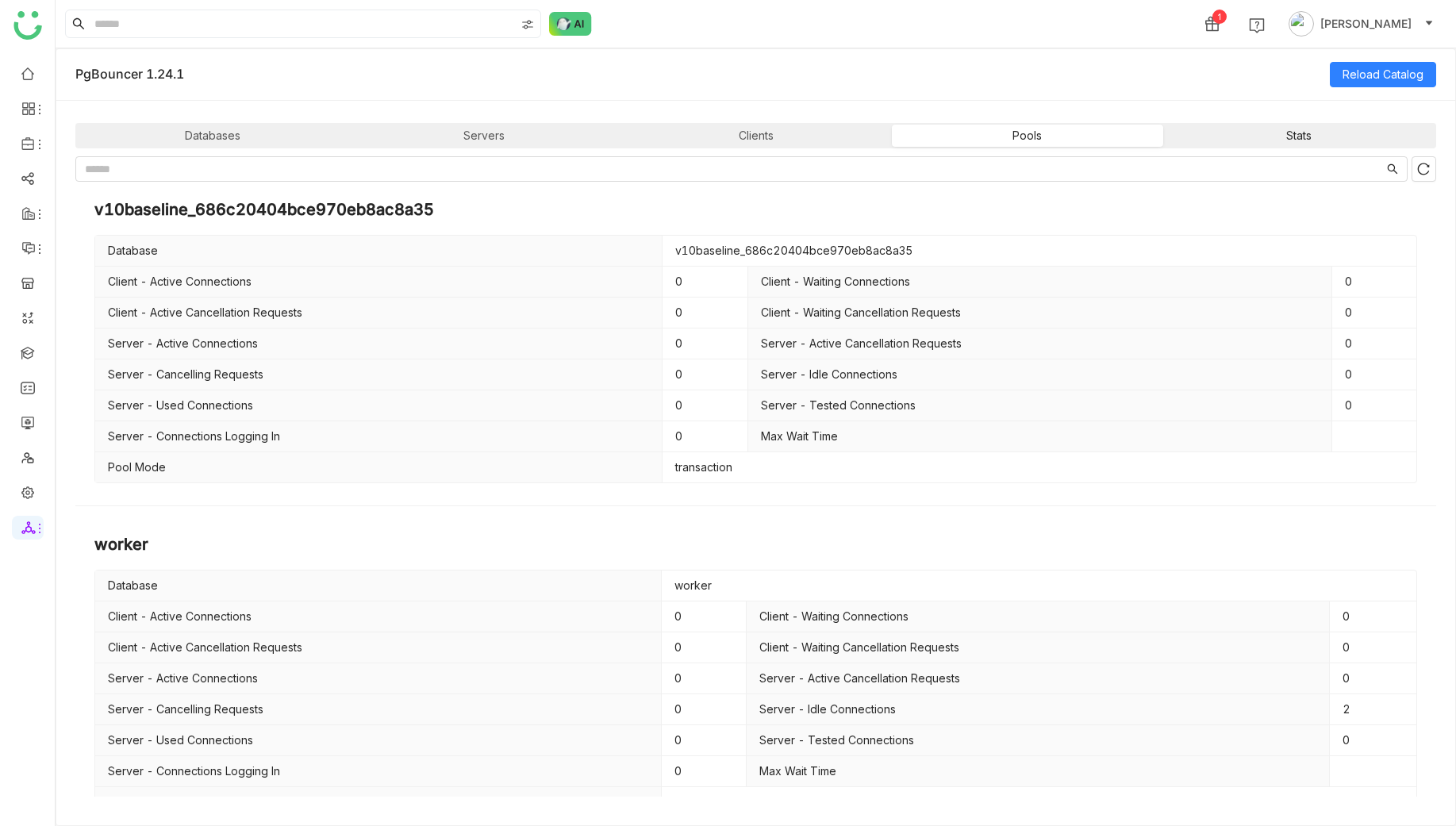
click at [1259, 137] on div "Stats" at bounding box center [1299, 136] width 271 height 22
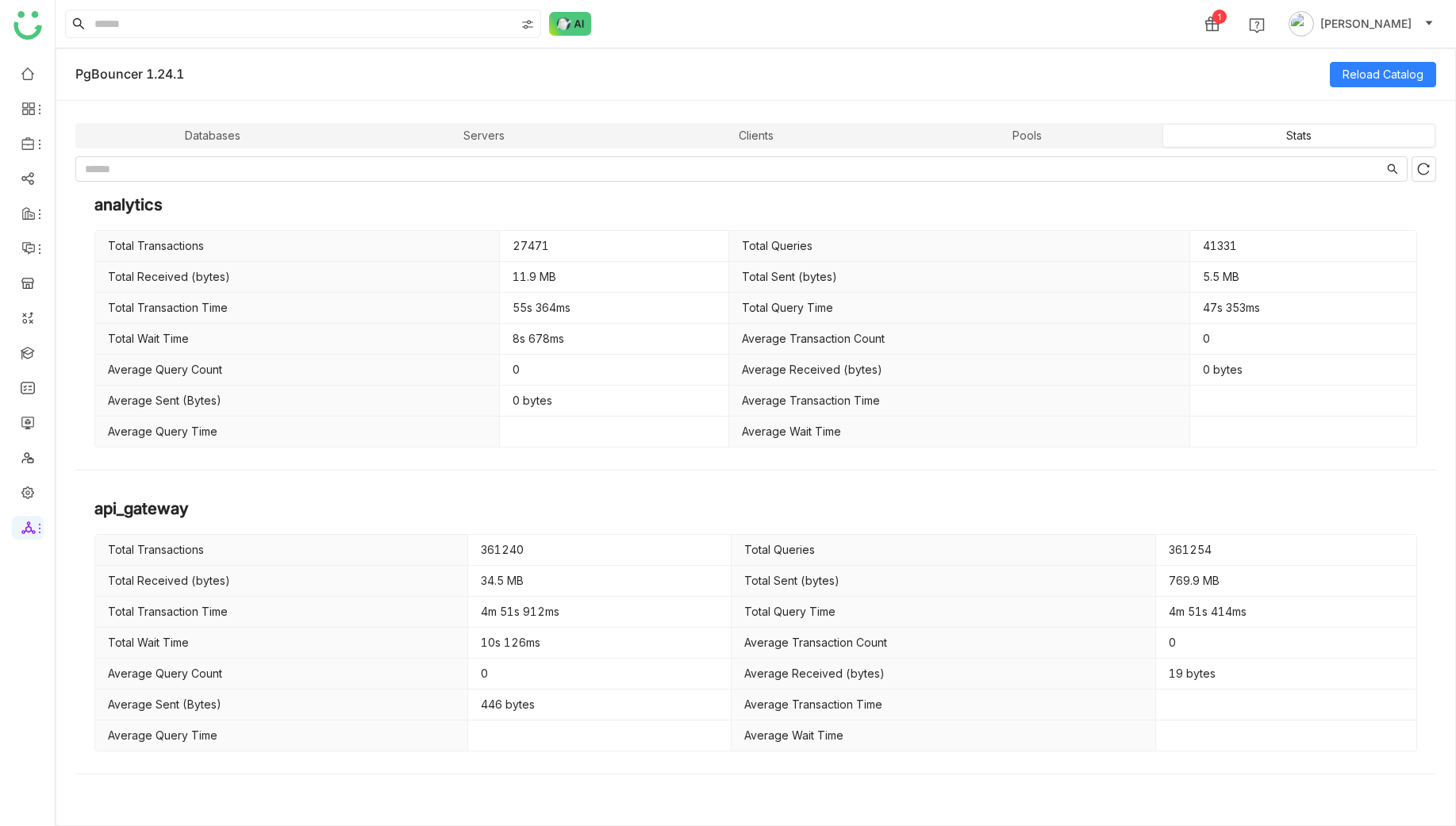
scroll to position [0, 0]
